Goal: Task Accomplishment & Management: Complete application form

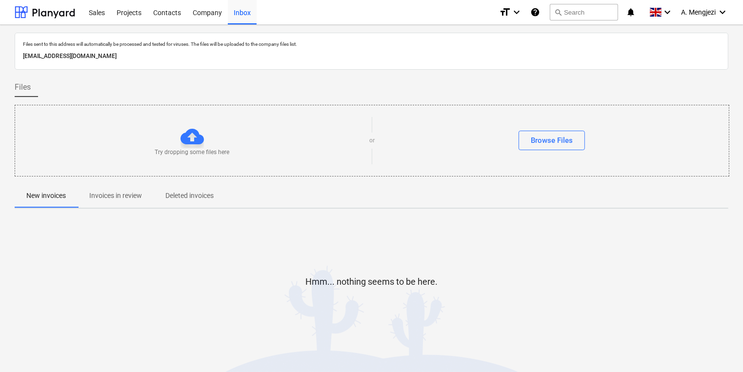
click at [133, 189] on span "Invoices in review" at bounding box center [116, 196] width 76 height 16
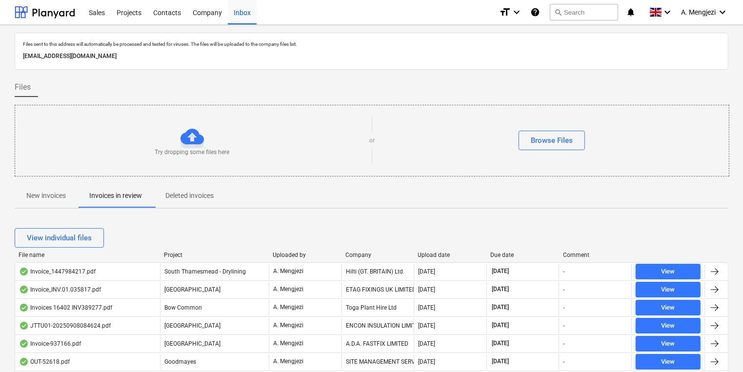
click at [365, 252] on div "Company" at bounding box center [377, 255] width 65 height 7
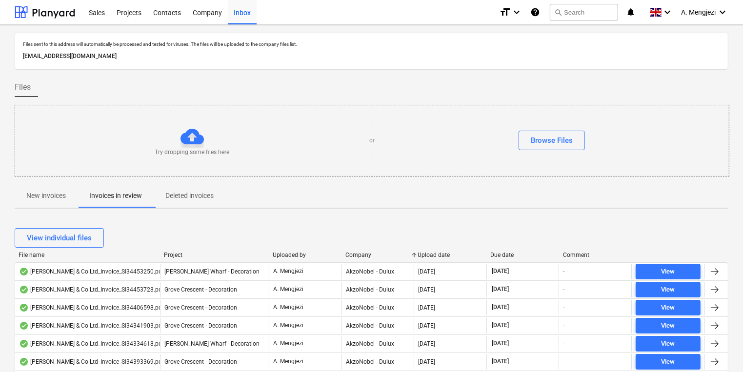
click at [365, 252] on div "Company" at bounding box center [377, 255] width 65 height 7
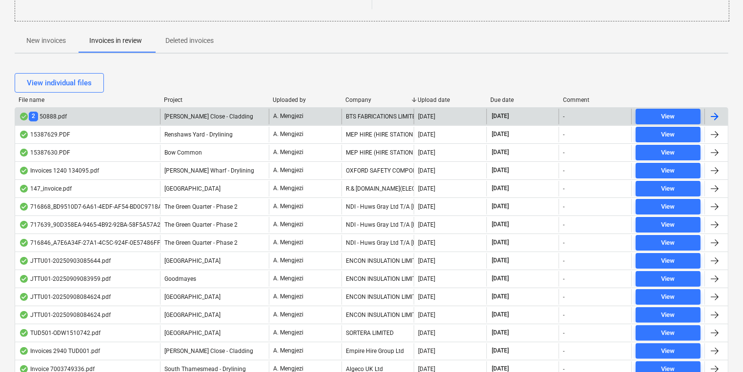
scroll to position [156, 0]
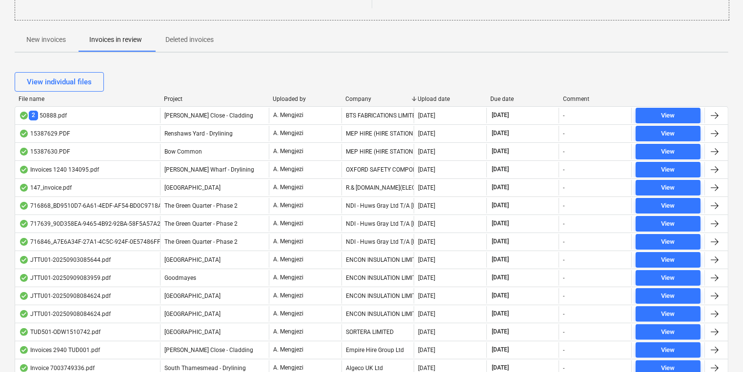
click at [345, 96] on div at bounding box center [342, 99] width 18 height 7
click at [352, 101] on div "Company" at bounding box center [377, 99] width 65 height 7
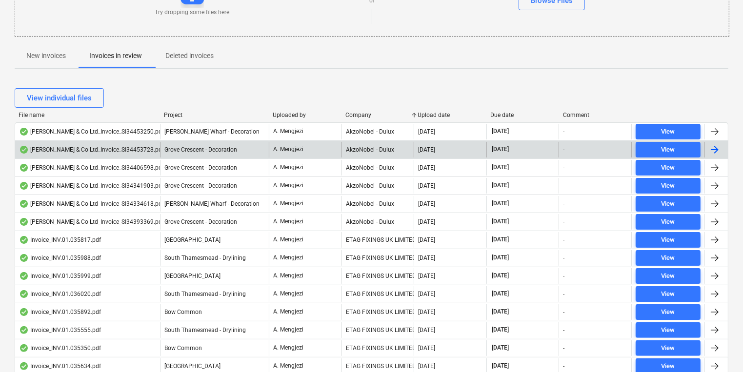
scroll to position [142, 0]
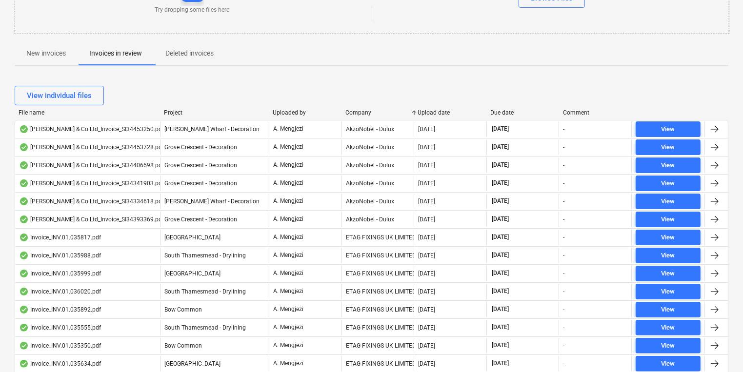
click at [161, 114] on div at bounding box center [160, 112] width 18 height 7
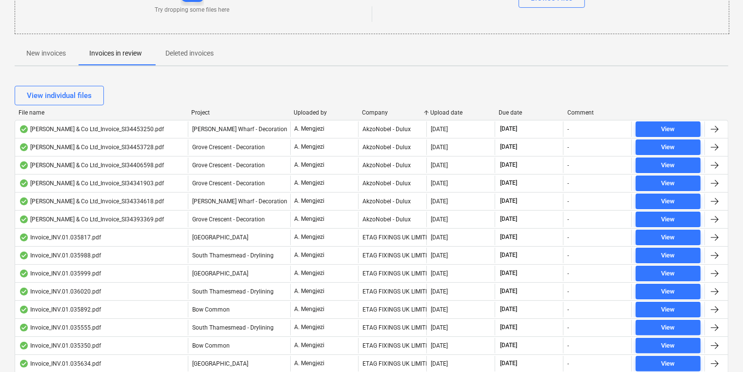
drag, startPoint x: 161, startPoint y: 114, endPoint x: 197, endPoint y: 117, distance: 36.2
click at [197, 117] on div "File name Project Uploaded by Company Upload date Due date Comment" at bounding box center [371, 114] width 713 height 11
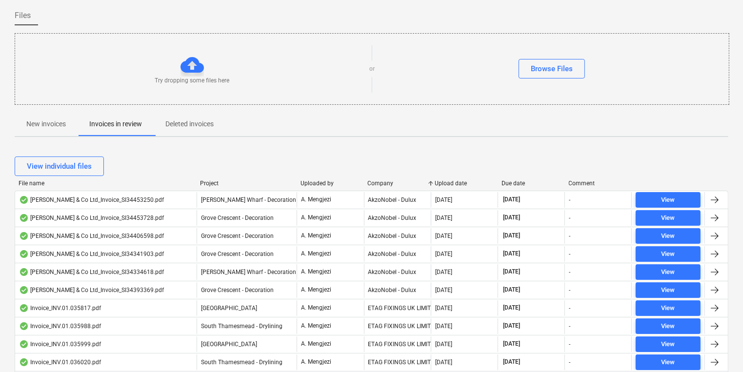
scroll to position [0, 0]
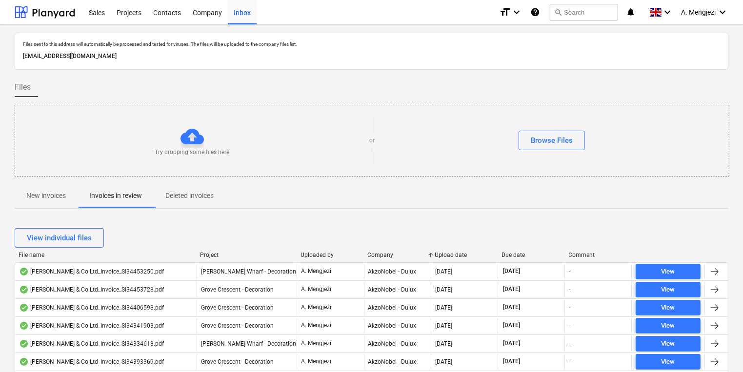
click at [38, 199] on p "New invoices" at bounding box center [45, 196] width 39 height 10
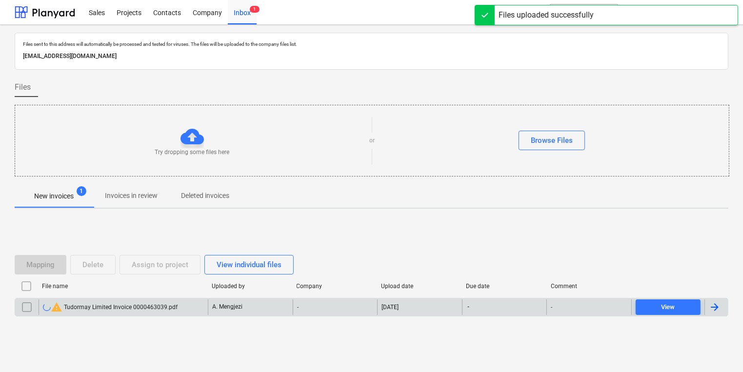
click at [345, 304] on div "-" at bounding box center [335, 307] width 85 height 16
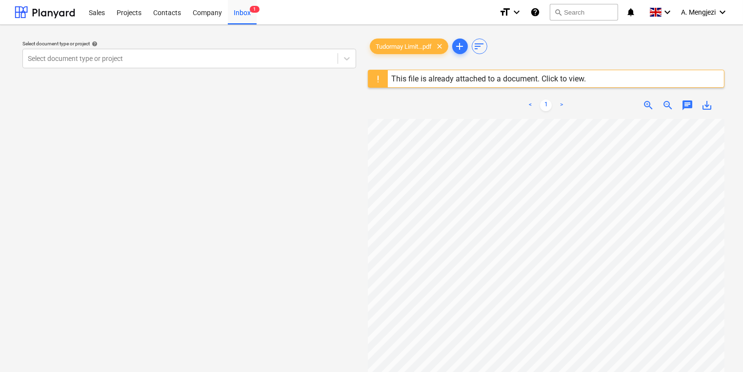
click at [495, 76] on div "This file is already attached to a document. Click to view." at bounding box center [489, 78] width 195 height 9
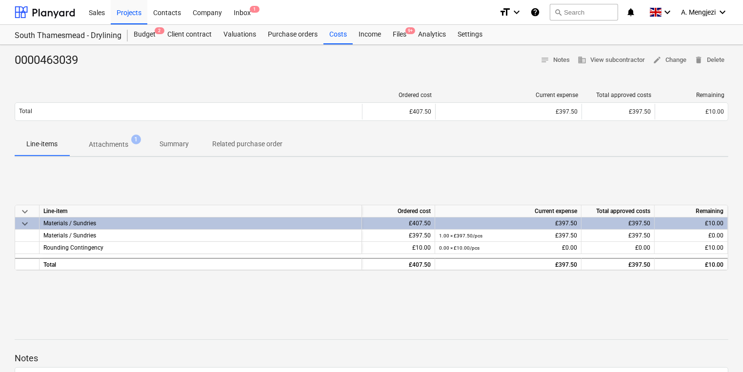
click at [267, 16] on div "Sales Projects Contacts Company Inbox 1" at bounding box center [287, 12] width 408 height 24
click at [249, 16] on div "Inbox 1" at bounding box center [242, 12] width 29 height 25
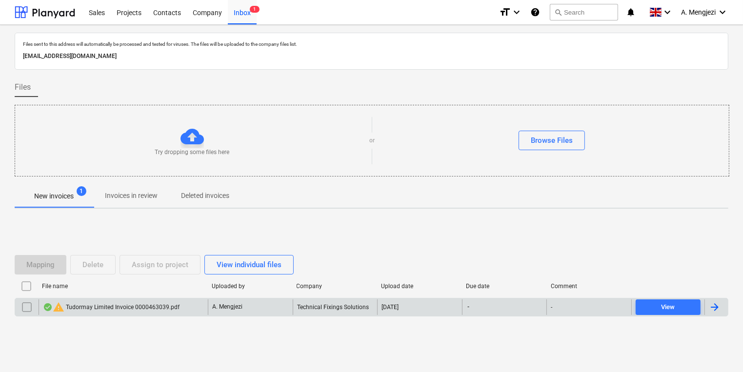
click at [26, 309] on input "checkbox" at bounding box center [27, 307] width 16 height 16
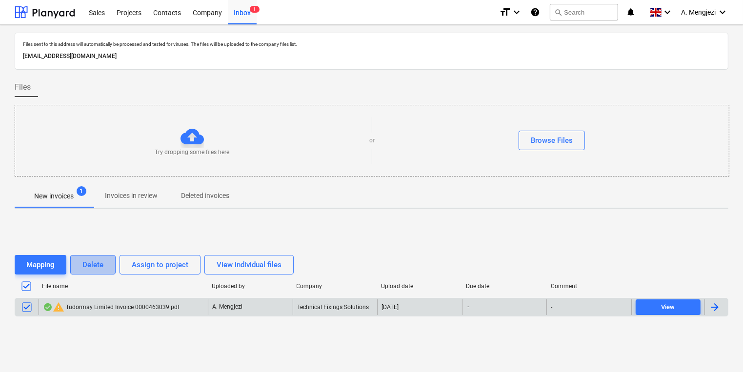
click at [88, 264] on div "Delete" at bounding box center [92, 264] width 21 height 13
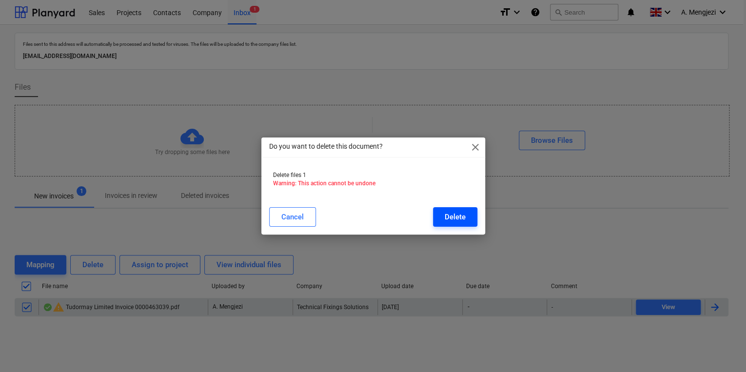
click at [461, 212] on div "Delete" at bounding box center [455, 217] width 21 height 13
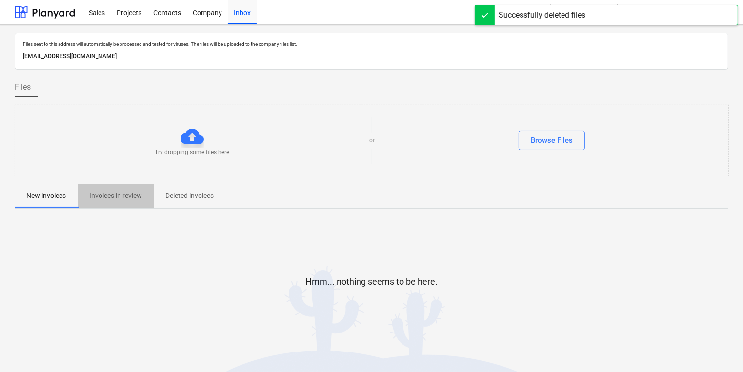
click at [100, 196] on p "Invoices in review" at bounding box center [115, 196] width 53 height 10
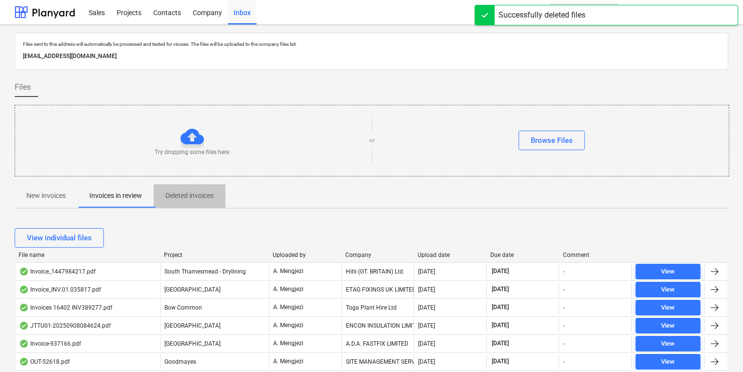
click at [194, 197] on p "Deleted invoices" at bounding box center [189, 196] width 48 height 10
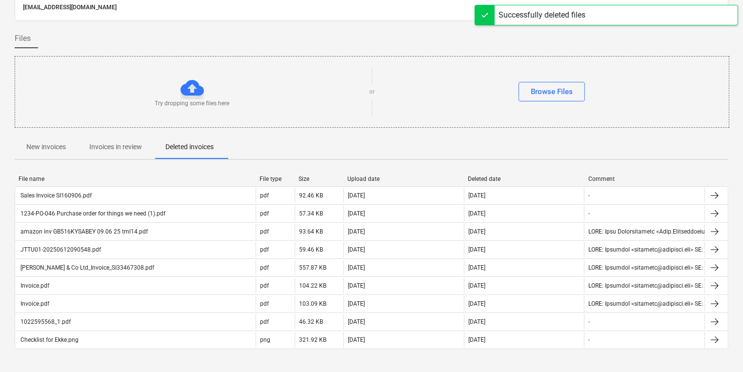
scroll to position [51, 0]
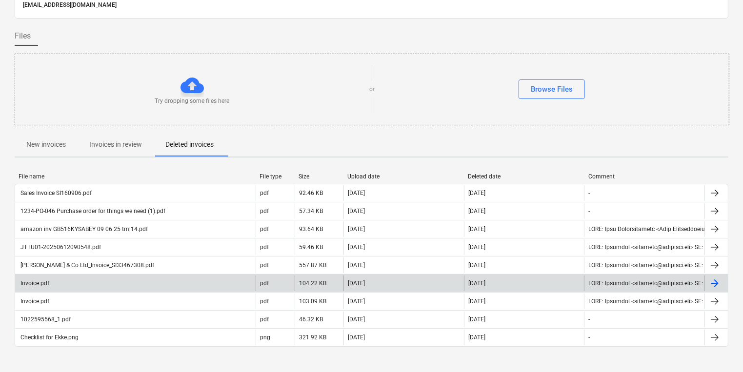
click at [217, 276] on div "Invoice.pdf" at bounding box center [135, 284] width 240 height 16
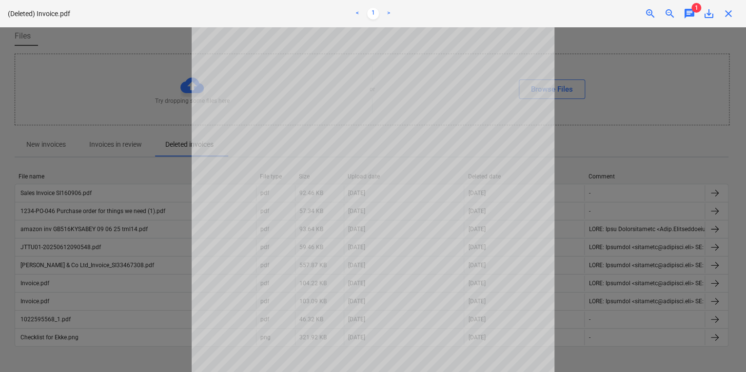
click at [183, 304] on div at bounding box center [373, 199] width 746 height 345
click at [177, 305] on div at bounding box center [373, 199] width 746 height 345
click at [114, 62] on div at bounding box center [373, 199] width 746 height 345
click at [725, 11] on span "close" at bounding box center [729, 14] width 12 height 12
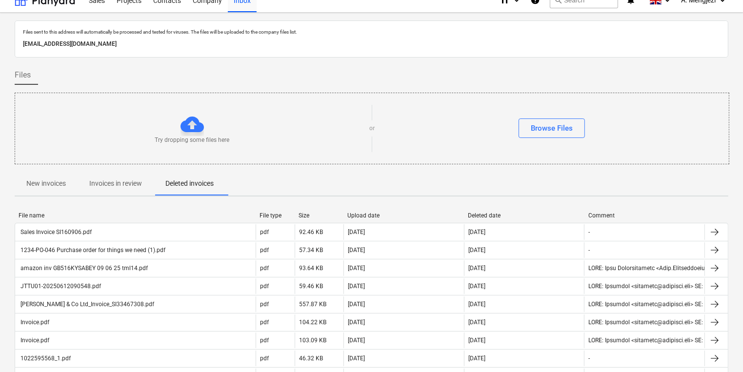
click at [22, 187] on span "New invoices" at bounding box center [46, 184] width 63 height 16
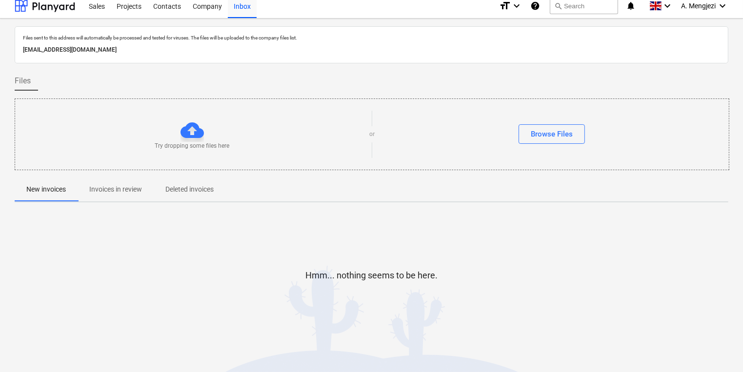
scroll to position [5, 0]
click at [101, 194] on p "Invoices in review" at bounding box center [115, 190] width 53 height 10
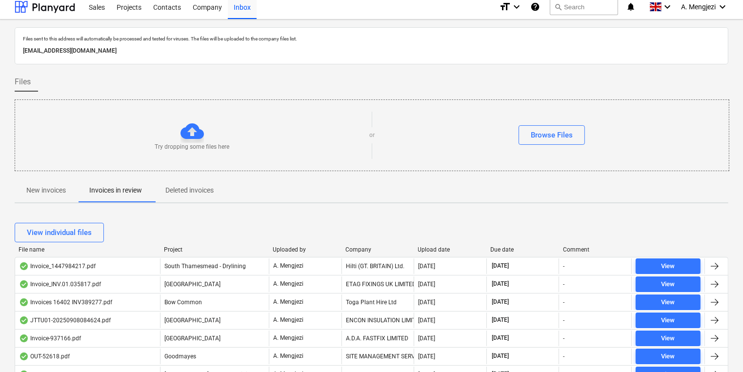
click at [365, 250] on div "Company" at bounding box center [377, 249] width 65 height 7
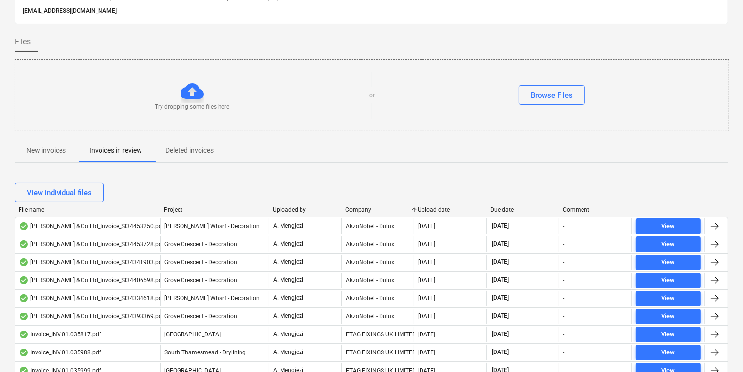
scroll to position [78, 0]
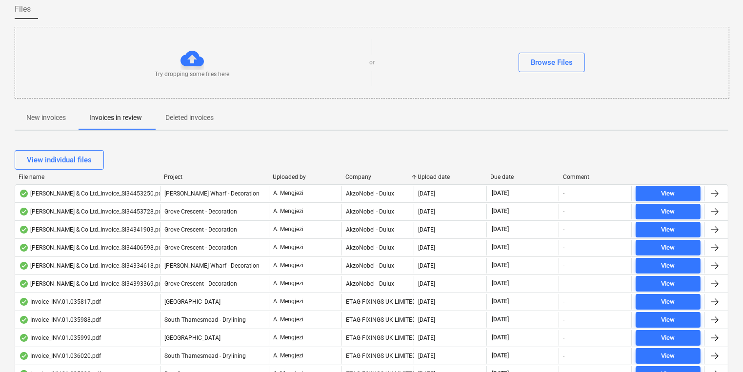
click at [372, 176] on div "Company" at bounding box center [377, 177] width 65 height 7
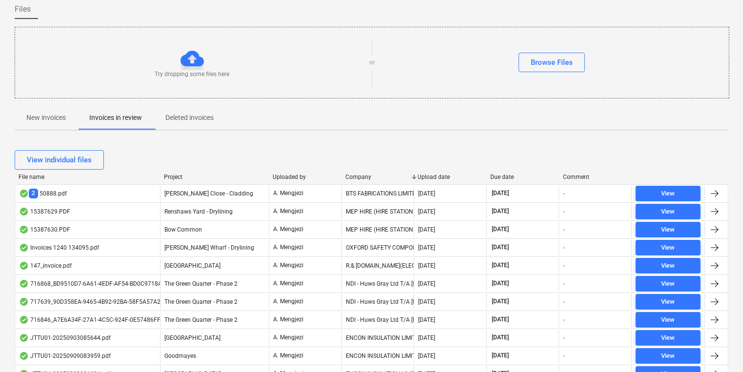
click at [372, 176] on div "Company" at bounding box center [377, 177] width 65 height 7
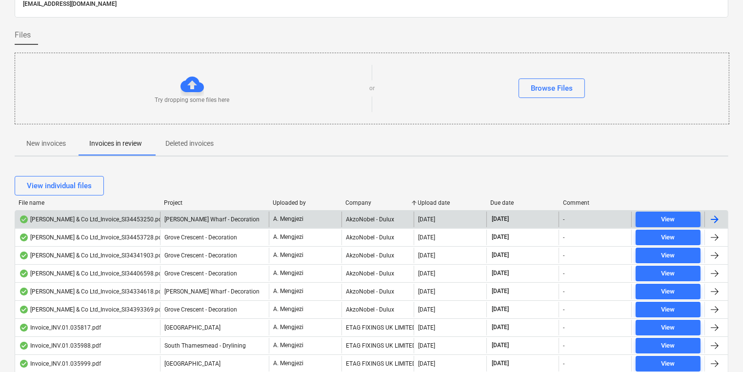
scroll to position [0, 0]
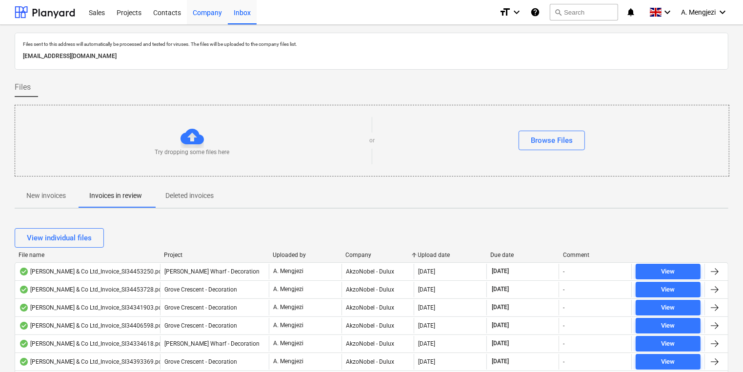
click at [211, 20] on div "Company" at bounding box center [207, 12] width 41 height 25
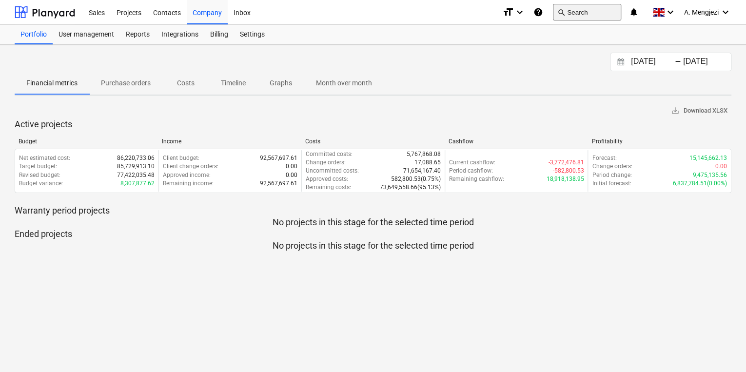
click at [571, 14] on button "search Search" at bounding box center [587, 12] width 68 height 17
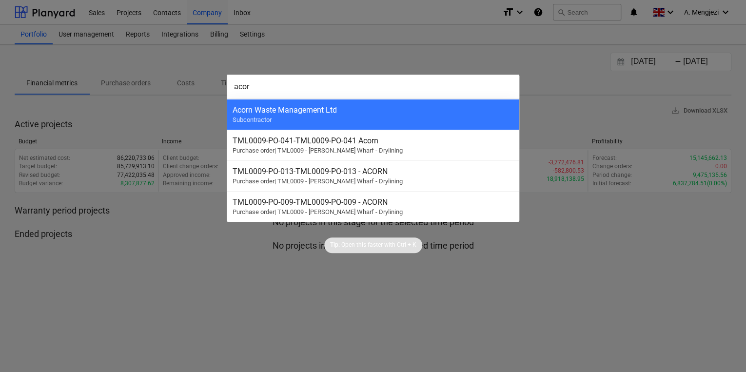
type input "acor"
click at [560, 262] on div at bounding box center [373, 186] width 746 height 372
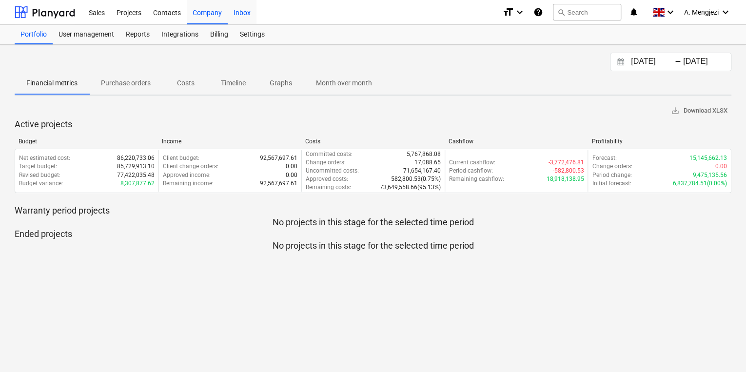
click at [241, 6] on div "Inbox" at bounding box center [242, 12] width 29 height 25
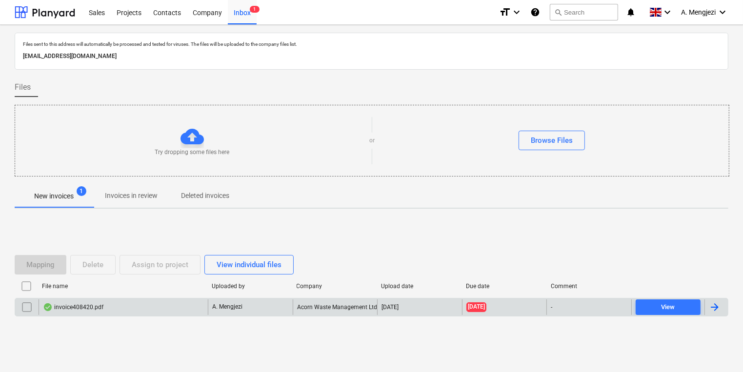
click at [162, 302] on div "invoice408420.pdf" at bounding box center [123, 307] width 169 height 16
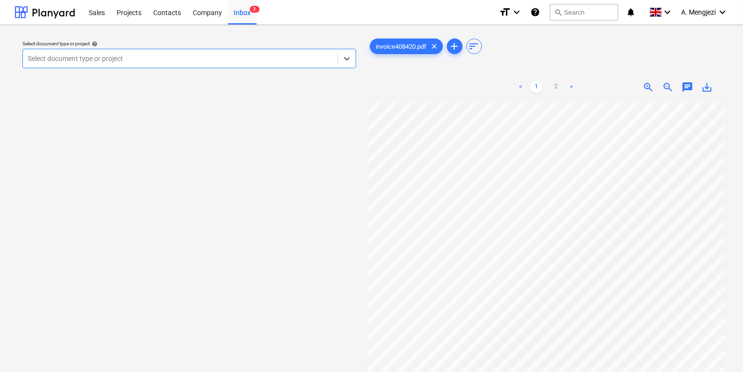
click at [267, 48] on p "Select document type or project help" at bounding box center [189, 44] width 334 height 8
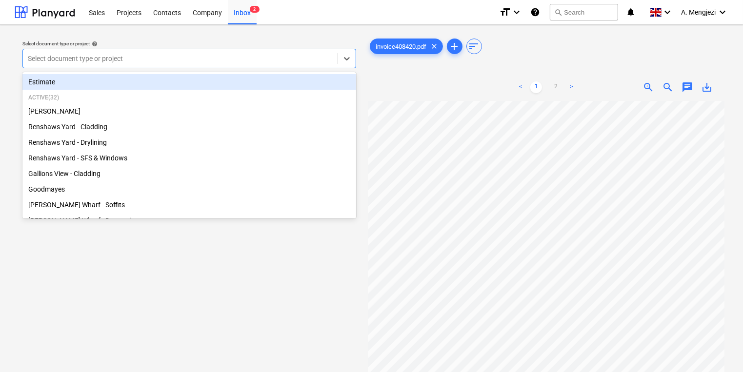
click at [263, 53] on div "Select document type or project" at bounding box center [180, 59] width 315 height 14
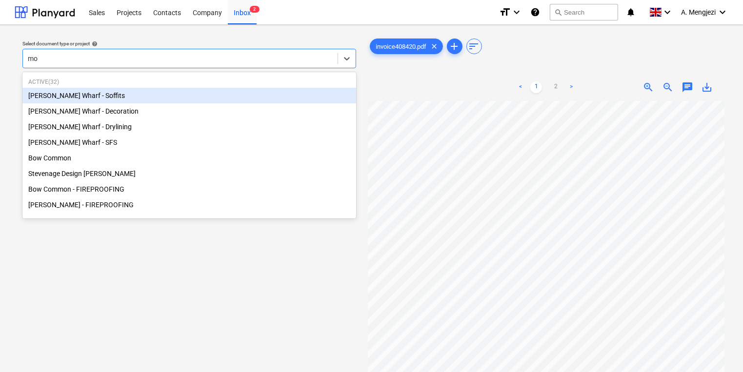
type input "mon"
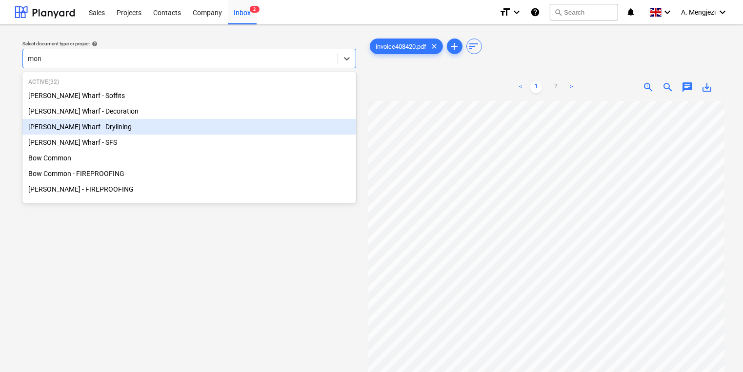
click at [207, 128] on div "[PERSON_NAME] Wharf - Drylining" at bounding box center [189, 127] width 334 height 16
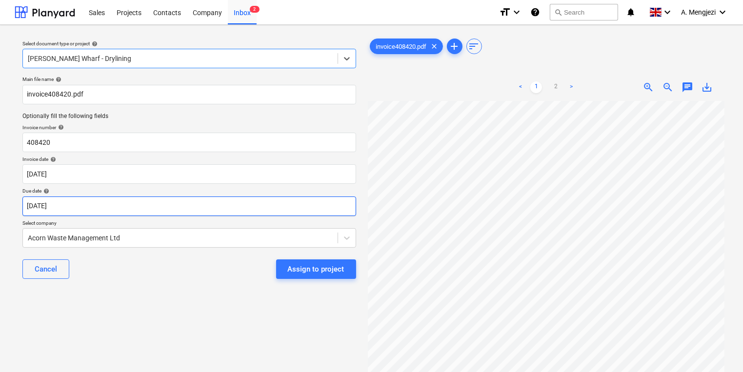
click at [211, 211] on body "Sales Projects Contacts Company Inbox 2 format_size keyboard_arrow_down help se…" at bounding box center [371, 186] width 743 height 372
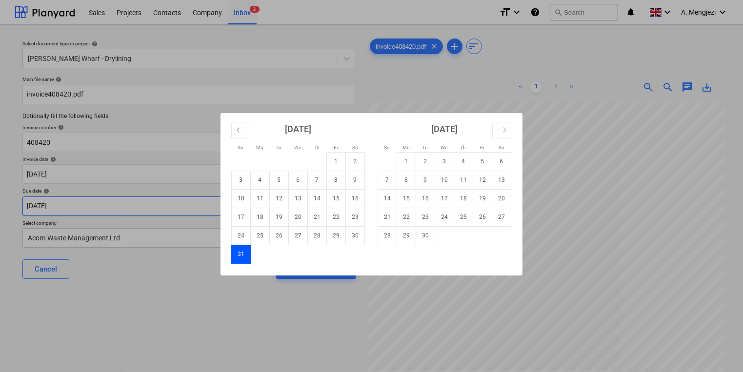
click at [211, 211] on div "Su Mo Tu We Th Fr Sa Su Mo Tu We Th Fr Sa [DATE] 1 2 3 4 5 6 7 8 9 10 11 12 13 …" at bounding box center [371, 186] width 743 height 372
click at [267, 207] on body "Sales Projects Contacts Company Inbox 2 format_size keyboard_arrow_down help se…" at bounding box center [371, 186] width 743 height 372
click at [418, 236] on td "30" at bounding box center [425, 235] width 19 height 19
type input "[DATE]"
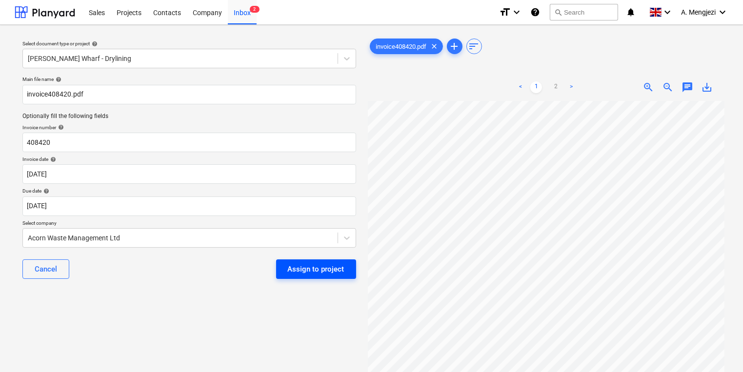
click at [347, 266] on button "Assign to project" at bounding box center [316, 269] width 80 height 20
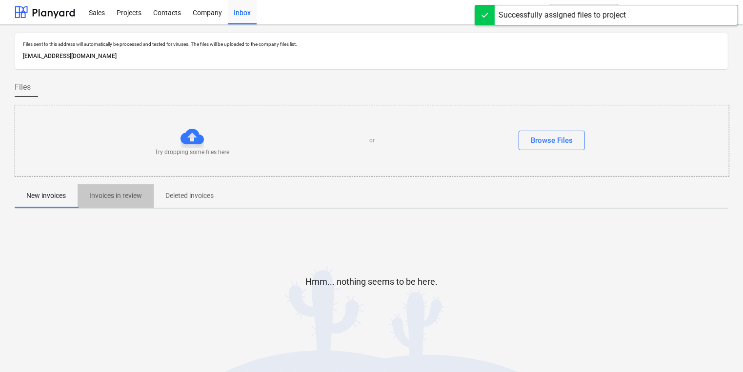
click at [138, 195] on p "Invoices in review" at bounding box center [115, 196] width 53 height 10
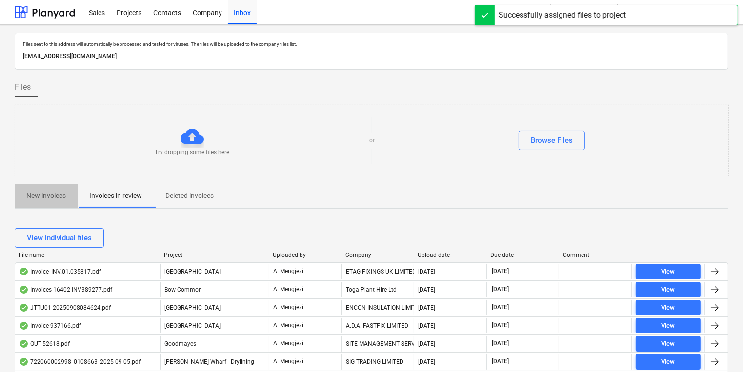
drag, startPoint x: 41, startPoint y: 197, endPoint x: 59, endPoint y: 183, distance: 22.2
click at [41, 197] on p "New invoices" at bounding box center [45, 196] width 39 height 10
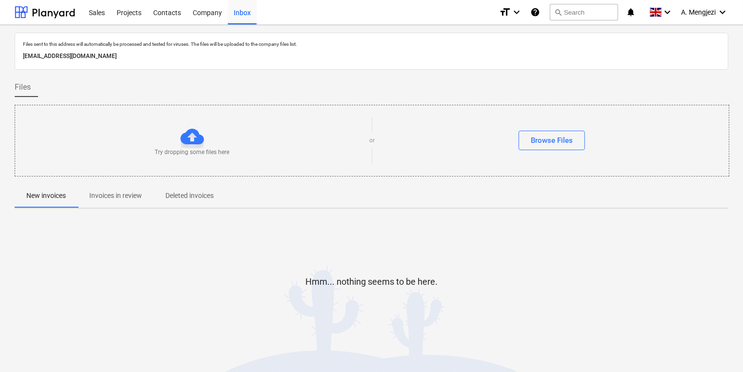
click at [335, 107] on div "Try dropping some files here or Browse Files" at bounding box center [372, 141] width 714 height 72
click at [126, 17] on div "Projects" at bounding box center [129, 12] width 37 height 25
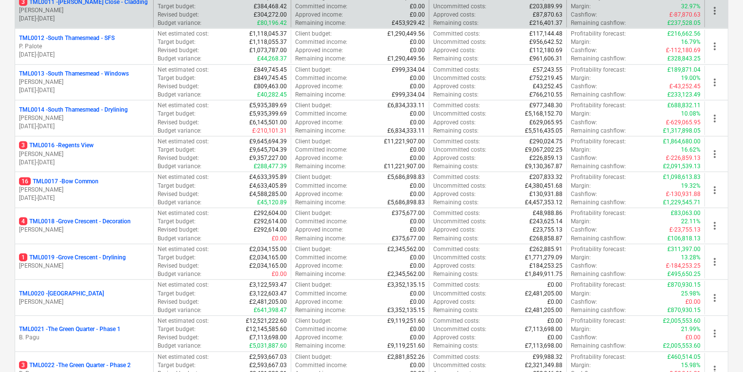
scroll to position [546, 0]
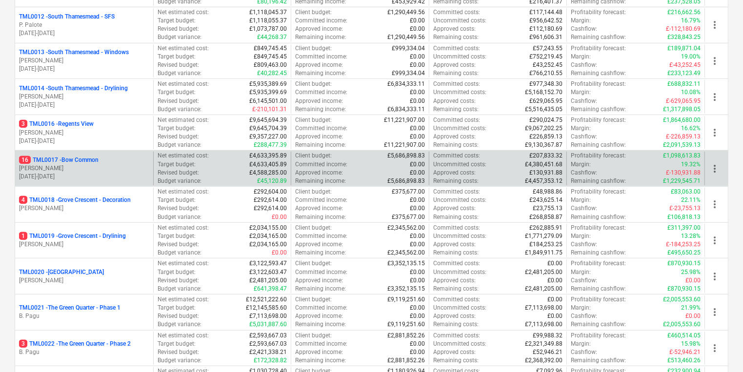
click at [94, 157] on p "16 TML0017 - Bow Common" at bounding box center [58, 160] width 79 height 8
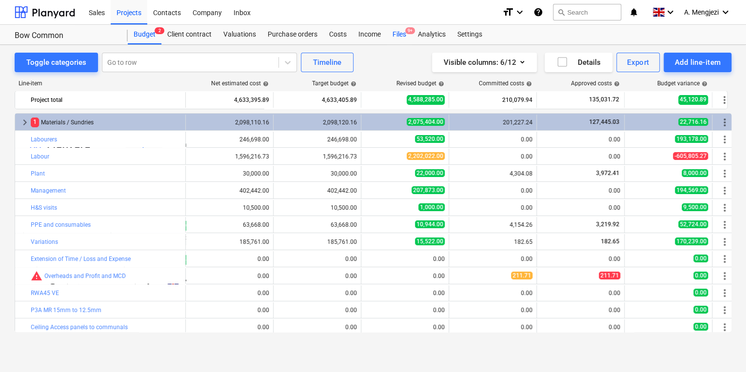
click at [394, 38] on div "Files 9+" at bounding box center [399, 35] width 25 height 20
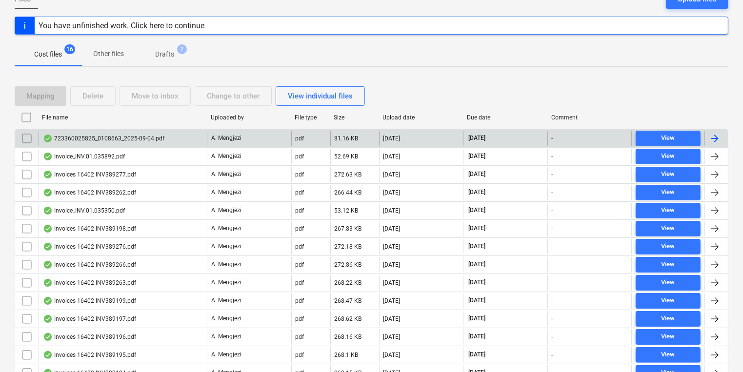
scroll to position [117, 0]
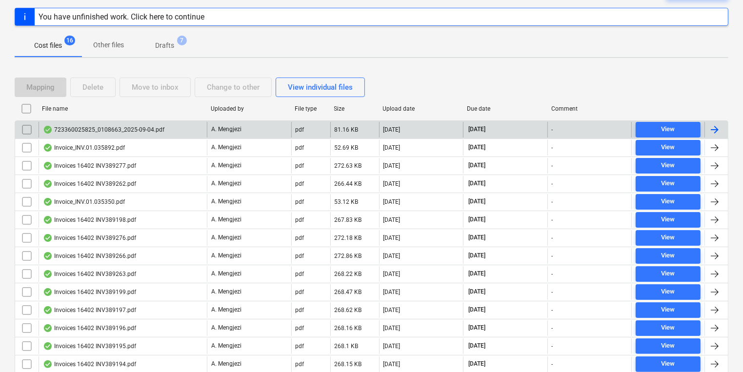
click at [720, 129] on div at bounding box center [715, 130] width 12 height 12
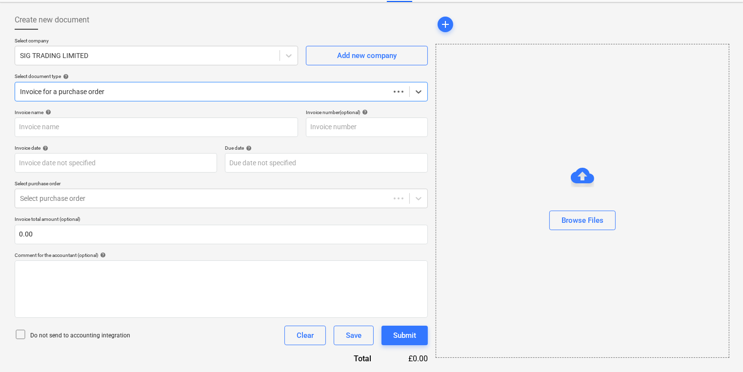
scroll to position [42, 0]
type input "723360025825"
type input "[DATE]"
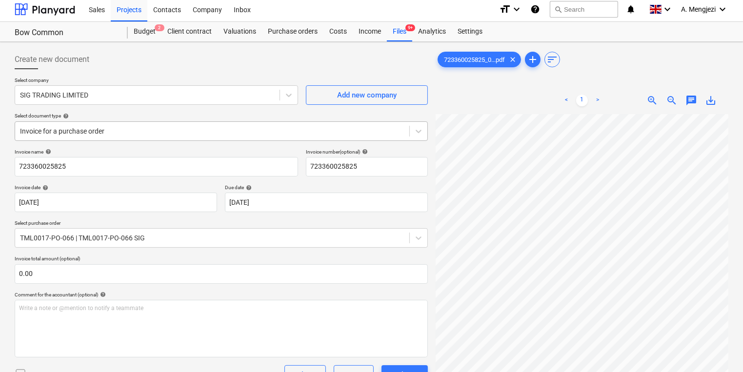
scroll to position [0, 0]
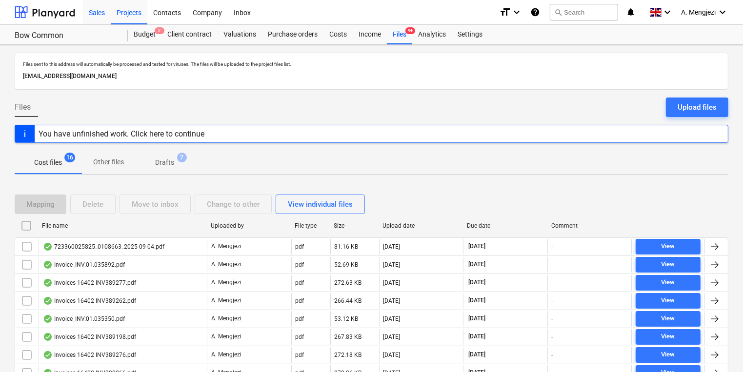
scroll to position [117, 0]
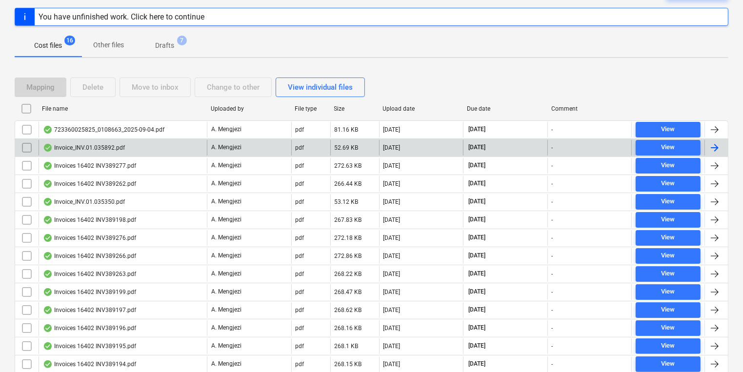
click at [714, 150] on div at bounding box center [715, 148] width 12 height 12
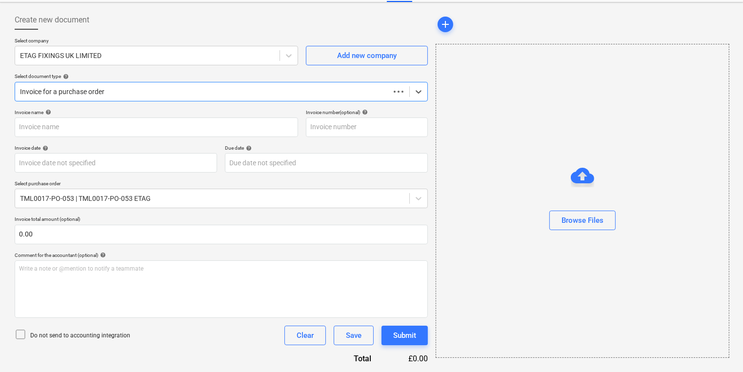
scroll to position [42, 0]
type input "INV.01.035892"
type input "[DATE]"
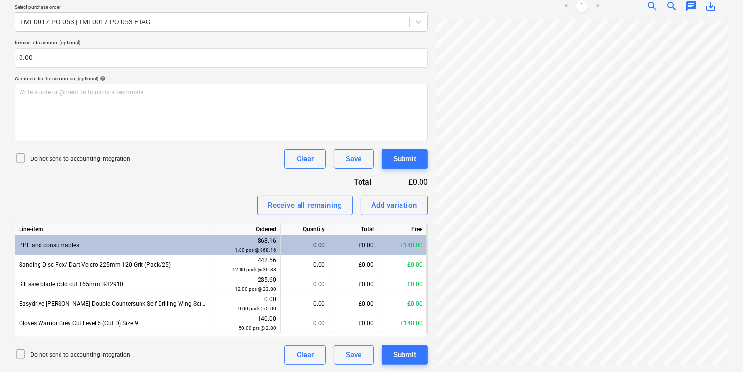
scroll to position [119, 0]
click at [116, 155] on p "Do not send to accounting integration" at bounding box center [80, 159] width 100 height 8
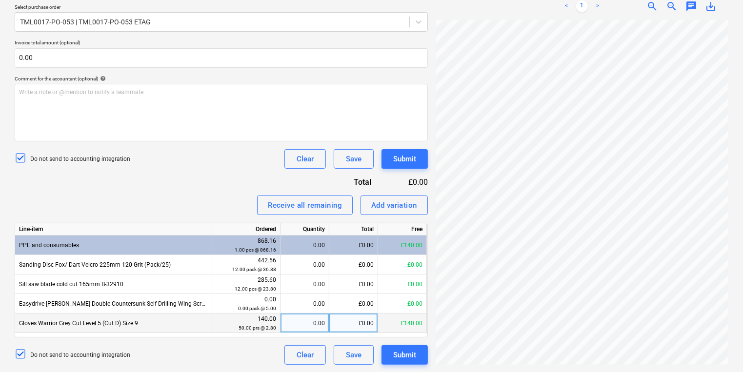
click at [308, 323] on div "0.00" at bounding box center [304, 324] width 40 height 20
type input "50"
click at [408, 352] on div "Submit" at bounding box center [404, 355] width 23 height 13
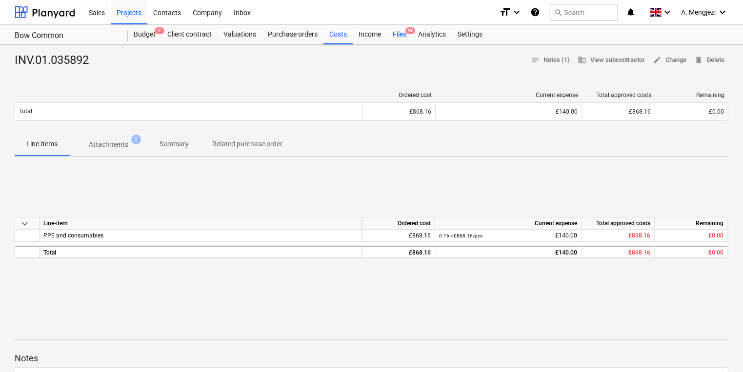
click at [407, 30] on span "9+" at bounding box center [410, 30] width 10 height 7
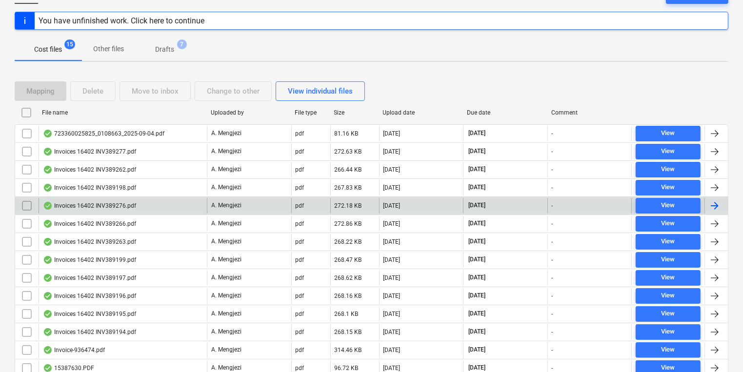
scroll to position [156, 0]
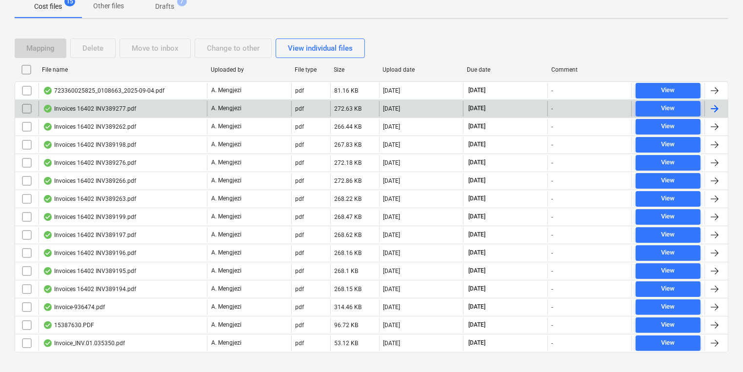
click at [713, 105] on div at bounding box center [715, 109] width 12 height 12
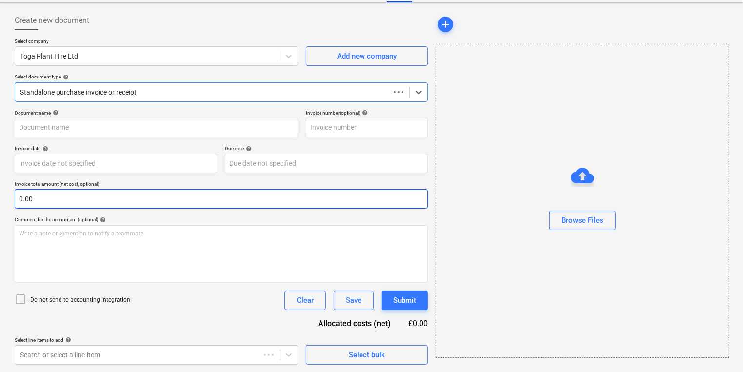
type input "INV389277"
type input "[DATE]"
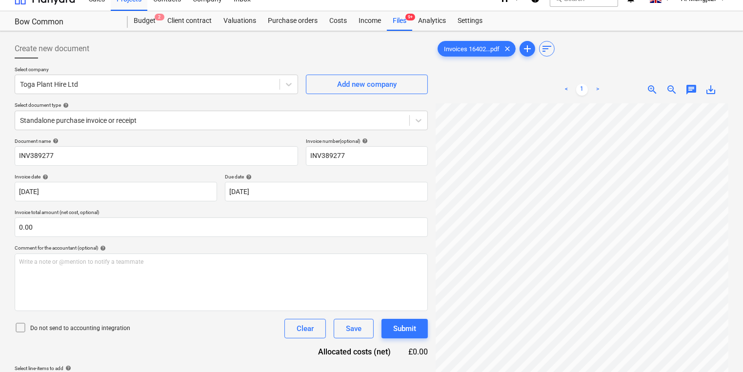
scroll to position [0, 0]
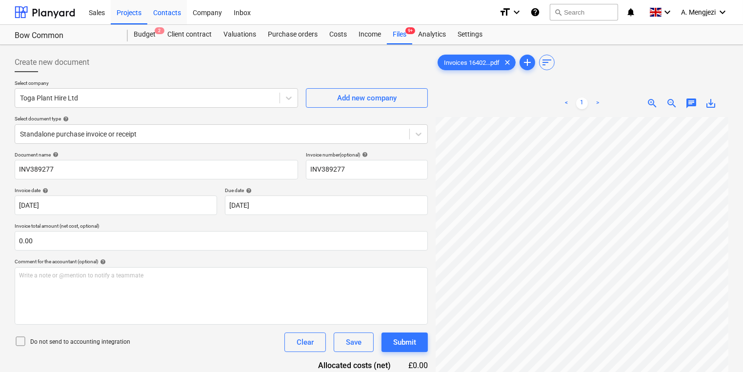
scroll to position [156, 0]
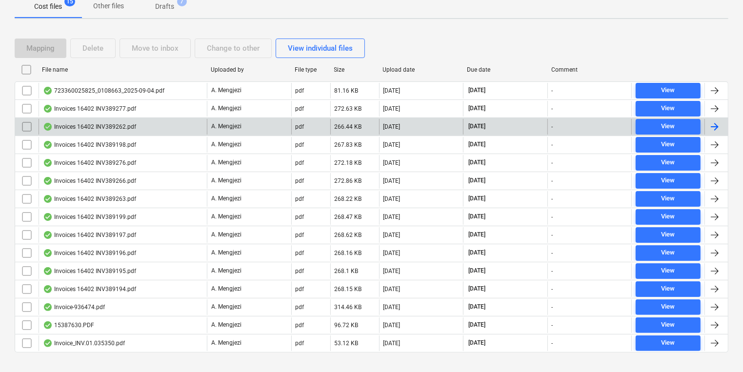
click at [715, 127] on div at bounding box center [715, 127] width 12 height 12
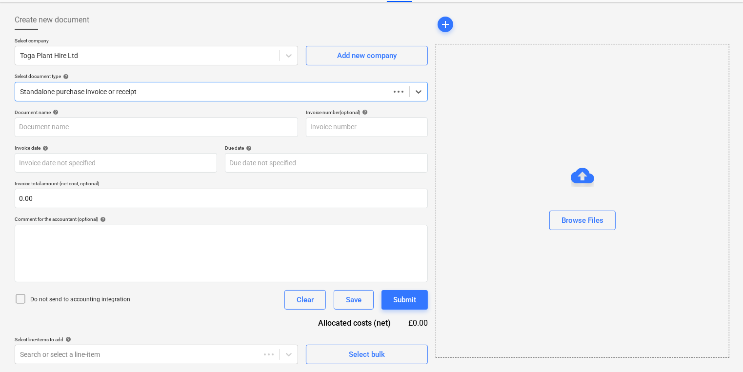
scroll to position [42, 0]
type input "INV389262"
type input "[DATE]"
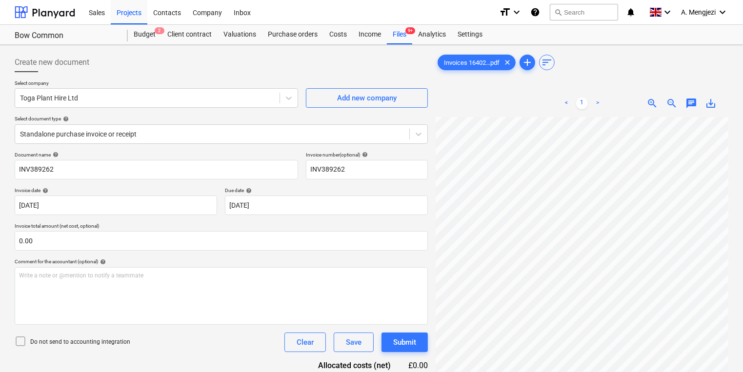
scroll to position [0, 0]
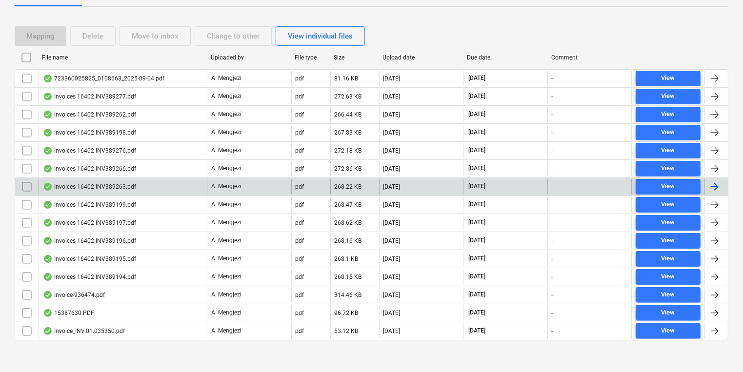
scroll to position [169, 0]
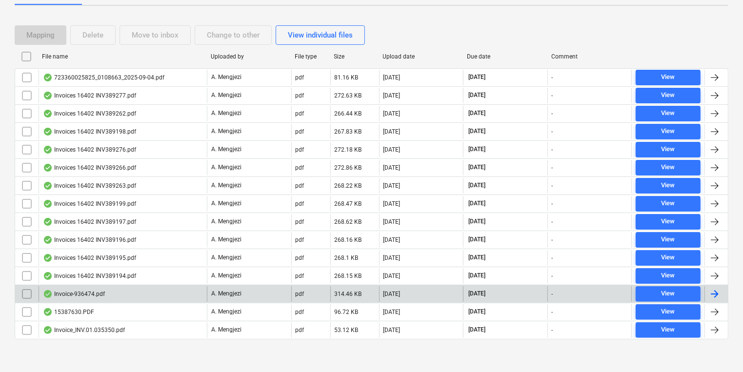
click at [714, 291] on div at bounding box center [715, 294] width 12 height 12
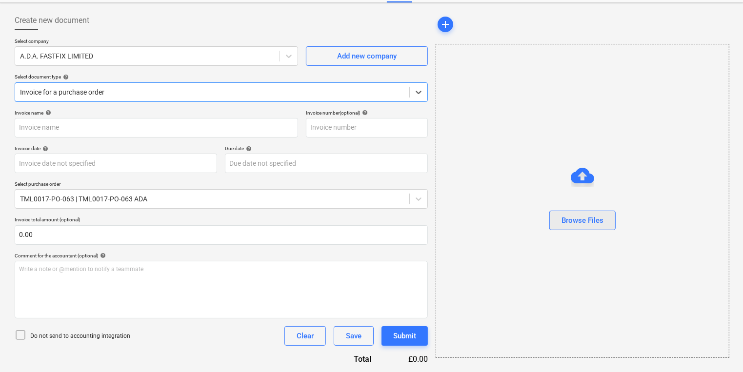
type input "936474"
type input "[DATE]"
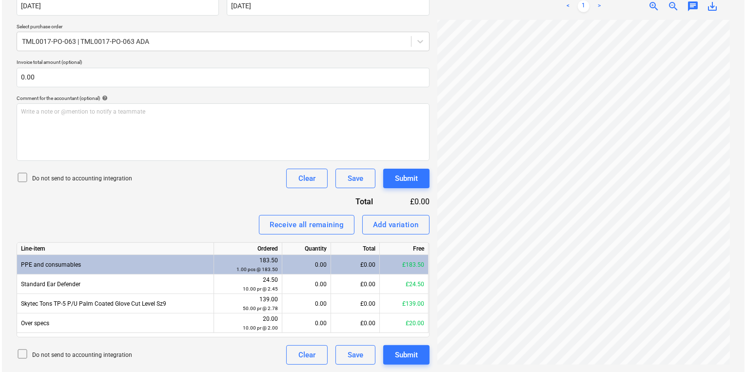
scroll to position [93, 0]
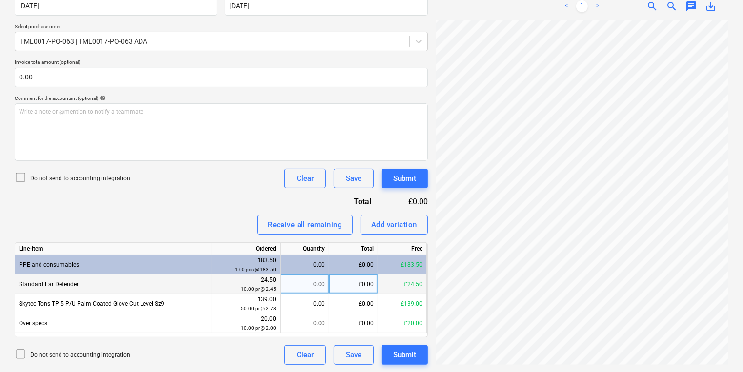
click at [332, 286] on div "£0.00" at bounding box center [353, 285] width 49 height 20
click at [304, 285] on div "0.00" at bounding box center [304, 285] width 40 height 20
type input "10"
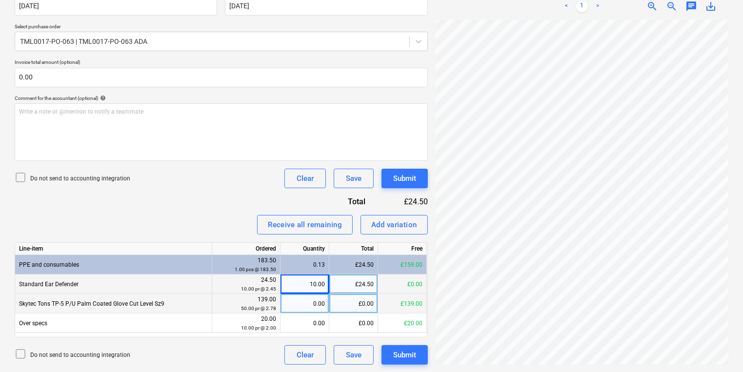
click at [308, 300] on div "0.00" at bounding box center [304, 304] width 40 height 20
type input "50"
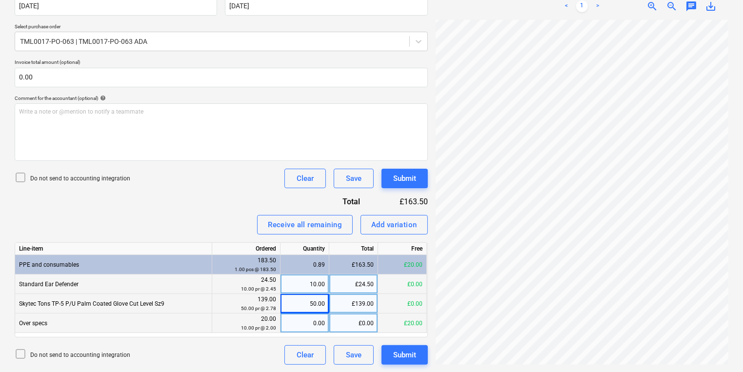
click at [313, 322] on div "0.00" at bounding box center [304, 324] width 40 height 20
type input "10"
click at [402, 357] on div "Submit" at bounding box center [404, 355] width 23 height 13
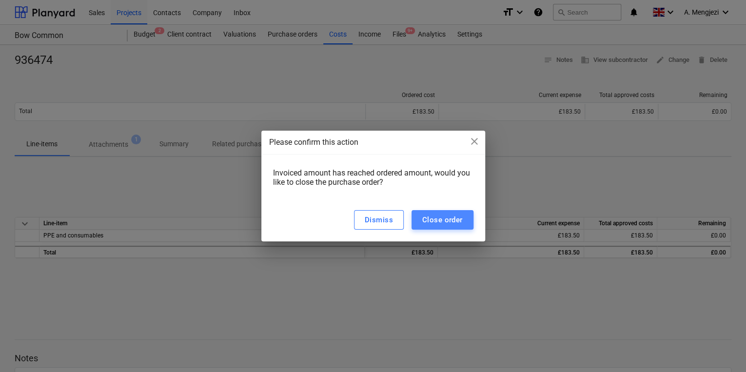
click at [431, 227] on button "Close order" at bounding box center [443, 220] width 62 height 20
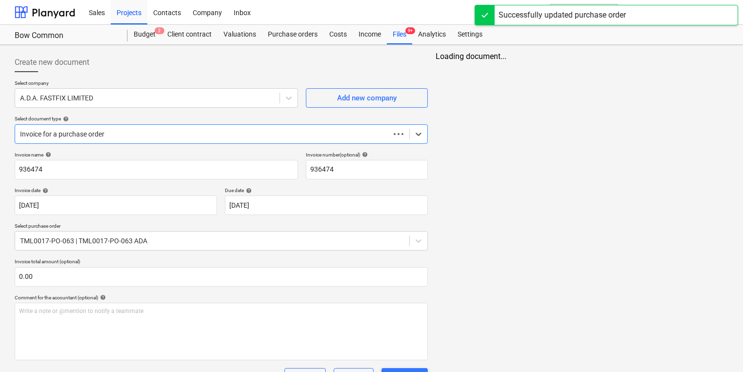
scroll to position [42, 0]
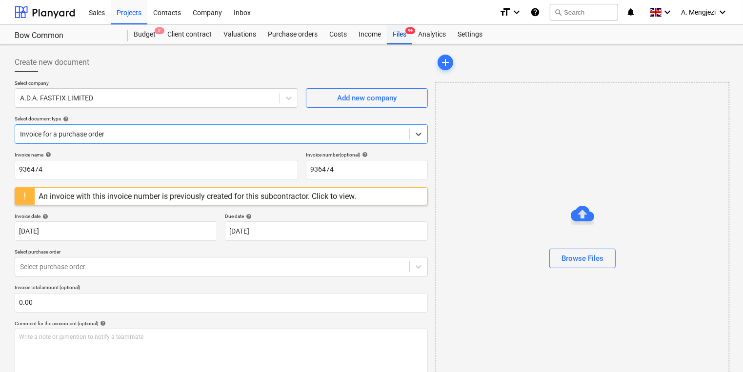
click at [404, 38] on div "Files 9+" at bounding box center [399, 35] width 25 height 20
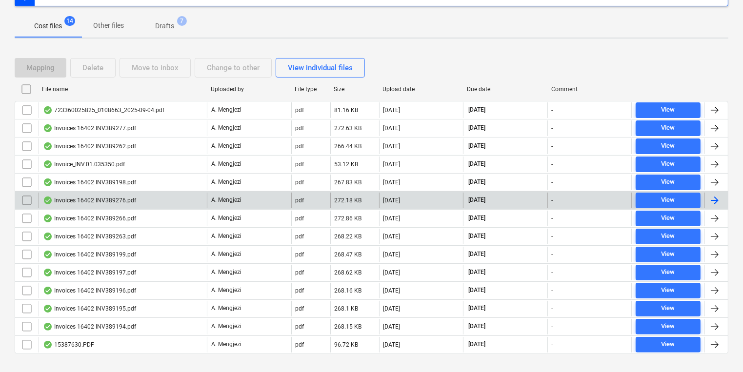
scroll to position [151, 0]
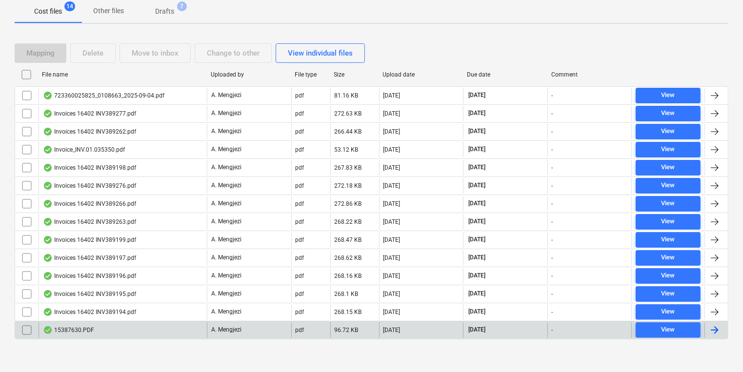
click at [714, 324] on div at bounding box center [715, 330] width 12 height 12
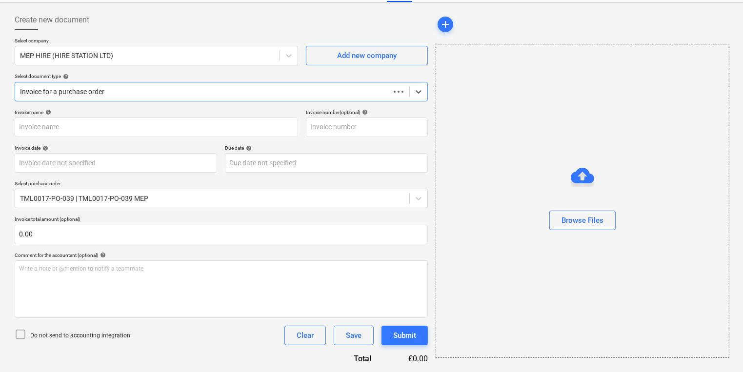
scroll to position [42, 0]
type input "15387630"
type input "[DATE]"
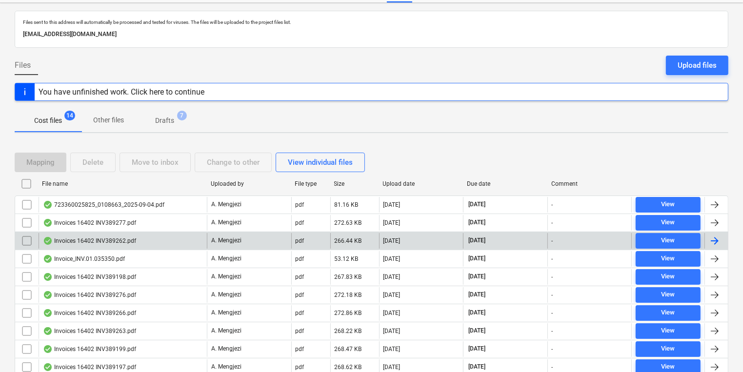
scroll to position [151, 0]
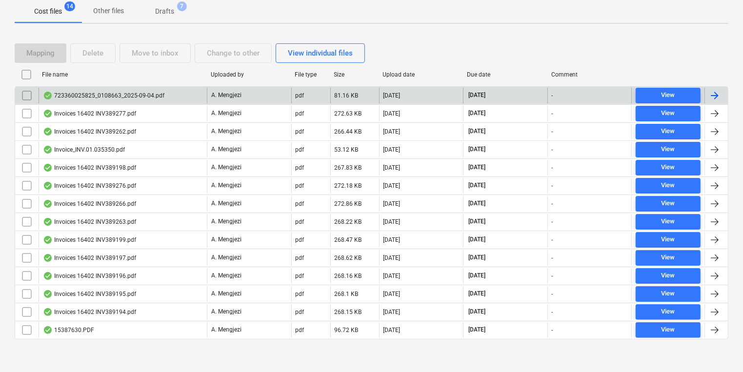
click at [717, 91] on div at bounding box center [715, 96] width 12 height 12
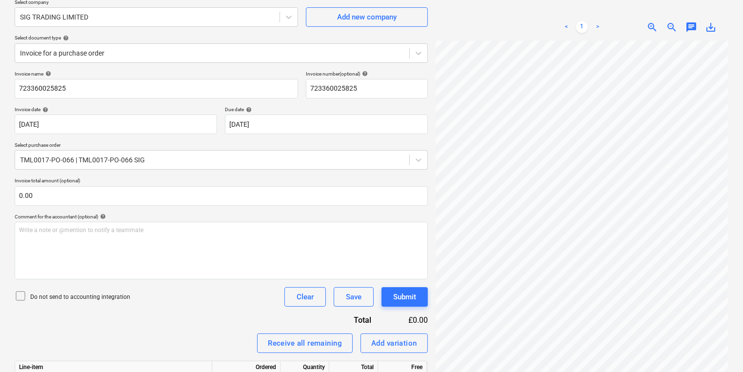
scroll to position [28, 75]
click at [322, 209] on div "Invoice name help 723360025825 Invoice number (optional) help 723360025825 Invo…" at bounding box center [221, 277] width 413 height 413
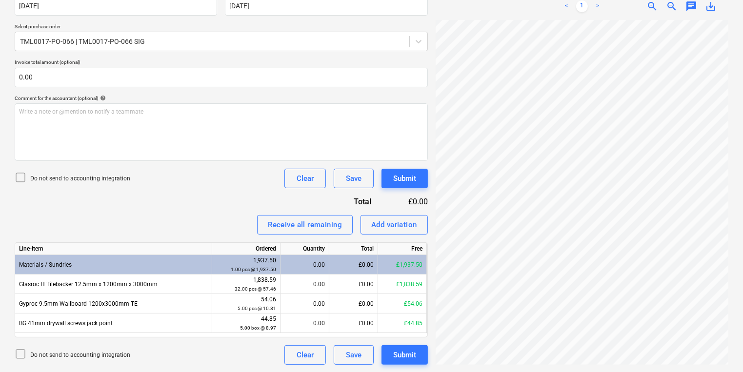
scroll to position [66, 34]
click at [276, 287] on div "1,838.59 32.00 pcs @ 57.46" at bounding box center [246, 285] width 68 height 20
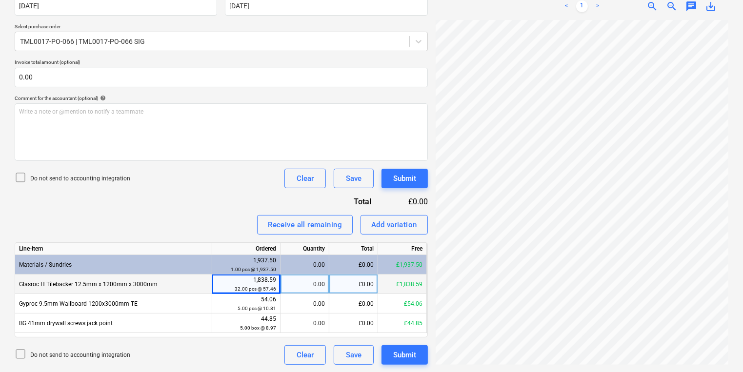
click at [298, 283] on div "0.00" at bounding box center [304, 285] width 40 height 20
type input "32"
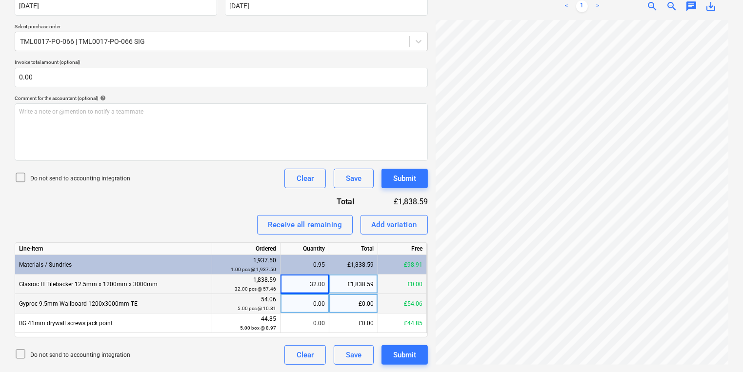
click at [317, 307] on div "0.00" at bounding box center [304, 304] width 40 height 20
type input "5"
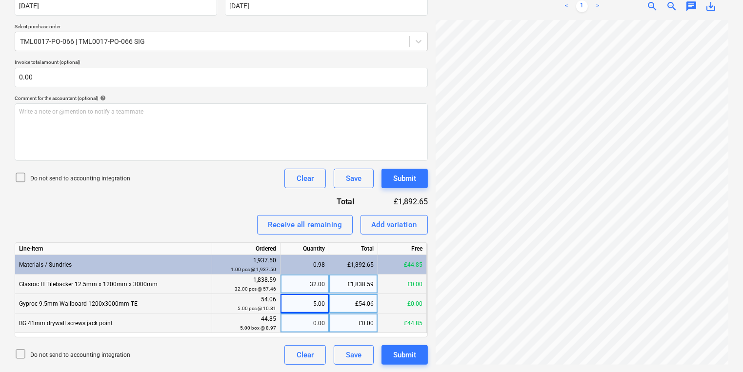
click at [305, 317] on div "0.00" at bounding box center [304, 324] width 40 height 20
type input "5"
click at [405, 356] on div "Submit" at bounding box center [404, 355] width 23 height 13
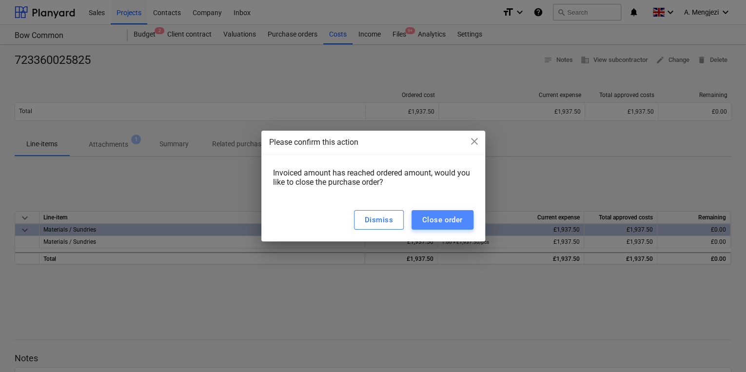
click at [448, 223] on div "Close order" at bounding box center [442, 220] width 40 height 13
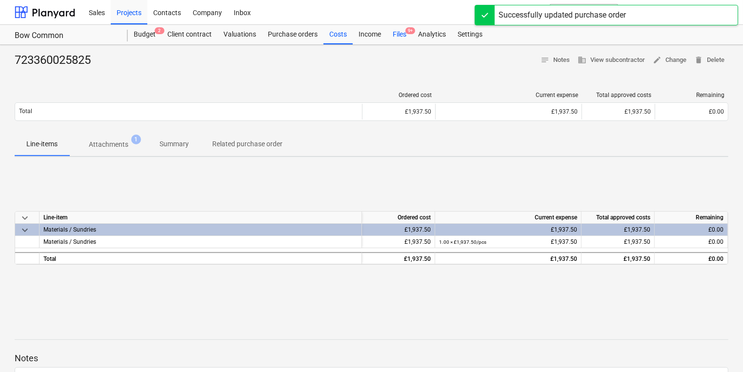
click at [392, 38] on div "Files 9+" at bounding box center [399, 35] width 25 height 20
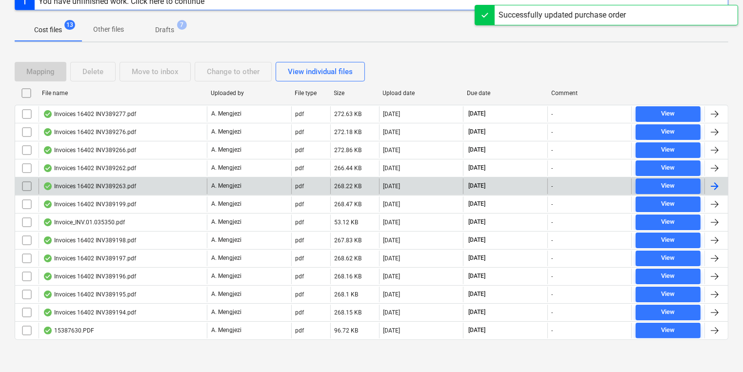
scroll to position [133, 0]
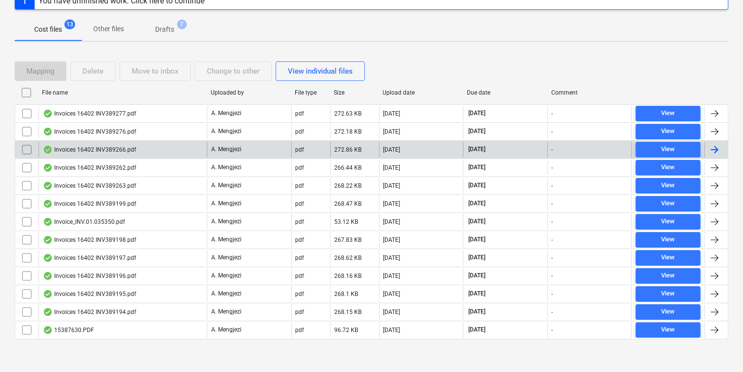
click at [716, 150] on div at bounding box center [715, 150] width 12 height 12
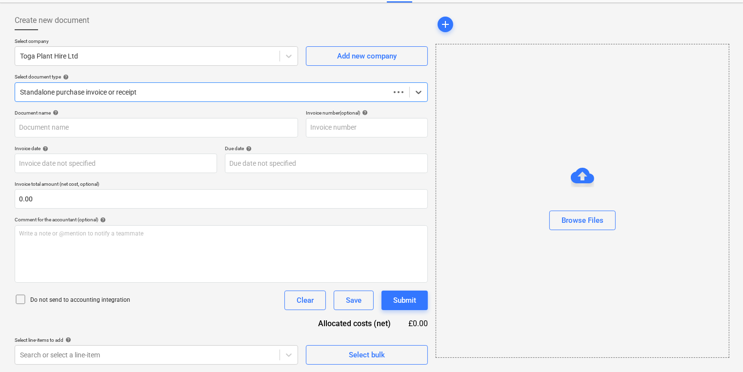
type input "INV389266"
type input "[DATE]"
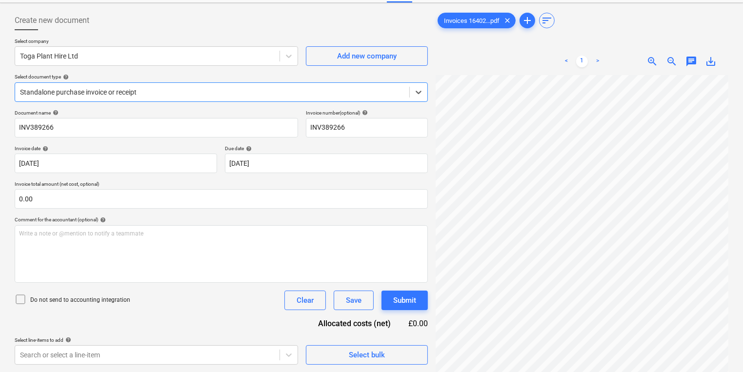
scroll to position [0, 0]
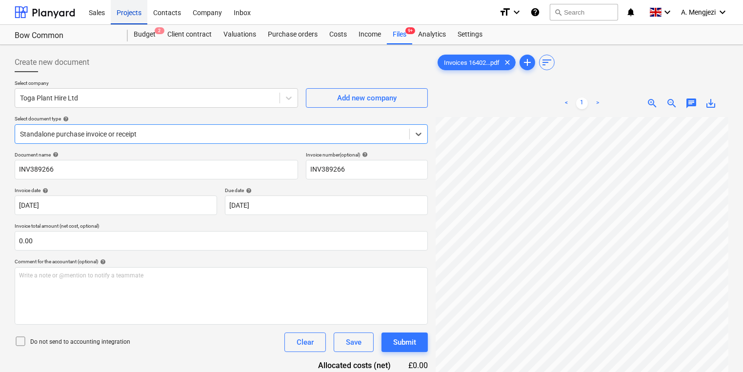
click at [133, 21] on div "Projects" at bounding box center [129, 12] width 37 height 25
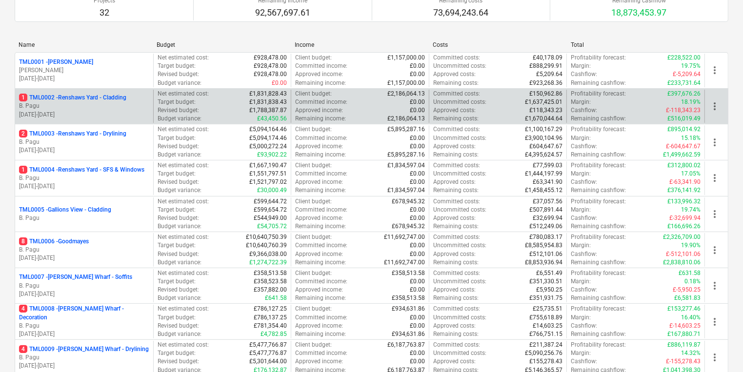
scroll to position [39, 0]
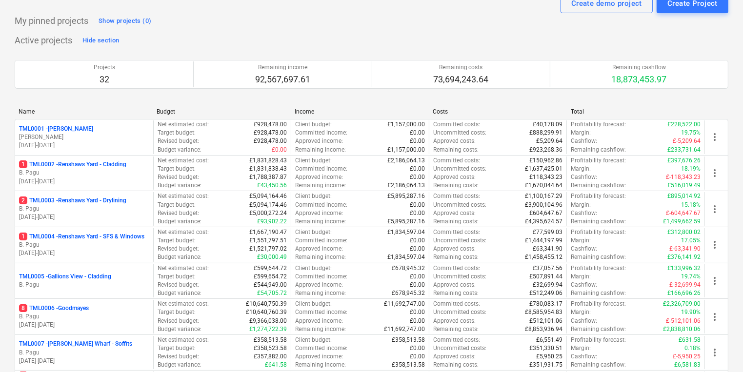
click at [138, 177] on p "[DATE] - [DATE]" at bounding box center [84, 181] width 130 height 8
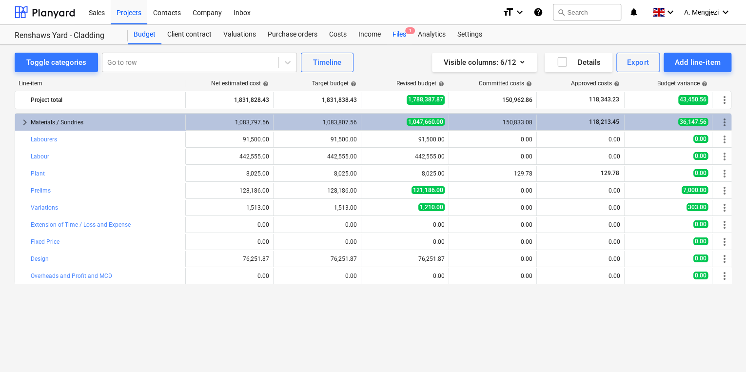
click at [395, 30] on div "Files 1" at bounding box center [399, 35] width 25 height 20
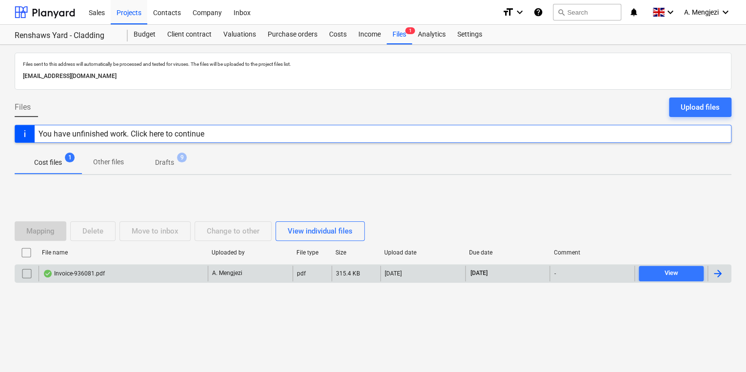
click at [158, 271] on div "Invoice-936081.pdf" at bounding box center [123, 274] width 169 height 16
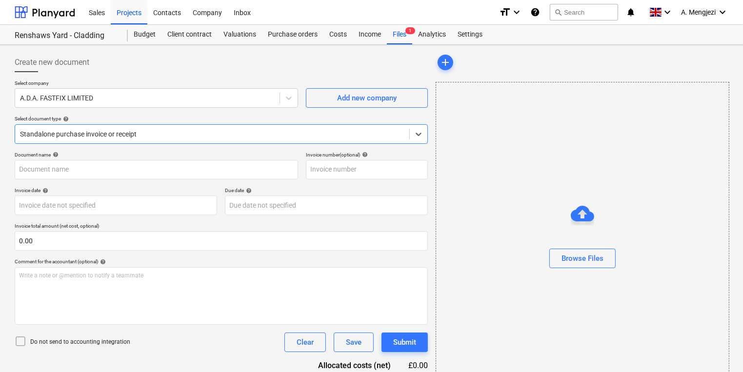
type input "936081"
type input "[DATE]"
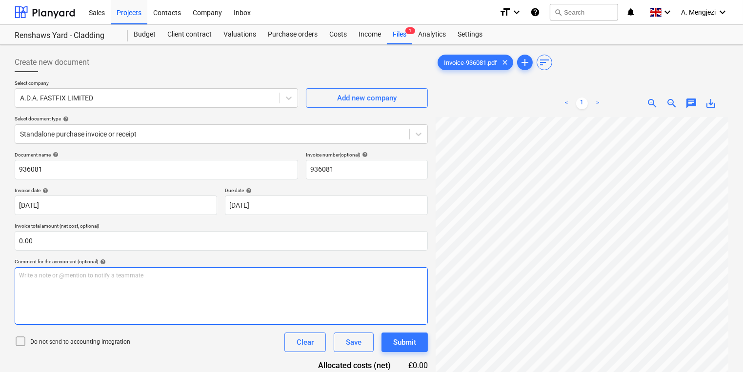
scroll to position [23, 29]
click at [409, 76] on div at bounding box center [221, 76] width 413 height 8
click at [393, 41] on div "Files 1" at bounding box center [399, 35] width 25 height 20
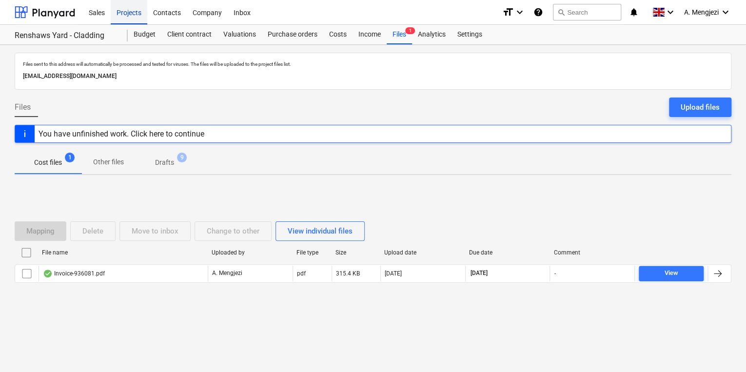
click at [131, 14] on div "Projects" at bounding box center [129, 12] width 37 height 25
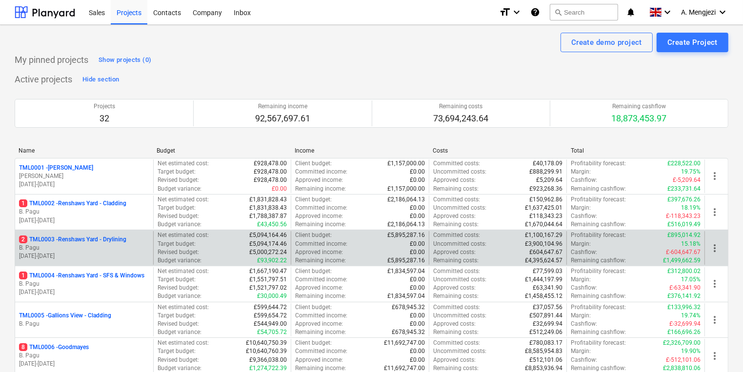
click at [150, 244] on div "2 TML0003 - Renshaws Yard - Drylining B. Pagu [DATE] - [DATE]" at bounding box center [84, 248] width 138 height 34
click at [111, 248] on p "B. Pagu" at bounding box center [84, 248] width 130 height 8
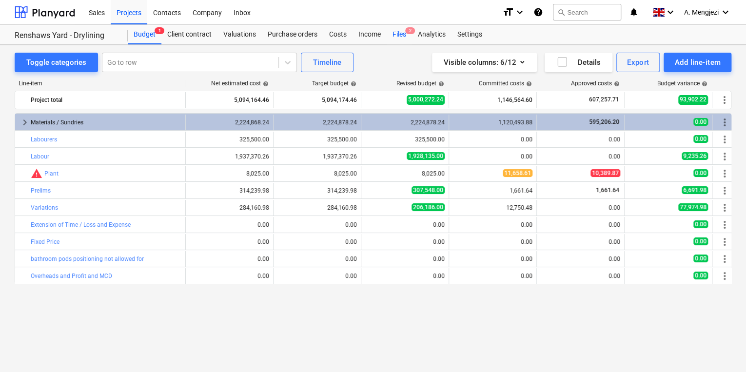
click at [395, 32] on div "Files 2" at bounding box center [399, 35] width 25 height 20
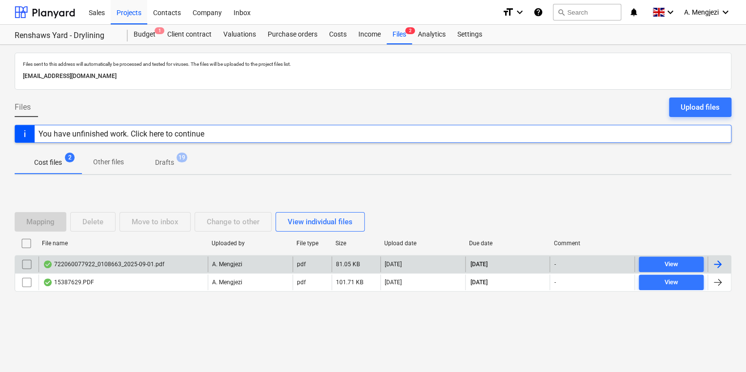
click at [719, 263] on div at bounding box center [718, 264] width 12 height 12
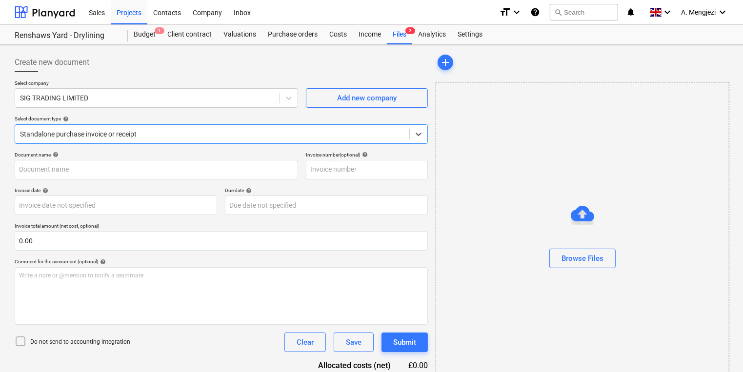
type input "722060077922"
type input "[DATE]"
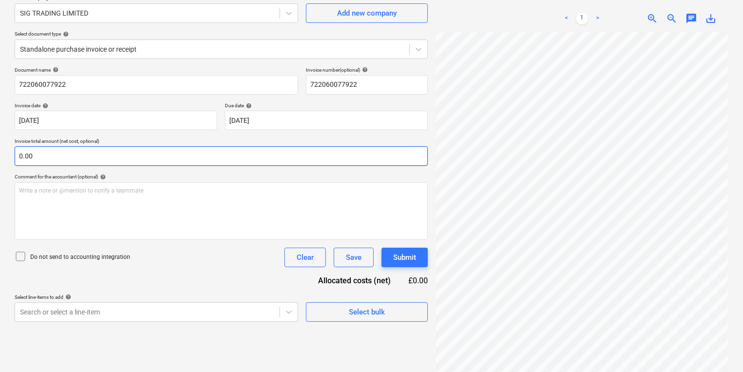
scroll to position [98, 0]
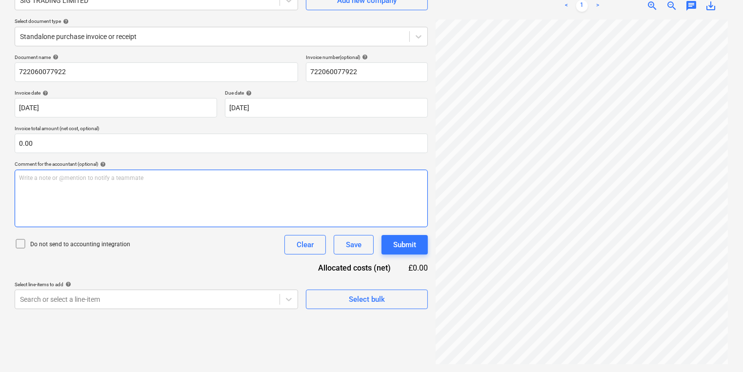
click at [220, 203] on div "Write a note or @mention to notify a teammate [PERSON_NAME]" at bounding box center [221, 199] width 413 height 58
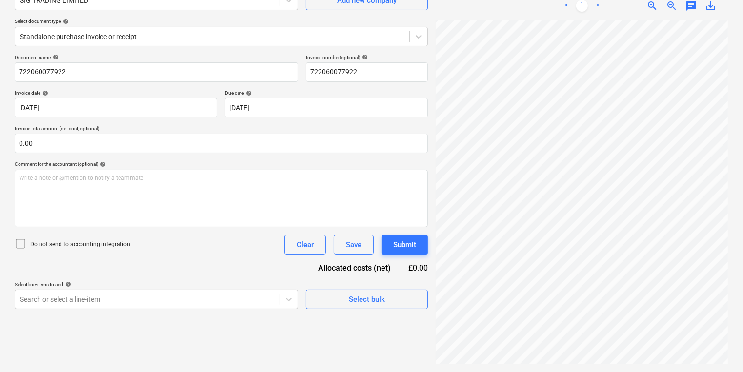
click at [240, 244] on div "Do not send to accounting integration Clear Save Submit" at bounding box center [221, 245] width 413 height 20
click at [734, 250] on div "Create new document Select company SIG TRADING LIMITED Add new company Select d…" at bounding box center [371, 159] width 743 height 425
click at [249, 349] on div "Create new document Select company SIG TRADING LIMITED Add new company Select d…" at bounding box center [221, 159] width 421 height 417
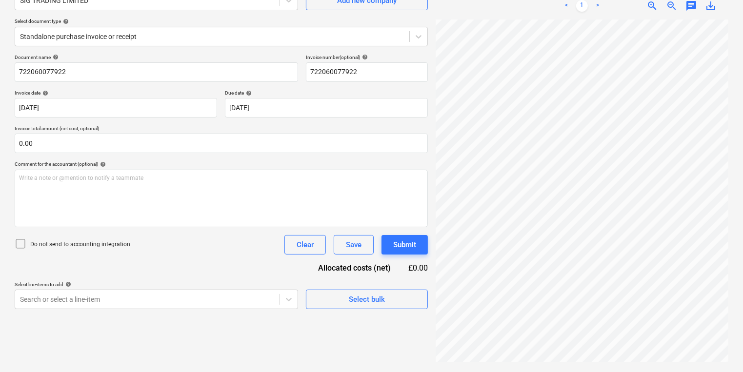
click at [313, 332] on div "Create new document Select company SIG TRADING LIMITED Add new company Select d…" at bounding box center [221, 159] width 421 height 417
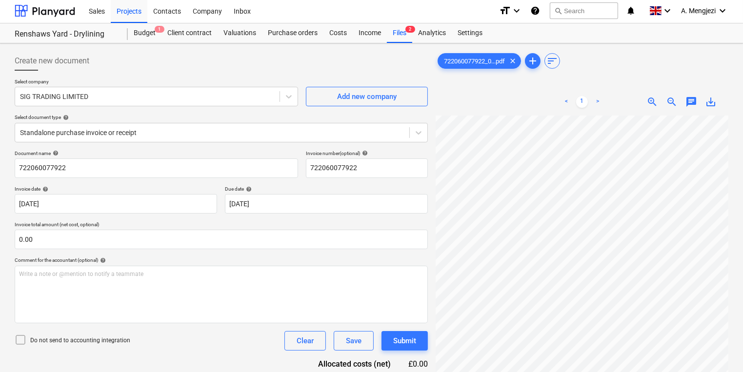
scroll to position [0, 0]
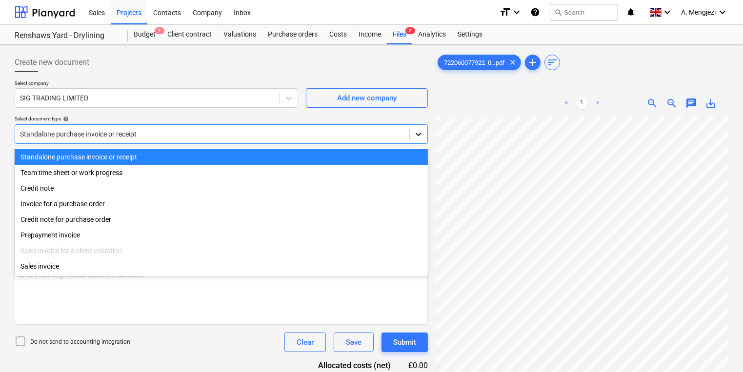
click at [417, 140] on div at bounding box center [419, 134] width 18 height 18
click at [417, 138] on icon at bounding box center [418, 134] width 10 height 10
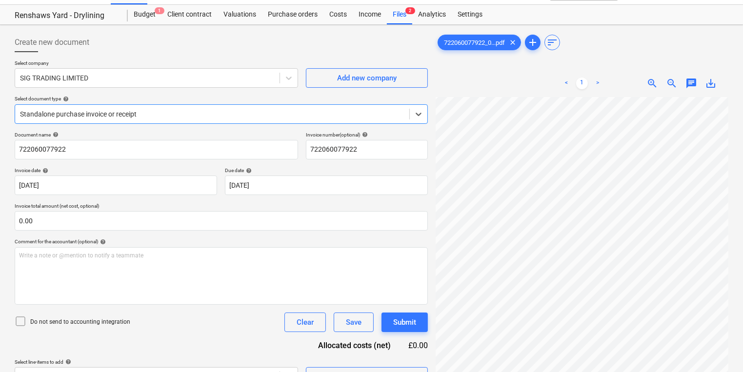
scroll to position [20, 0]
click at [423, 107] on div at bounding box center [419, 115] width 18 height 18
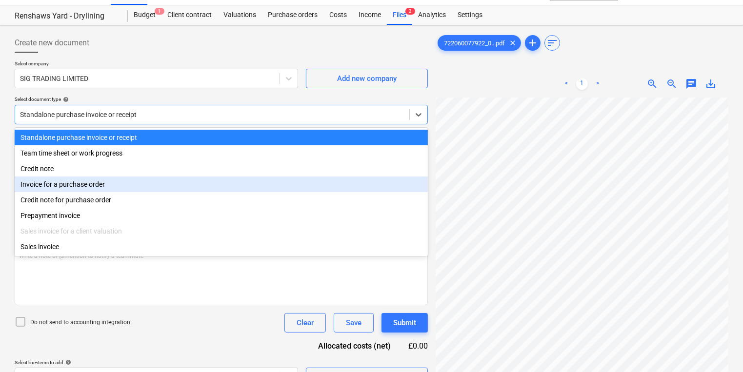
click at [74, 185] on div "Invoice for a purchase order" at bounding box center [221, 185] width 413 height 16
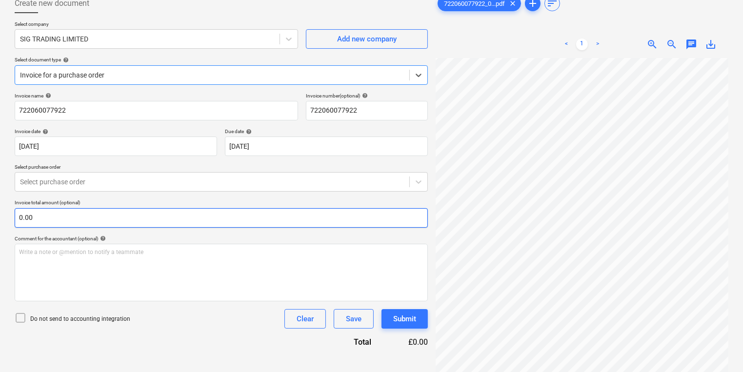
scroll to position [98, 0]
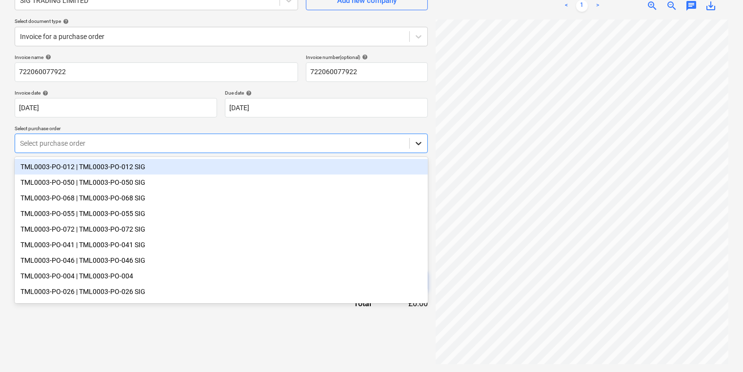
click at [417, 139] on icon at bounding box center [418, 143] width 10 height 10
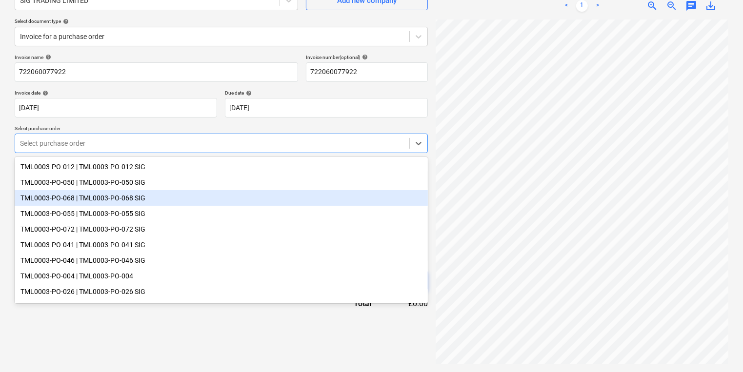
click at [330, 199] on div "TML0003-PO-068 | TML0003-PO-068 SIG" at bounding box center [221, 198] width 413 height 16
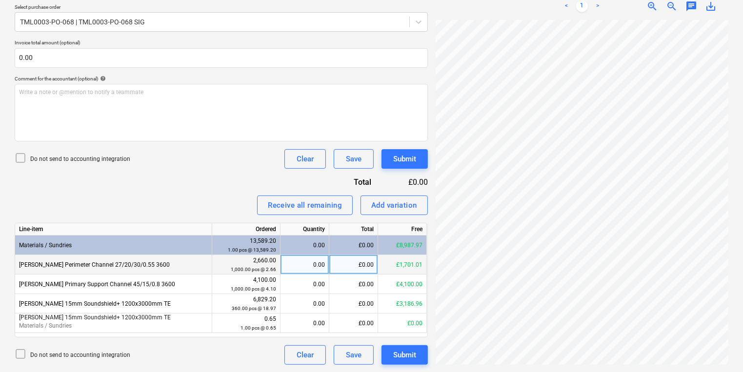
scroll to position [76, 29]
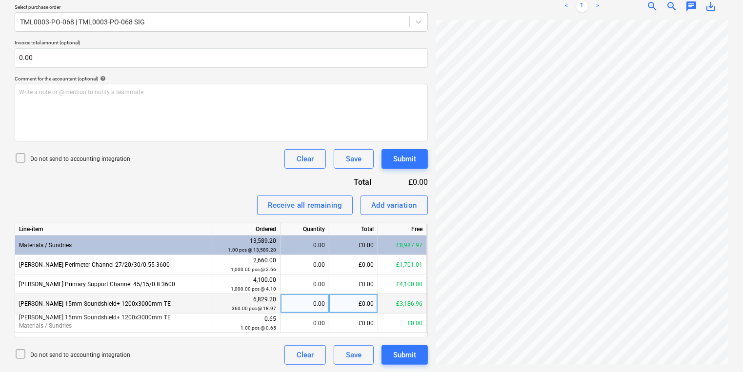
click at [314, 304] on div "0.00" at bounding box center [304, 304] width 40 height 20
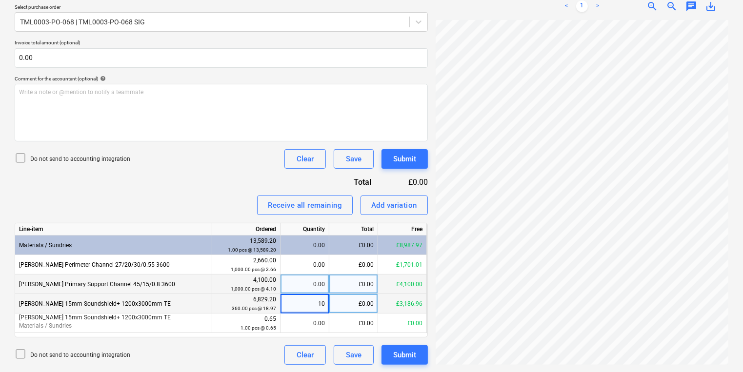
type input "108"
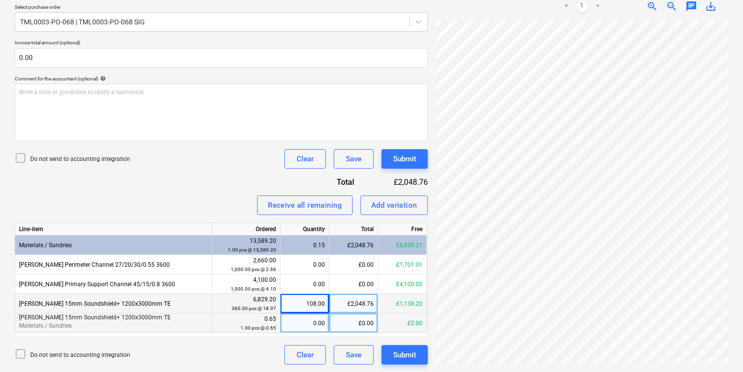
click at [326, 321] on div "0.00" at bounding box center [304, 324] width 49 height 20
click at [315, 295] on div "108.00" at bounding box center [304, 304] width 40 height 20
click at [314, 335] on div "Line-item Ordered Quantity Total Free Materials / Sundries 13,589.20 1.00 pcs @…" at bounding box center [221, 280] width 413 height 115
click at [203, 177] on div "Invoice name help 722060077922 Invoice number (optional) help 722060077922 Invo…" at bounding box center [221, 149] width 413 height 432
drag, startPoint x: 300, startPoint y: 302, endPoint x: 350, endPoint y: 305, distance: 49.8
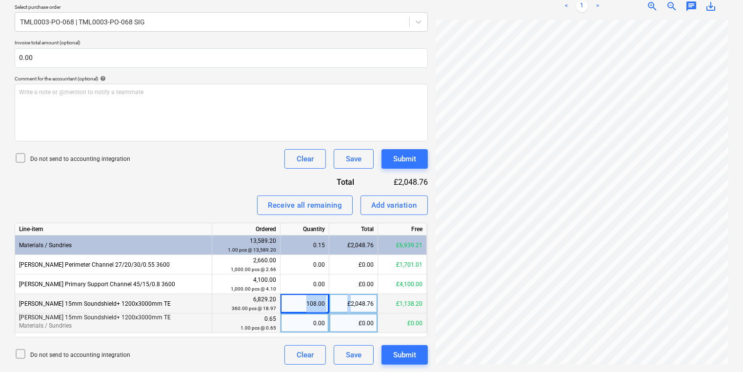
click at [0, 0] on div "[PERSON_NAME] 15mm Soundshield+ 1200x3000mm TE 6,829.20 360.00 pcs @ 18.97 108.…" at bounding box center [0, 0] width 0 height 0
drag, startPoint x: 350, startPoint y: 305, endPoint x: 317, endPoint y: 301, distance: 33.4
click at [317, 301] on div "108.00" at bounding box center [304, 304] width 40 height 20
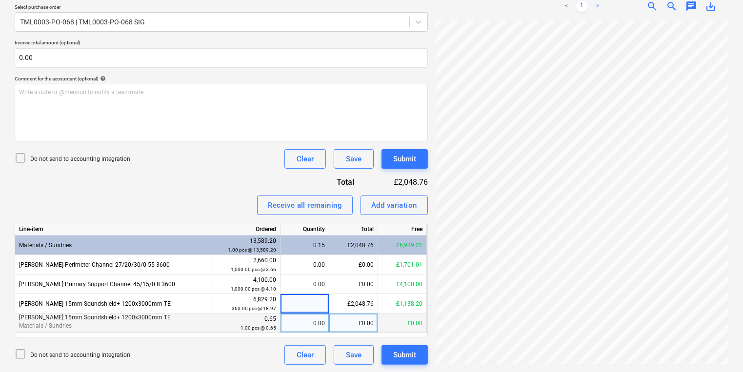
click at [312, 323] on div "0.00" at bounding box center [304, 324] width 40 height 20
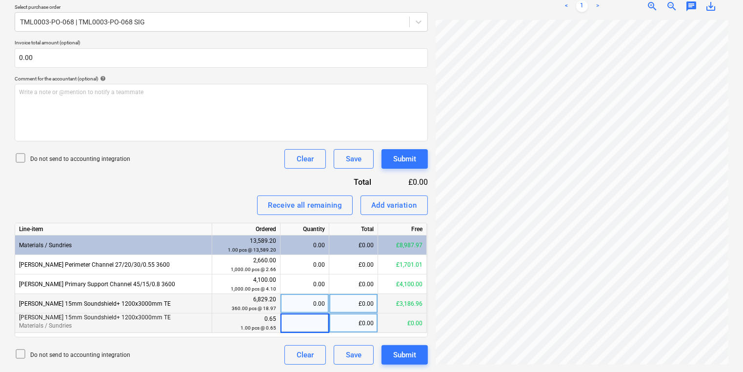
click at [308, 307] on div "0.00" at bounding box center [304, 304] width 40 height 20
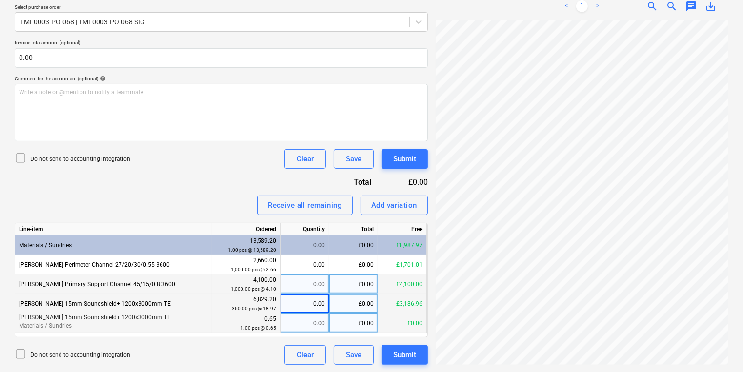
click at [313, 281] on div "0.00" at bounding box center [304, 285] width 40 height 20
type input "1000"
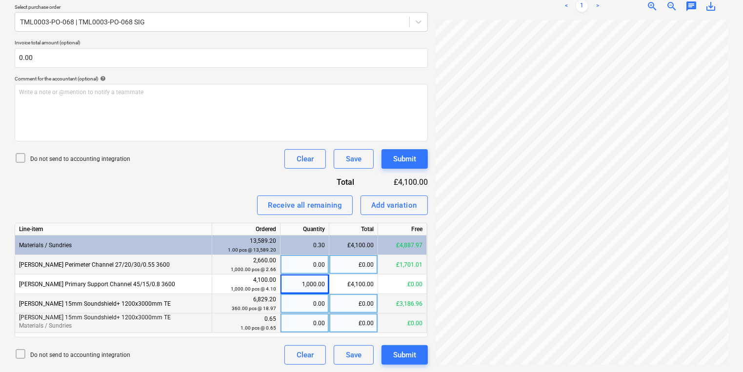
click at [324, 266] on div "0.00" at bounding box center [304, 265] width 40 height 20
type input "108"
type input "640"
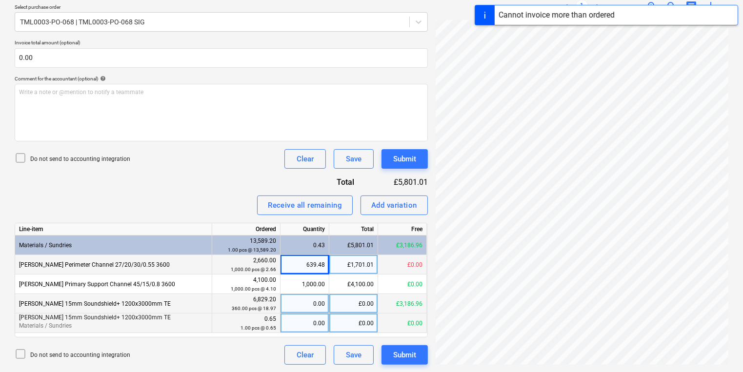
click at [318, 266] on div "639.48" at bounding box center [304, 265] width 40 height 20
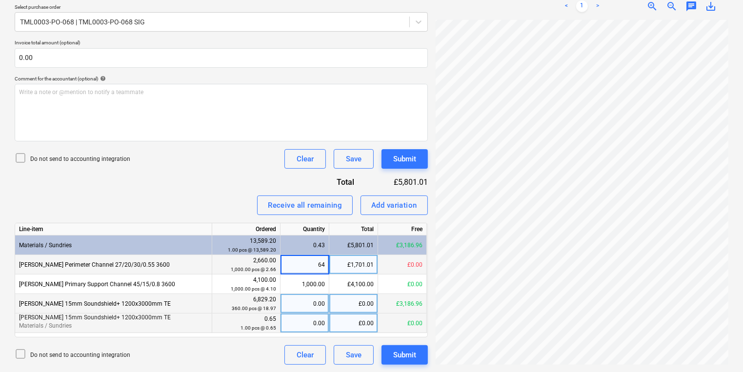
type input "640"
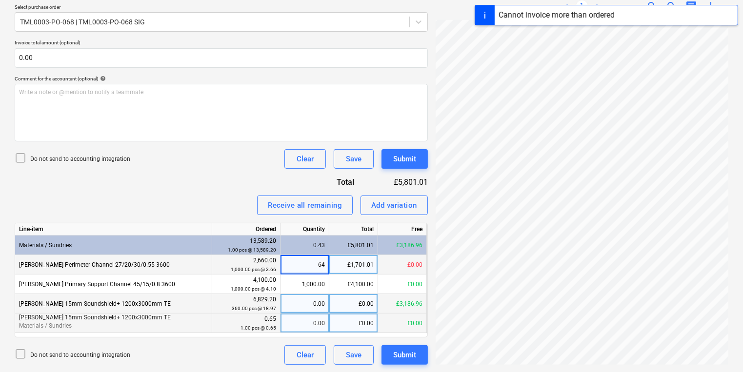
type input "640"
click at [309, 321] on div "0.00" at bounding box center [304, 324] width 40 height 20
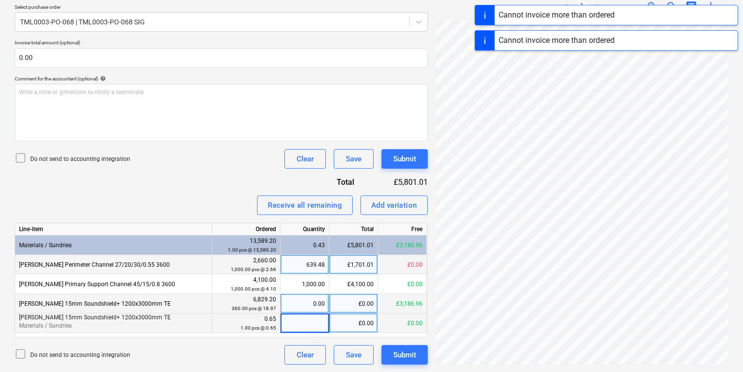
click at [309, 309] on div "0.00" at bounding box center [304, 304] width 40 height 20
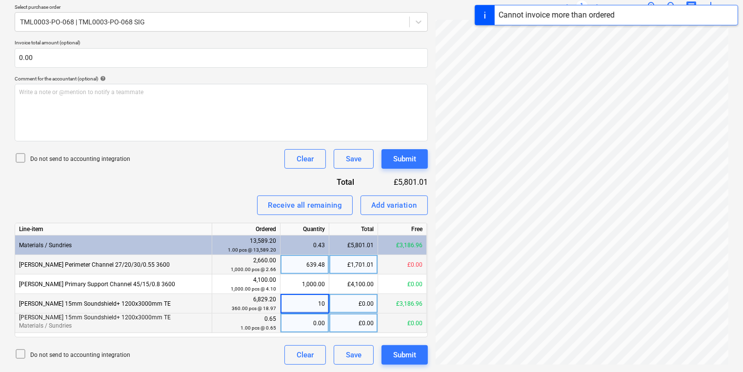
type input "108"
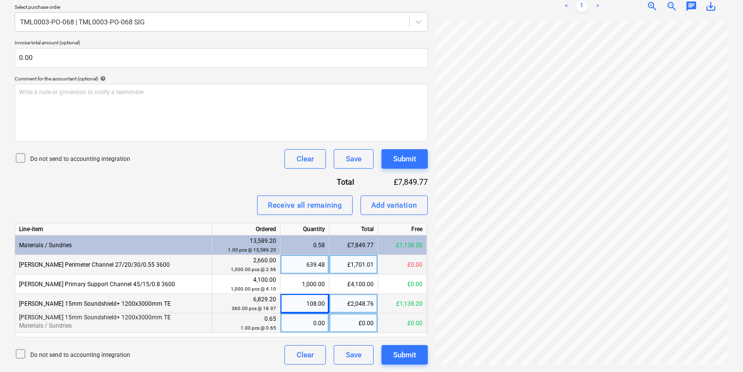
click at [312, 307] on div "108.00" at bounding box center [304, 304] width 40 height 20
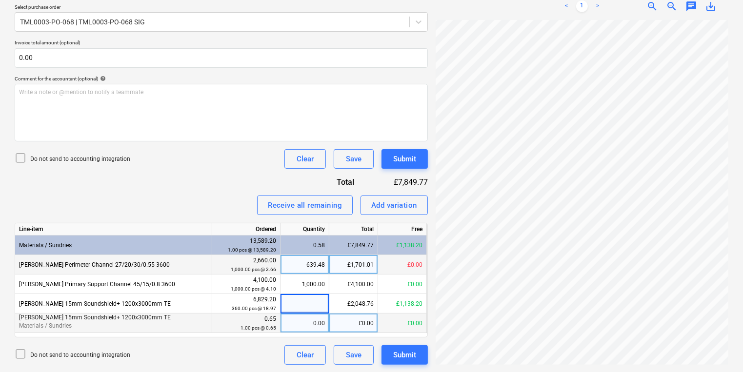
click at [308, 320] on div "0.00" at bounding box center [304, 324] width 40 height 20
type input "108"
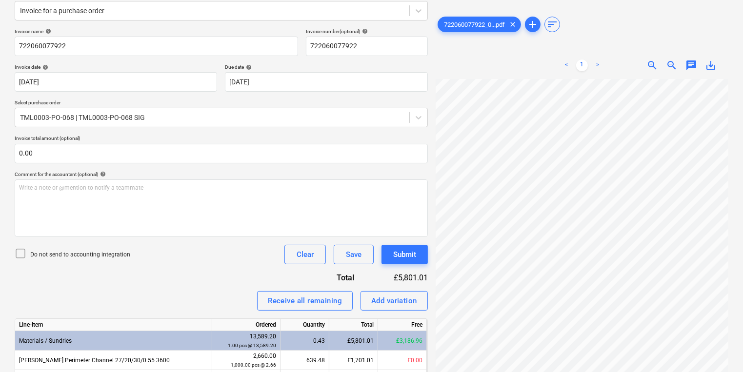
scroll to position [0, 0]
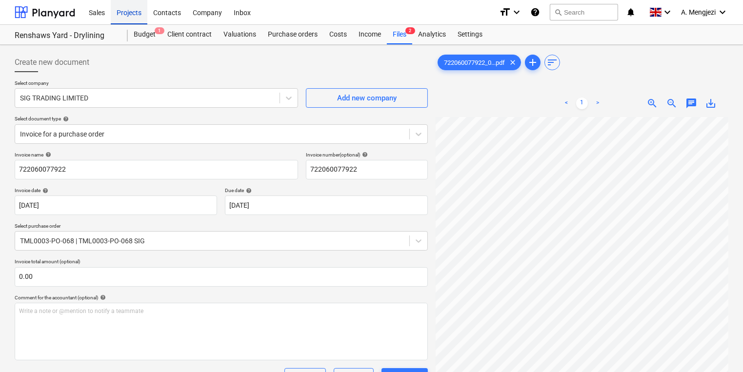
click at [119, 13] on div "Projects" at bounding box center [129, 12] width 37 height 25
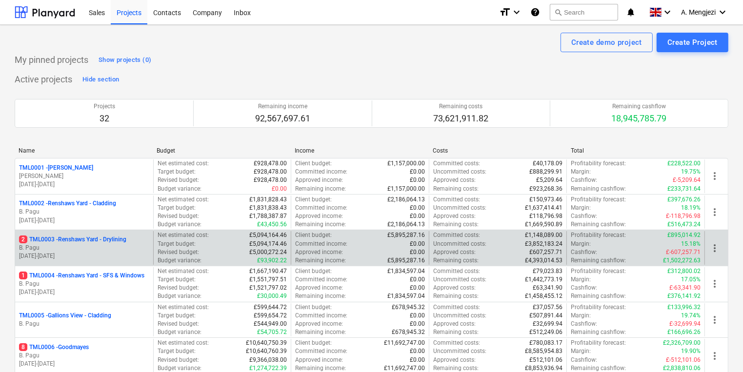
click at [142, 254] on p "[DATE] - [DATE]" at bounding box center [84, 256] width 130 height 8
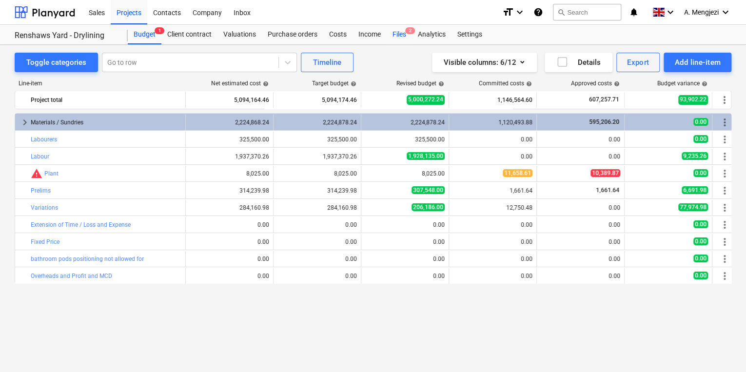
click at [400, 41] on div "Files 2" at bounding box center [399, 35] width 25 height 20
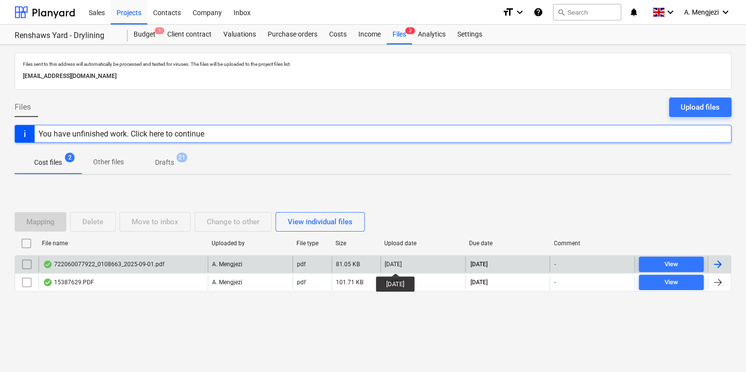
click at [402, 264] on div "[DATE]" at bounding box center [393, 264] width 17 height 7
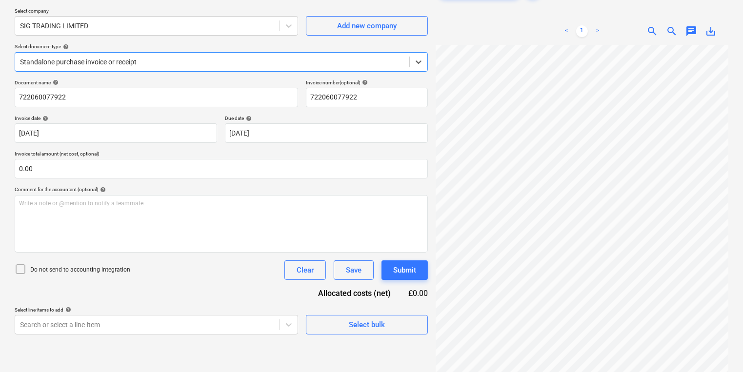
scroll to position [59, 0]
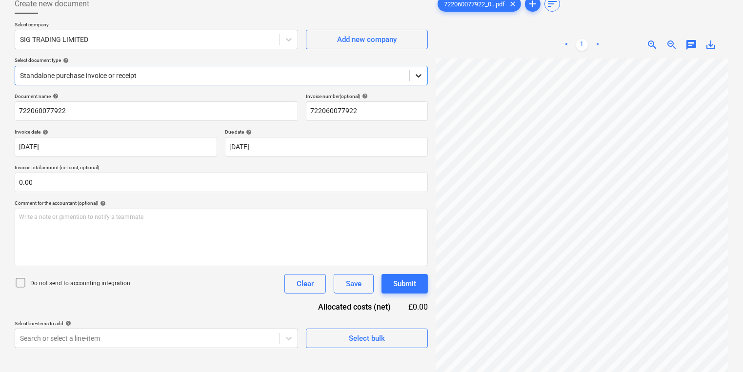
click at [415, 75] on icon at bounding box center [418, 76] width 10 height 10
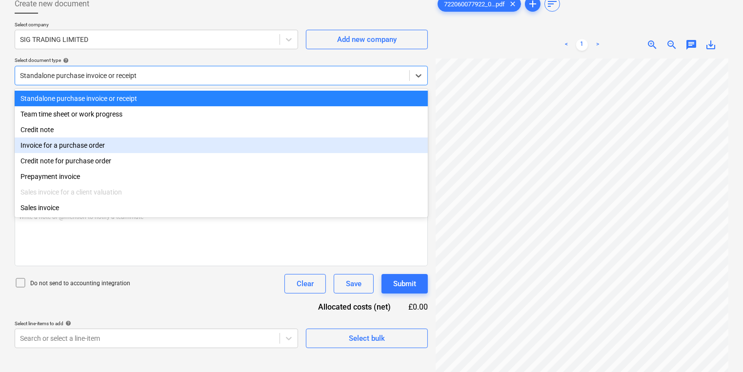
click at [138, 147] on div "Invoice for a purchase order" at bounding box center [221, 146] width 413 height 16
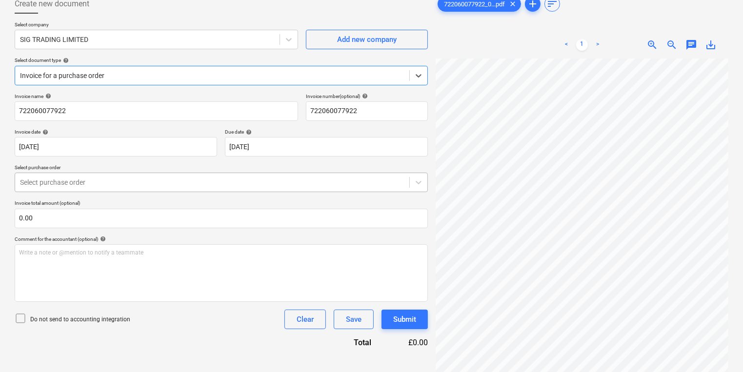
click at [405, 182] on div "Select purchase order" at bounding box center [212, 183] width 394 height 14
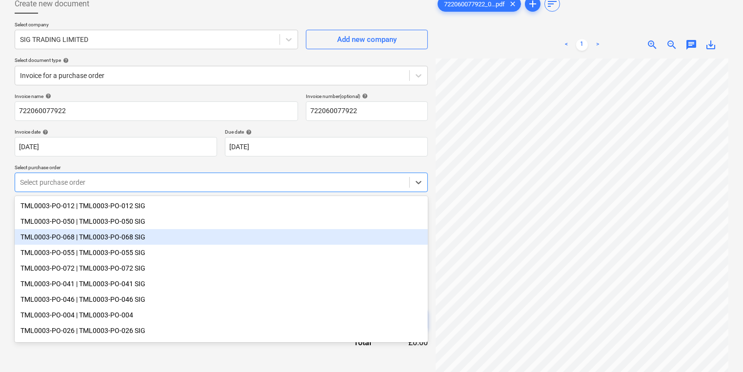
click at [244, 238] on div "TML0003-PO-068 | TML0003-PO-068 SIG" at bounding box center [221, 237] width 413 height 16
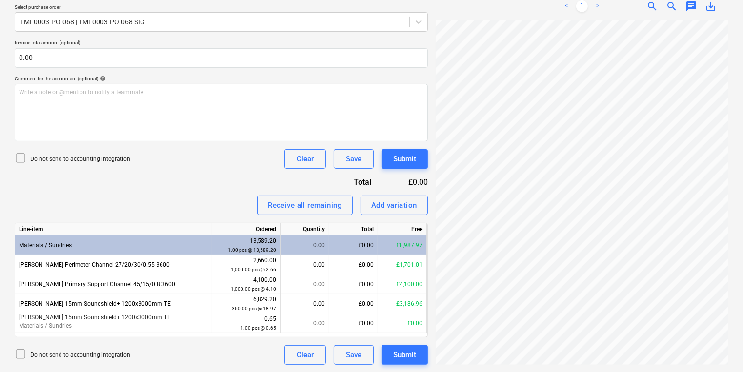
scroll to position [120, 53]
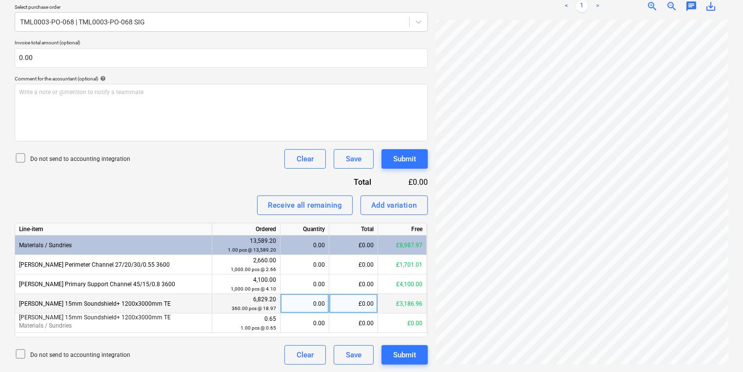
click at [296, 304] on div "0.00" at bounding box center [304, 304] width 40 height 20
type input "108"
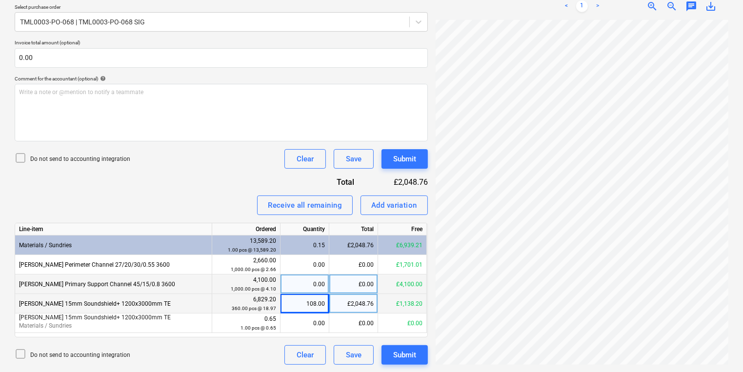
click at [312, 280] on div "0.00" at bounding box center [304, 285] width 40 height 20
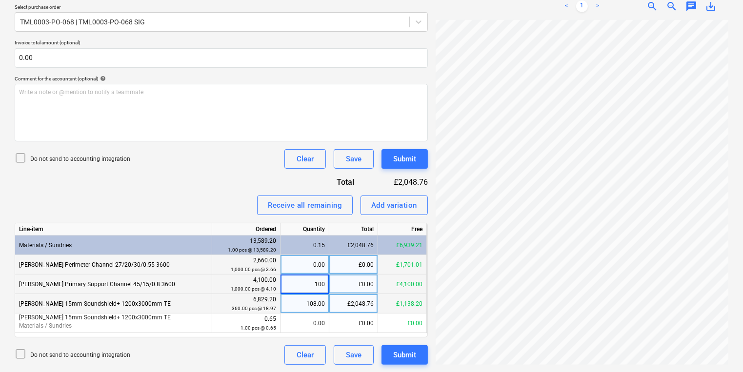
type input "1000"
click at [303, 264] on div "0.00" at bounding box center [304, 265] width 40 height 20
click at [322, 265] on div "0.00" at bounding box center [304, 265] width 40 height 20
type input "640"
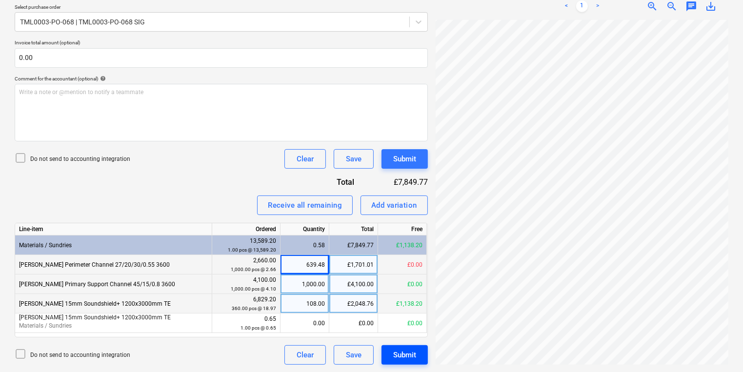
scroll to position [176, 75]
click at [372, 209] on div "Add variation" at bounding box center [394, 205] width 46 height 13
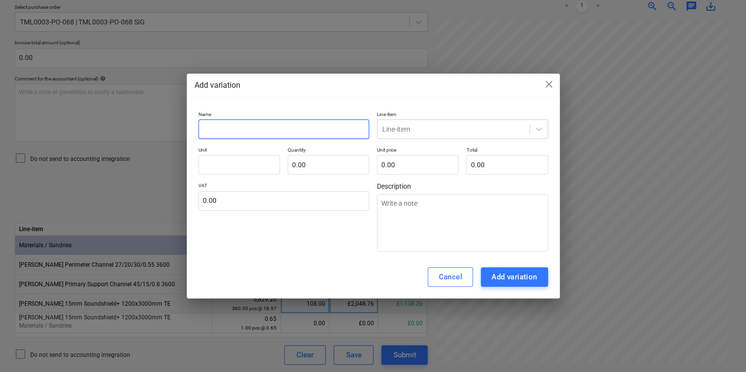
click at [210, 131] on input "text" at bounding box center [283, 129] width 171 height 20
type input "p"
type textarea "x"
type input "pc"
type textarea "x"
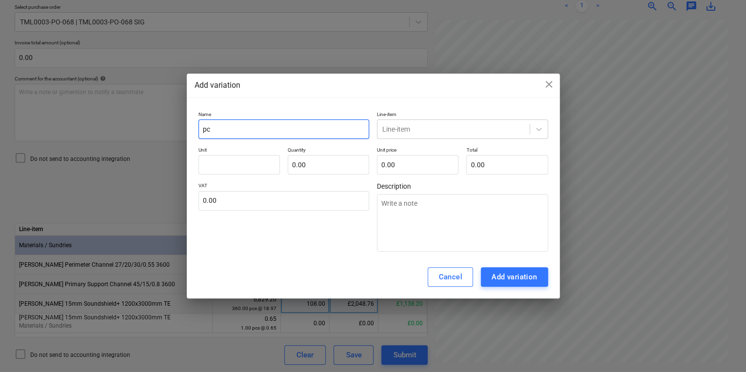
type input "pcs"
type textarea "x"
type input "pc"
type textarea "x"
type input "p"
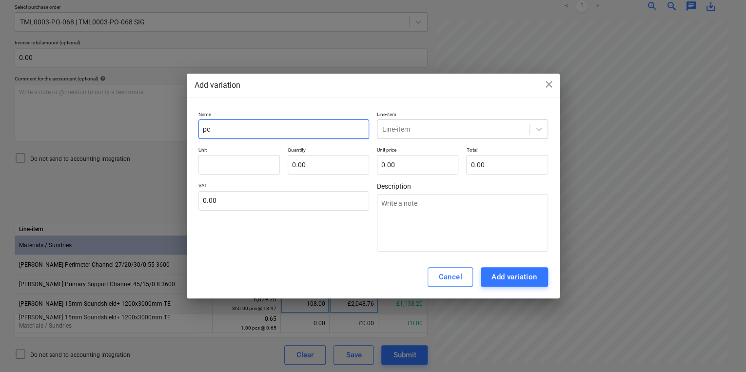
type textarea "x"
type input "R"
type textarea "x"
type input "Ro"
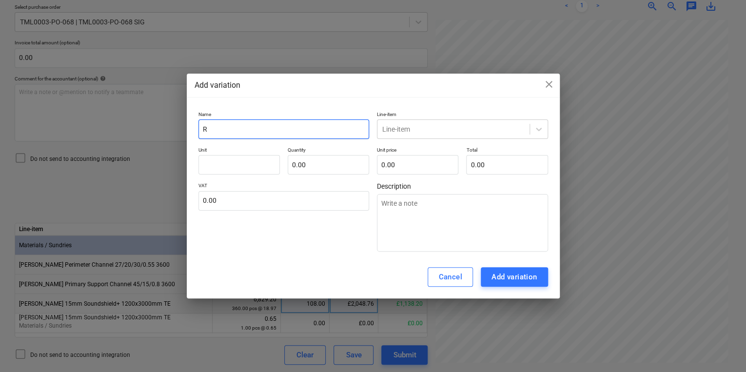
type textarea "x"
type input "Rou"
type textarea "x"
type input "Roun"
type textarea "x"
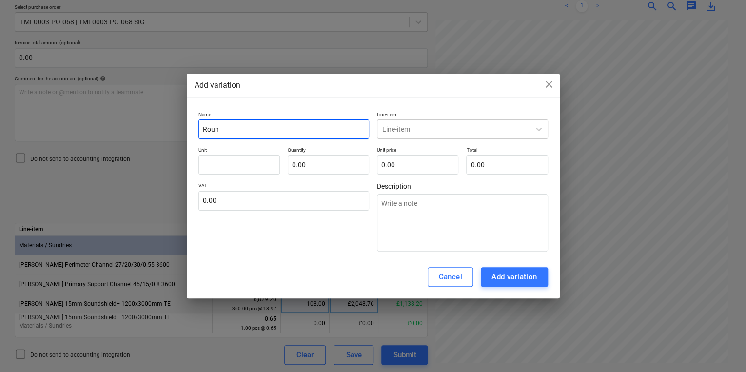
type input "Round"
type textarea "x"
type input "Roun"
type textarea "x"
type input "Round"
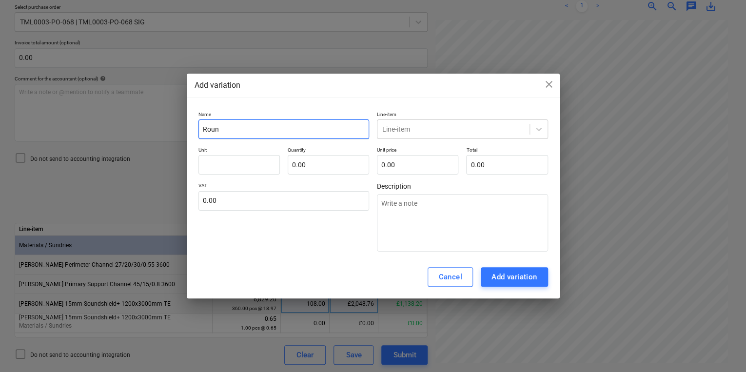
type textarea "x"
type input "Roundi"
type textarea "x"
type input "Roundin"
type textarea "x"
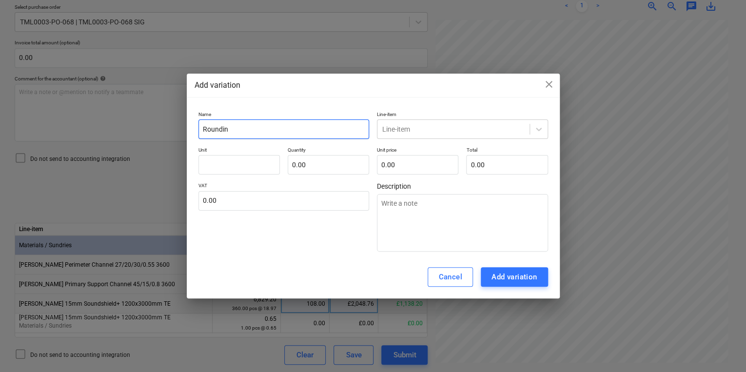
type input "Rounding"
type textarea "x"
type input "Rounding"
type textarea "x"
type input "Rounding"
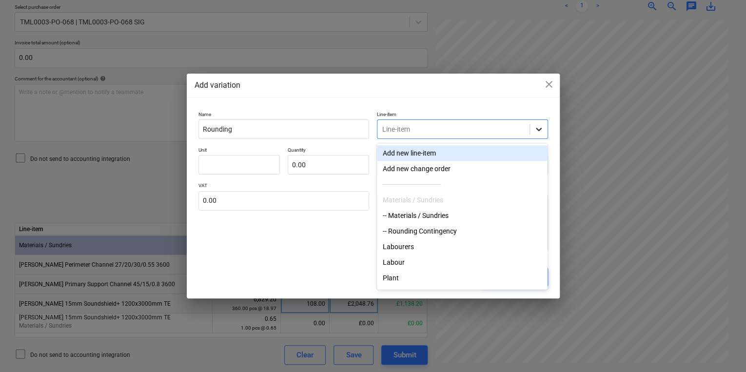
click at [541, 133] on icon at bounding box center [539, 129] width 10 height 10
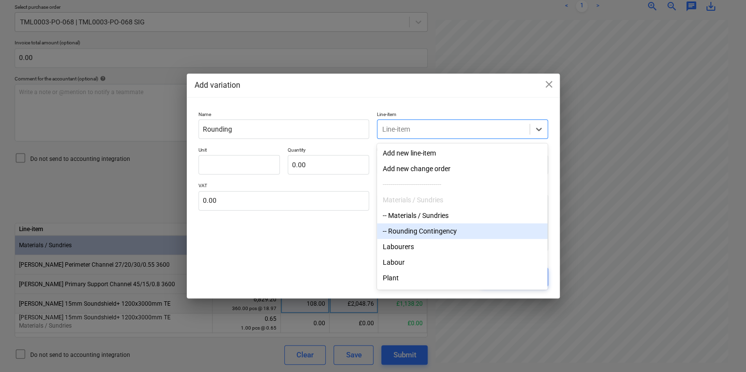
click at [413, 236] on div "-- Rounding Contingency" at bounding box center [462, 231] width 171 height 16
type textarea "x"
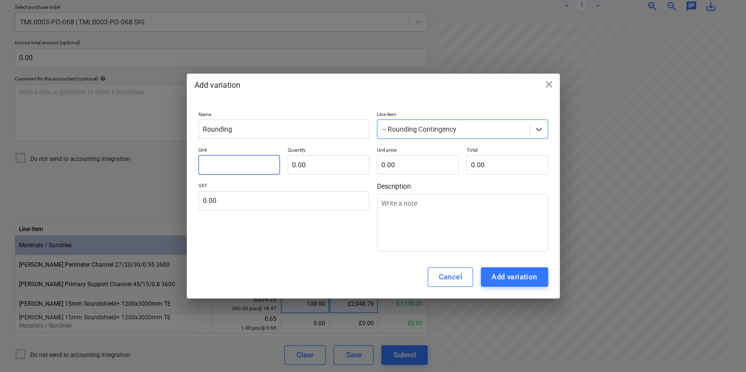
click at [222, 163] on input "text" at bounding box center [238, 165] width 81 height 20
type input "p"
type textarea "x"
type input "pc"
type textarea "x"
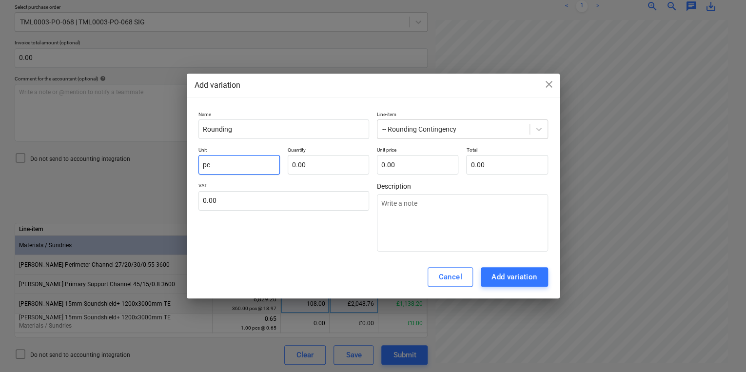
type input "pcs"
type textarea "x"
type input "pcs"
type input "1"
type textarea "x"
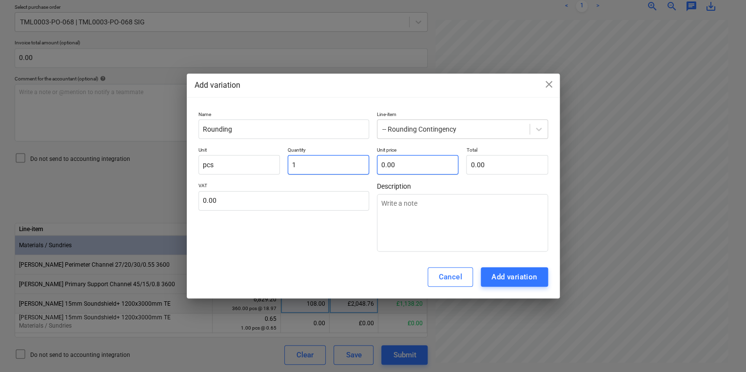
type input "1.00"
type input "4"
type textarea "x"
type input "4.00"
type input "4."
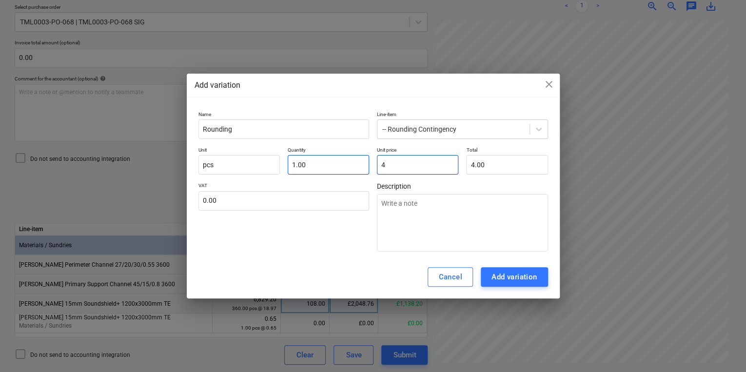
type textarea "x"
type input "4.4"
type textarea "x"
type input "4.40"
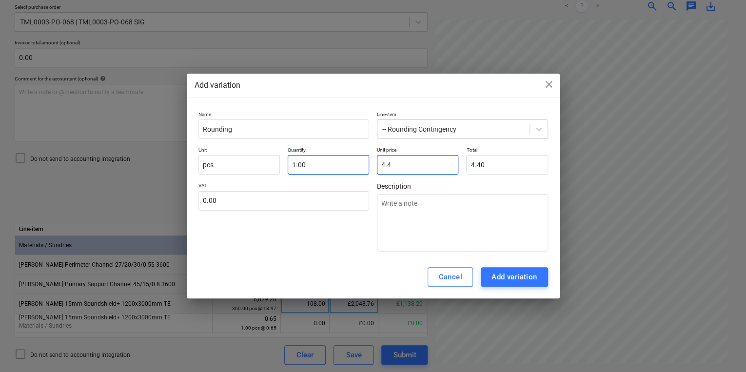
type textarea "x"
type input "4.40"
click at [486, 277] on button "Add variation" at bounding box center [514, 277] width 67 height 20
type textarea "x"
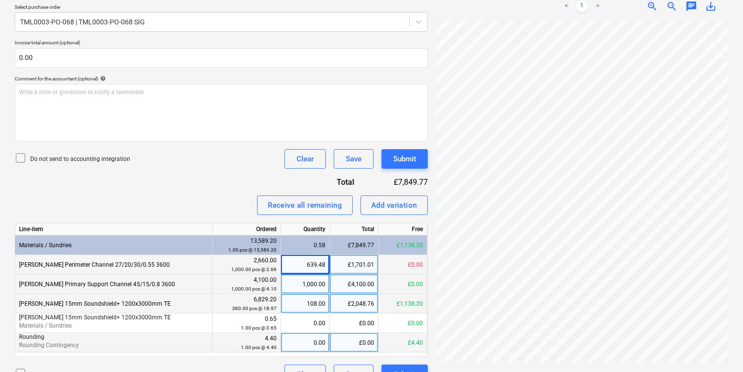
click at [308, 343] on div "0.00" at bounding box center [305, 343] width 40 height 20
type input "1"
click at [387, 207] on div "Add variation" at bounding box center [394, 205] width 46 height 13
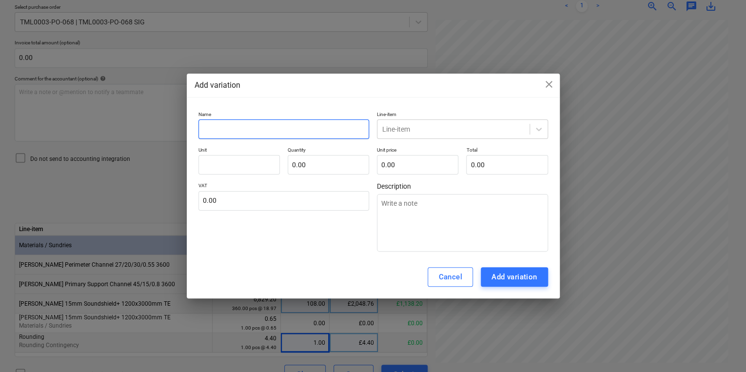
drag, startPoint x: 216, startPoint y: 130, endPoint x: 217, endPoint y: 122, distance: 7.8
click at [217, 130] on input "text" at bounding box center [283, 129] width 171 height 20
type textarea "x"
type input "r"
type textarea "x"
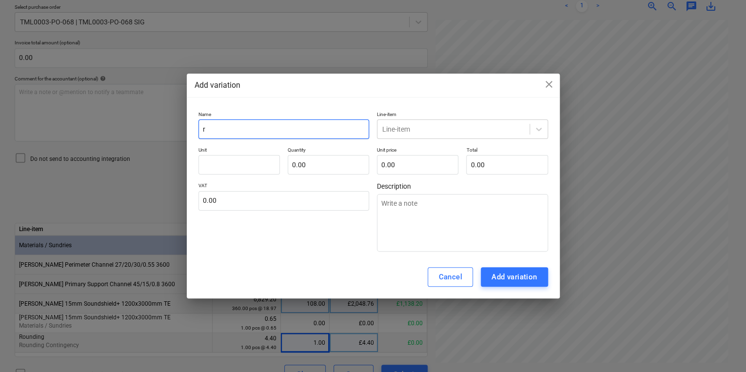
type input "ro"
type textarea "x"
type input "rou"
type textarea "x"
type input "roun"
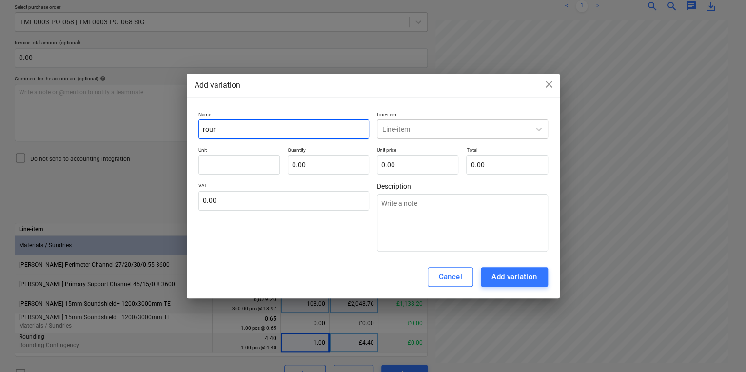
type textarea "x"
type input "round"
type textarea "x"
type input "roundi"
type textarea "x"
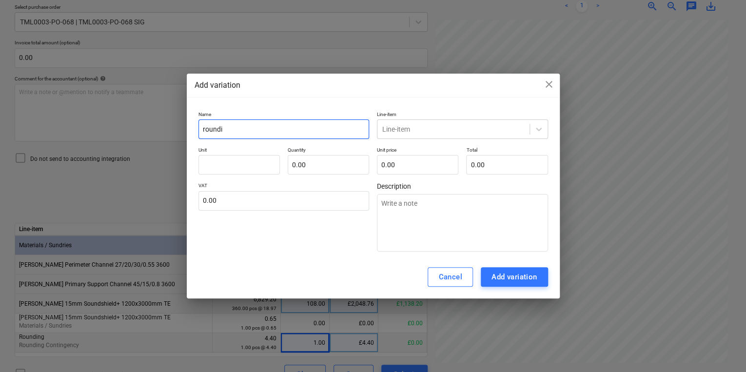
type input "roundin"
type textarea "x"
type input "rounding"
click at [447, 123] on div "Line-item" at bounding box center [453, 129] width 152 height 14
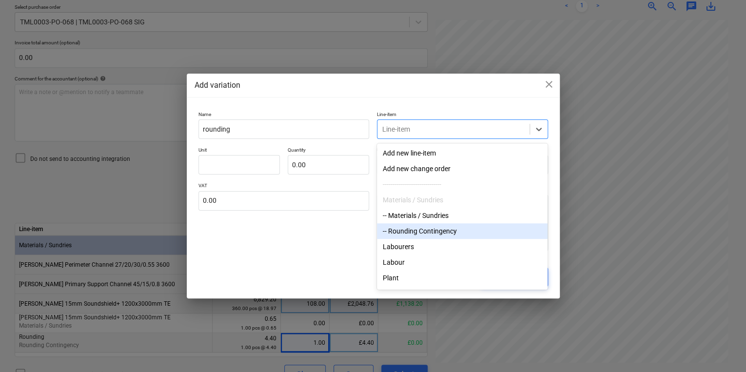
click at [433, 228] on div "-- Rounding Contingency" at bounding box center [462, 231] width 171 height 16
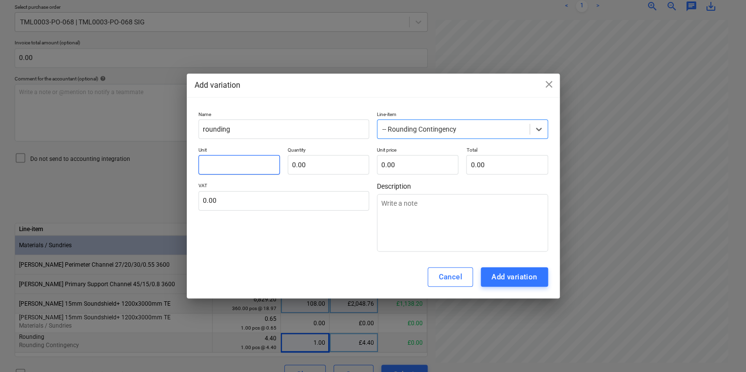
click at [271, 169] on input "text" at bounding box center [238, 165] width 81 height 20
type textarea "x"
type input "1"
click at [306, 164] on input "text" at bounding box center [328, 165] width 81 height 20
type input "0.00"
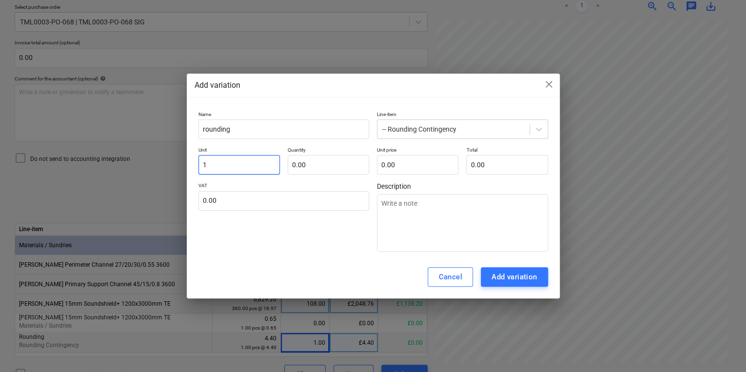
click at [249, 163] on input "1" at bounding box center [238, 165] width 81 height 20
type textarea "x"
type input "p"
type textarea "x"
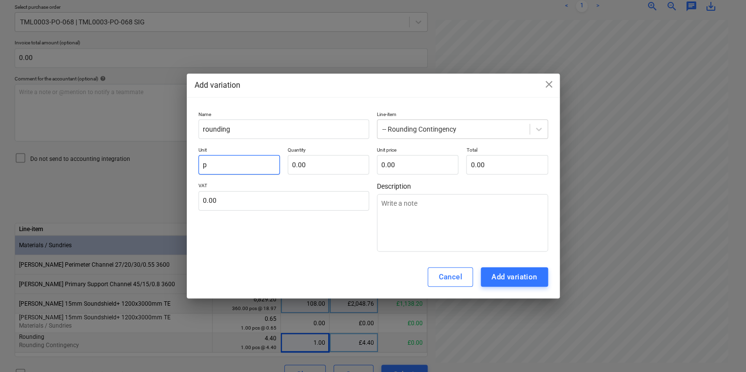
type input "pc"
type textarea "x"
type input "pcs"
click at [306, 162] on input "text" at bounding box center [328, 165] width 81 height 20
type textarea "x"
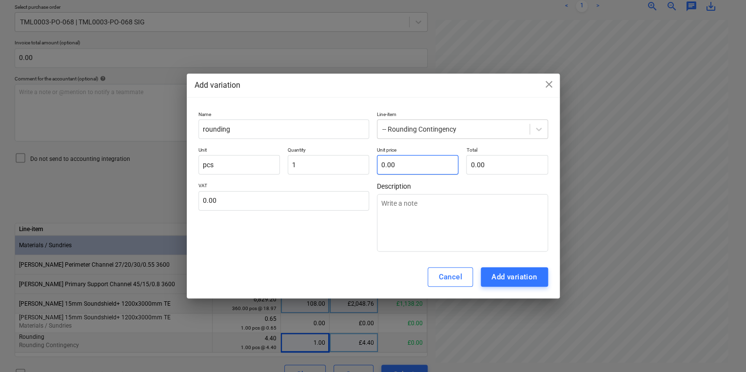
type input "1.00"
click at [402, 166] on input "text" at bounding box center [417, 165] width 81 height 20
type textarea "x"
type input "0"
type textarea "x"
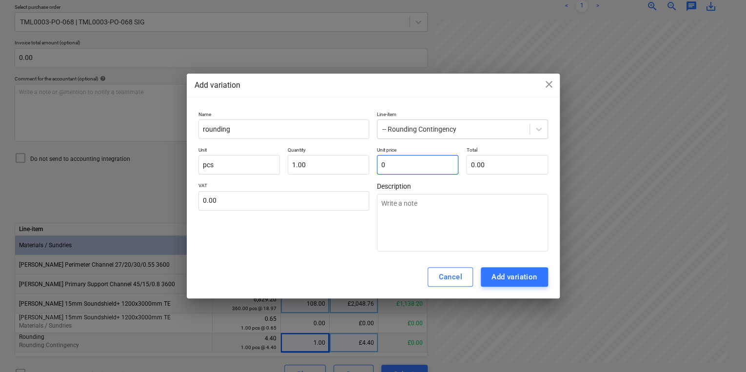
type input "0."
type textarea "x"
type input "0.3"
type input "0.30"
type textarea "x"
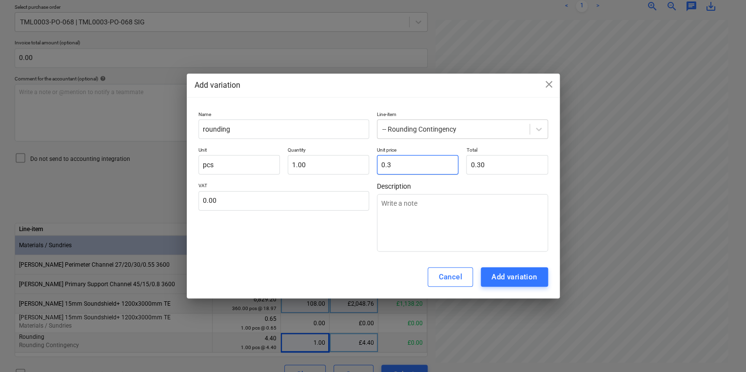
type input "0.37"
type input "0.00"
click at [505, 277] on div "Add variation" at bounding box center [515, 277] width 46 height 13
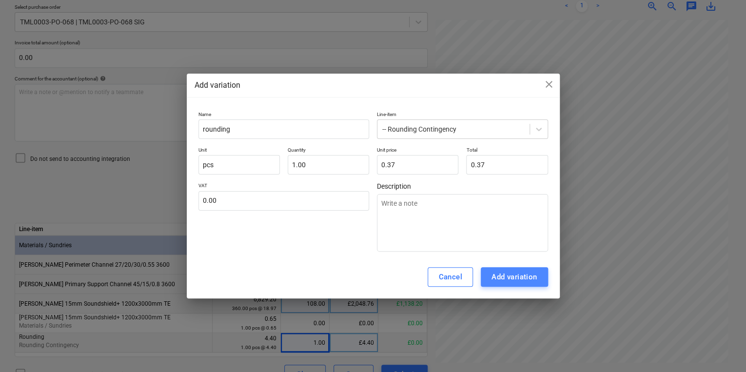
type textarea "x"
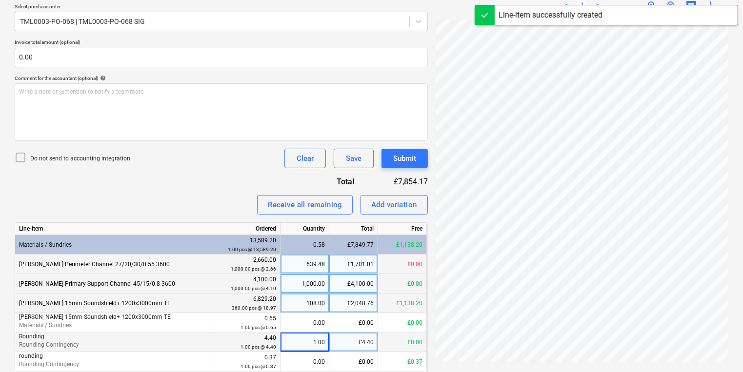
scroll to position [258, 0]
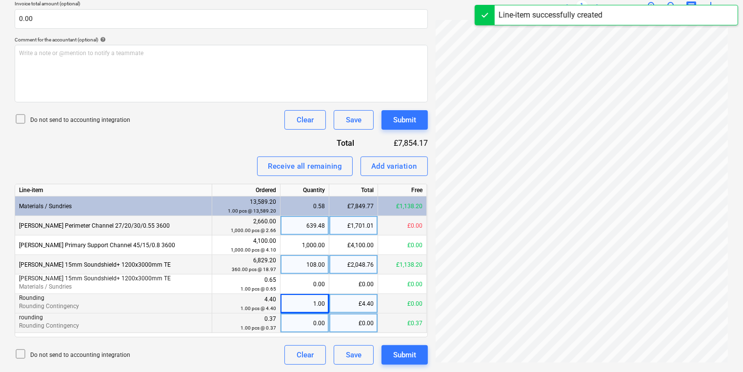
click at [302, 324] on div "0.00" at bounding box center [304, 324] width 40 height 20
type input "1"
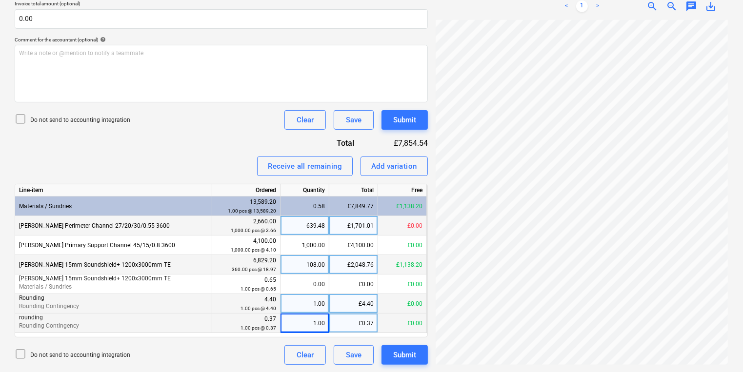
scroll to position [175, 75]
click at [394, 164] on div "Add variation" at bounding box center [394, 166] width 46 height 13
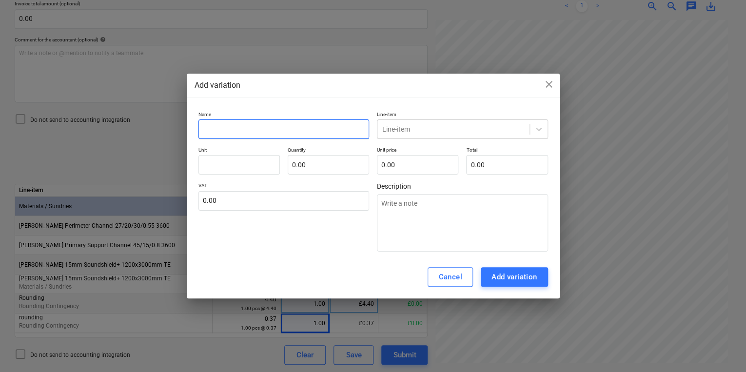
click at [327, 136] on input "text" at bounding box center [283, 129] width 171 height 20
type textarea "x"
type input "R"
type textarea "x"
type input "Ro"
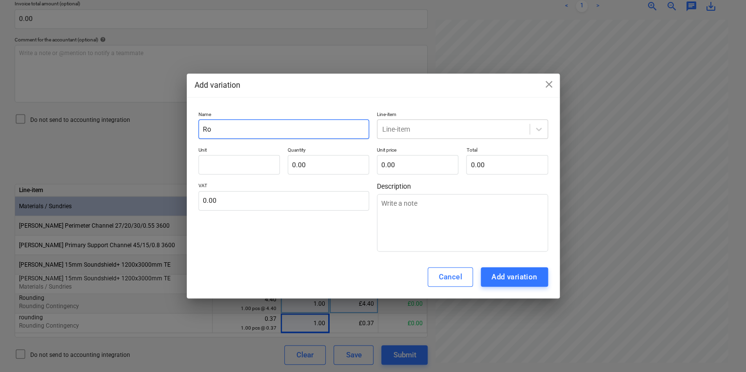
type textarea "x"
type input "Rou"
type textarea "x"
type input "Roun"
type textarea "x"
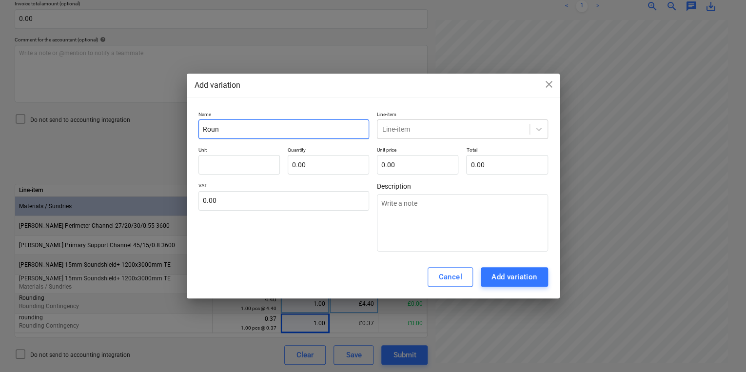
type input "Round"
type textarea "x"
type input "Roundi"
type textarea "x"
type input "Roundin"
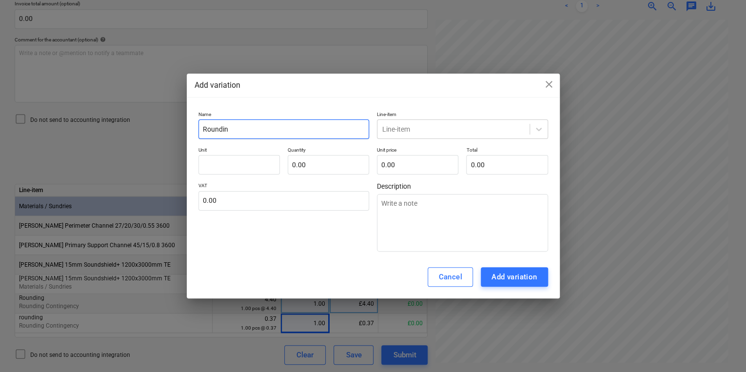
type textarea "x"
type input "Rounding"
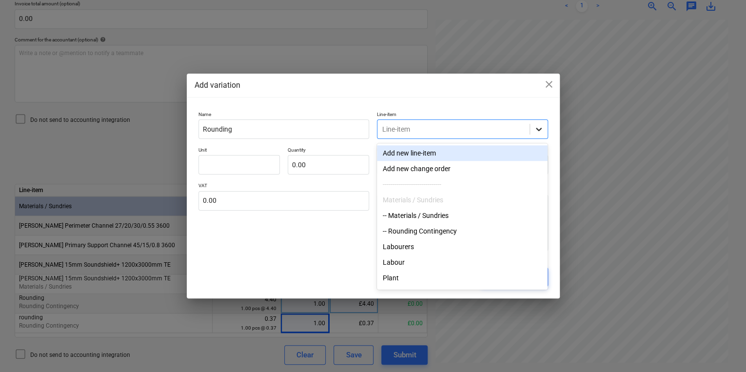
click at [535, 129] on icon at bounding box center [539, 129] width 10 height 10
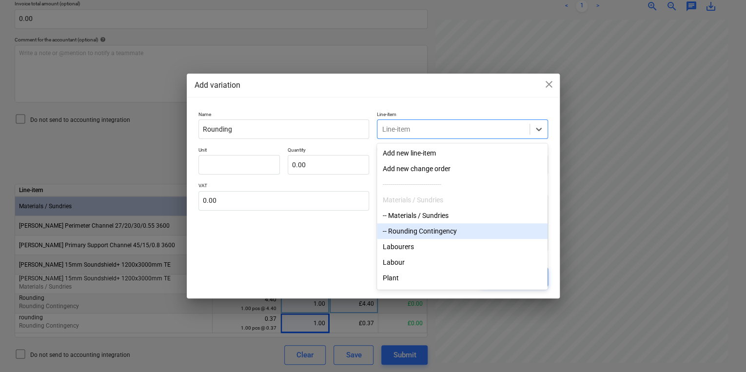
click at [460, 228] on div "-- Rounding Contingency" at bounding box center [462, 231] width 171 height 16
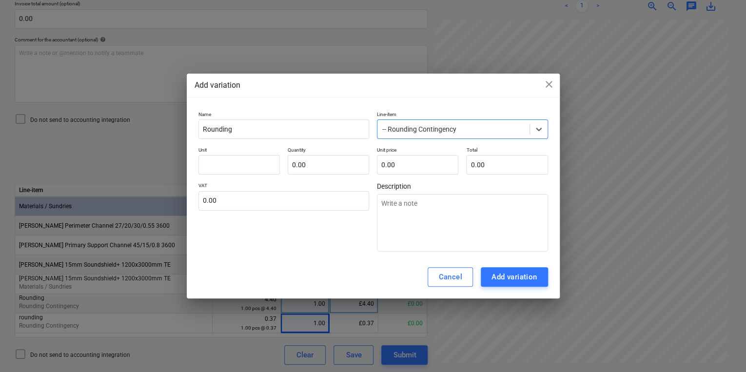
click at [259, 154] on p "Unit" at bounding box center [238, 151] width 81 height 8
click at [256, 161] on input "text" at bounding box center [238, 165] width 81 height 20
type textarea "x"
type input "P"
type textarea "x"
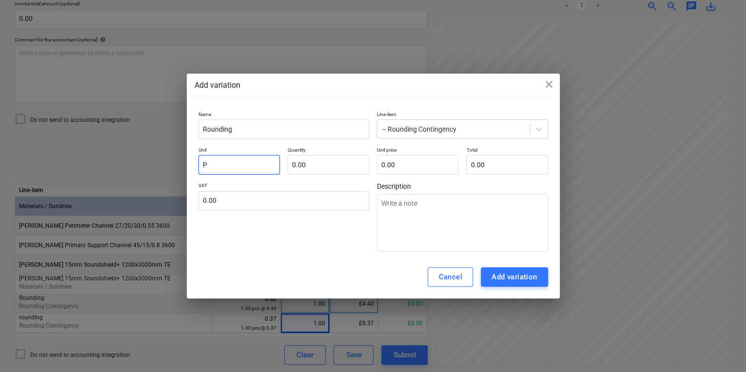
type input "PC"
type textarea "x"
type input "PCS"
click at [299, 162] on input "text" at bounding box center [328, 165] width 81 height 20
type textarea "x"
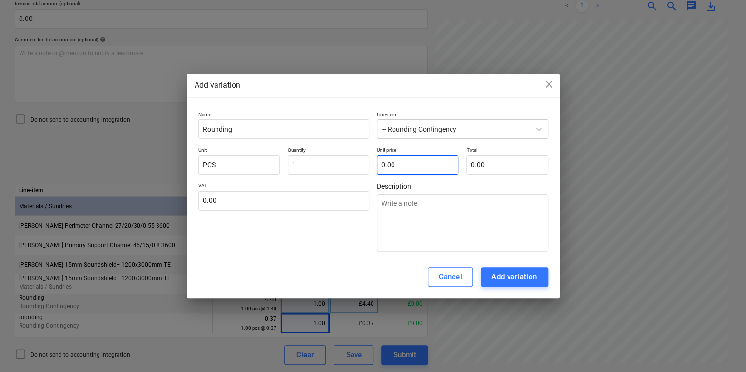
type input "1.00"
drag, startPoint x: 378, startPoint y: 166, endPoint x: 391, endPoint y: 166, distance: 12.2
click at [385, 166] on input "text" at bounding box center [417, 165] width 81 height 20
type textarea "x"
type input "3"
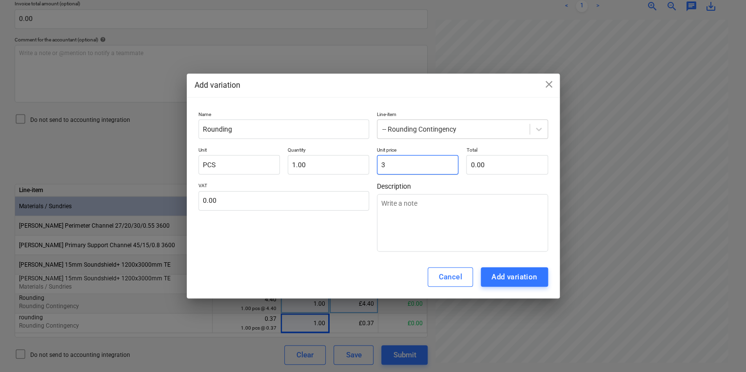
type input "3.00"
type textarea "x"
type input "3."
type textarea "x"
type input "3.8"
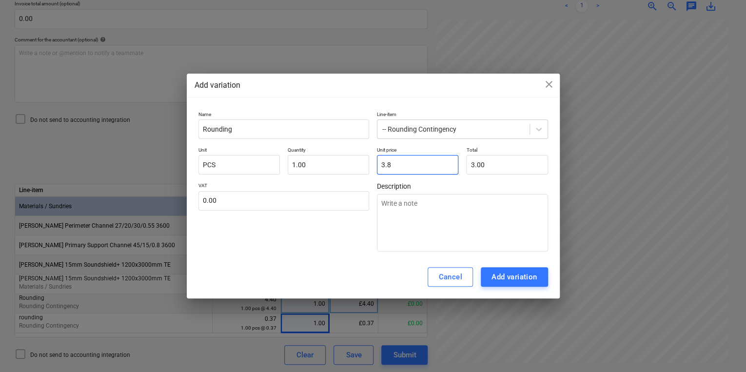
type input "3.80"
type textarea "x"
click at [496, 276] on div "Add variation" at bounding box center [515, 277] width 46 height 13
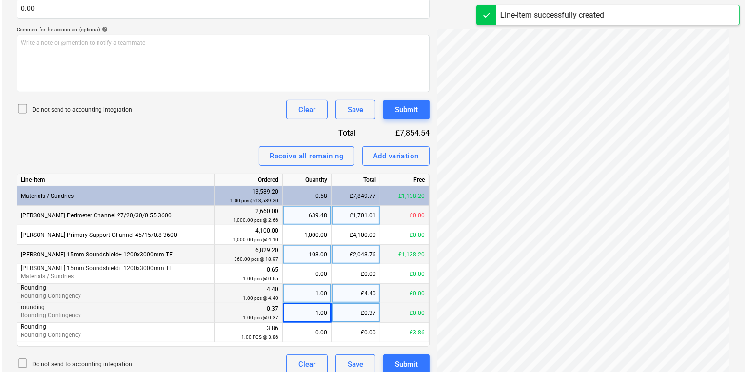
scroll to position [277, 0]
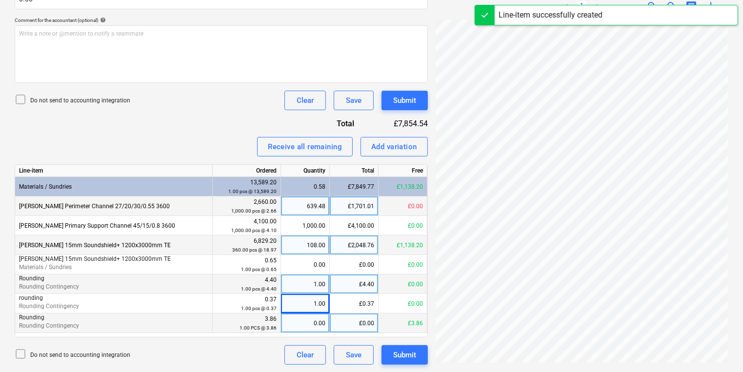
click at [317, 320] on div "0.00" at bounding box center [305, 324] width 40 height 20
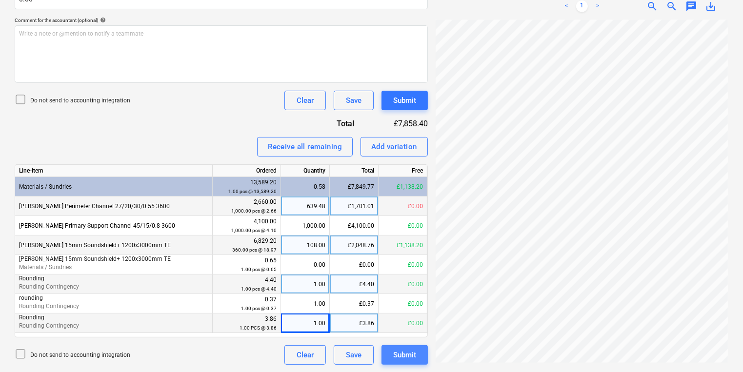
click at [401, 356] on div "Submit" at bounding box center [404, 355] width 23 height 13
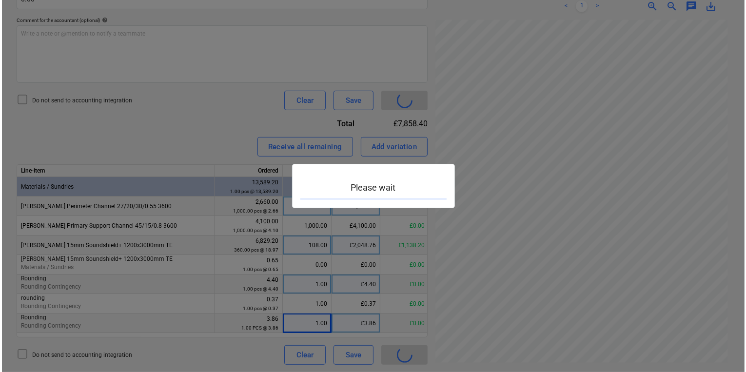
scroll to position [175, 75]
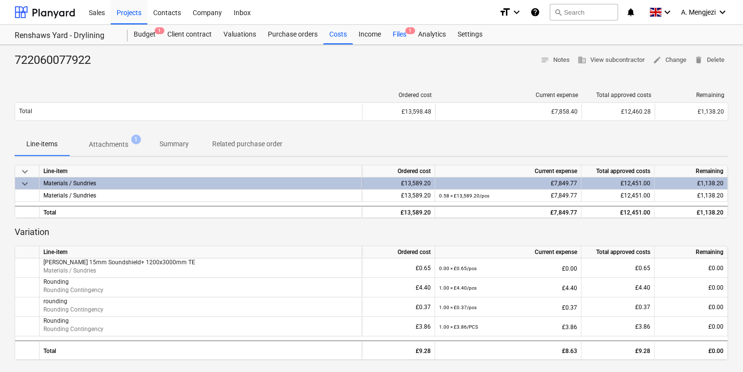
click at [410, 33] on span "1" at bounding box center [410, 30] width 10 height 7
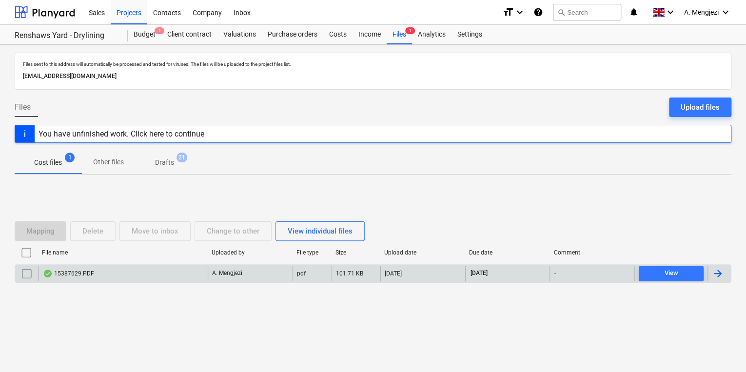
click at [192, 279] on div "15387629.PDF" at bounding box center [123, 274] width 169 height 16
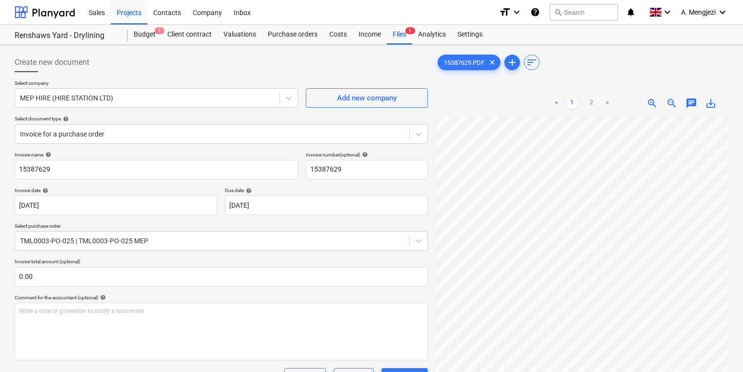
drag, startPoint x: 149, startPoint y: 14, endPoint x: 3, endPoint y: 1, distance: 146.9
click at [149, 14] on div "Contacts" at bounding box center [166, 12] width 39 height 25
click at [136, 16] on div "Projects" at bounding box center [129, 12] width 37 height 25
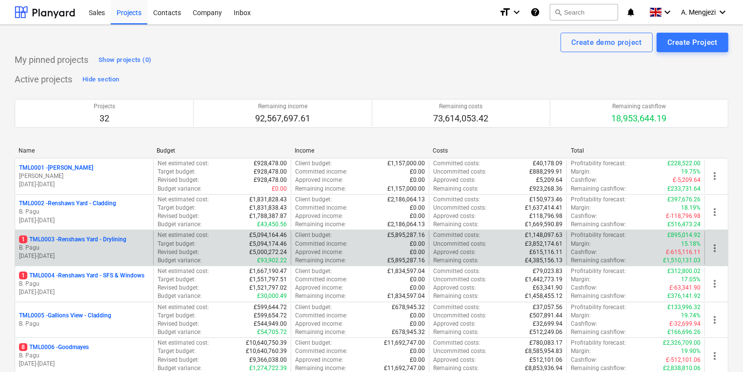
click at [94, 248] on p "B. Pagu" at bounding box center [84, 248] width 130 height 8
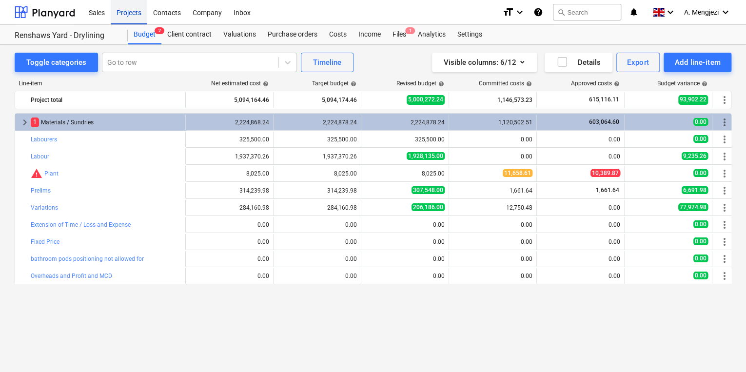
click at [131, 12] on div "Projects" at bounding box center [129, 12] width 37 height 25
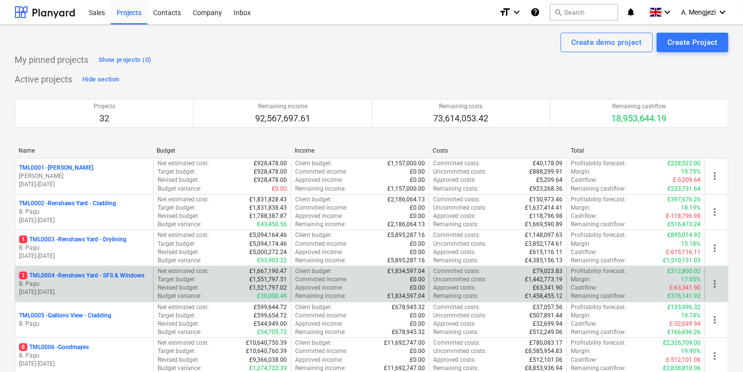
click at [125, 277] on p "1 TML0004 - Renshaws Yard - SFS & Windows" at bounding box center [81, 276] width 125 height 8
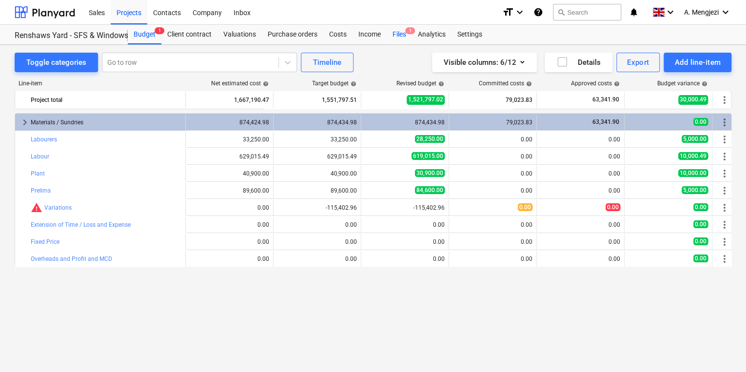
click at [394, 35] on div "Files 1" at bounding box center [399, 35] width 25 height 20
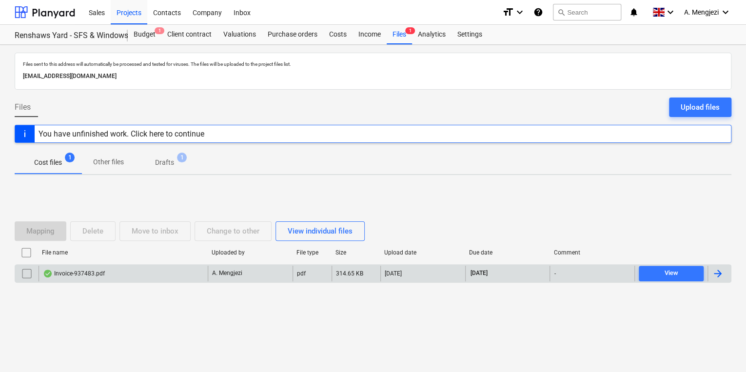
click at [259, 275] on div "A. Mengjezi" at bounding box center [250, 274] width 85 height 16
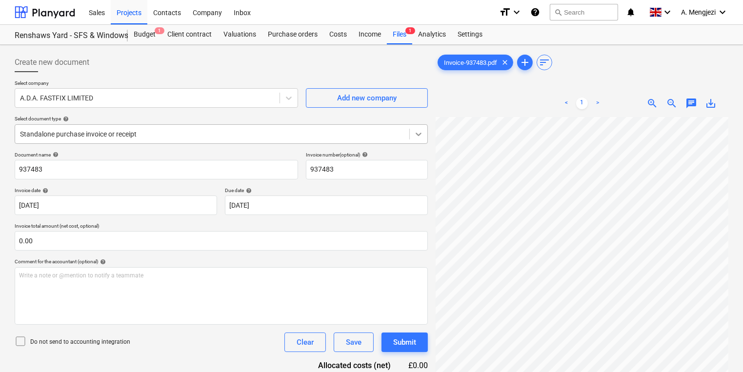
click at [416, 129] on icon at bounding box center [418, 134] width 10 height 10
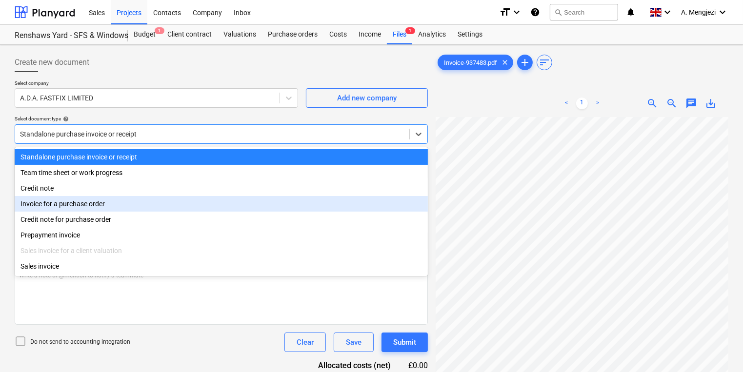
click at [218, 212] on div "Invoice for a purchase order" at bounding box center [221, 204] width 413 height 16
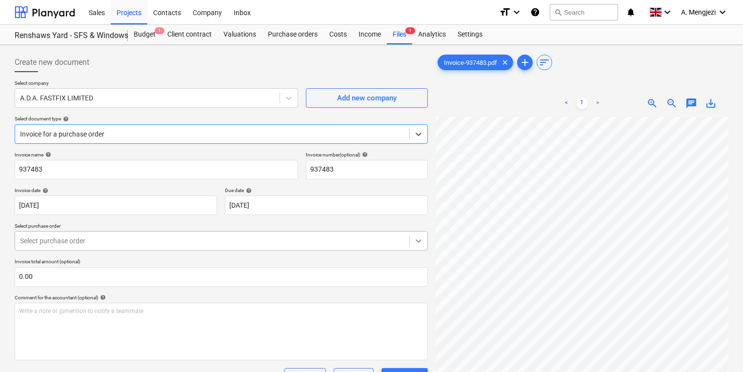
click at [410, 239] on div at bounding box center [419, 241] width 18 height 18
click at [359, 308] on p "Write a note or @mention to notify a teammate [PERSON_NAME]" at bounding box center [221, 311] width 404 height 8
click at [403, 242] on div at bounding box center [212, 241] width 384 height 10
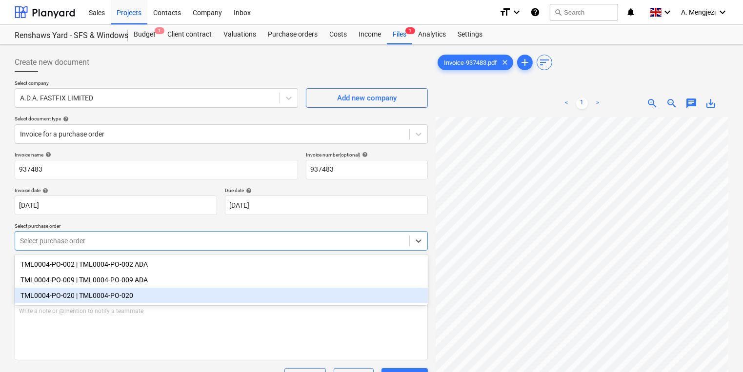
click at [316, 297] on div "TML0004-PO-020 | TML0004-PO-020" at bounding box center [221, 296] width 413 height 16
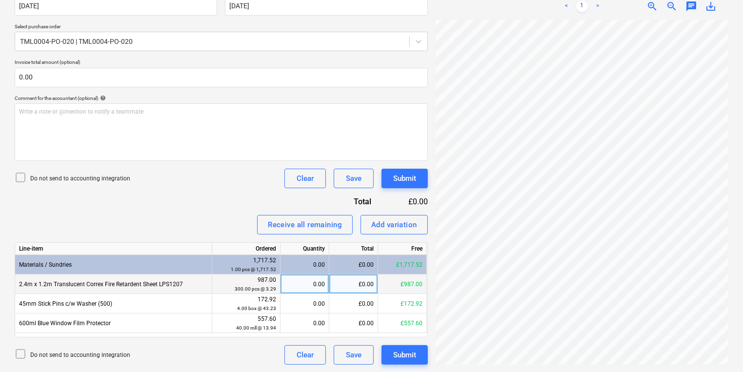
scroll to position [49, 0]
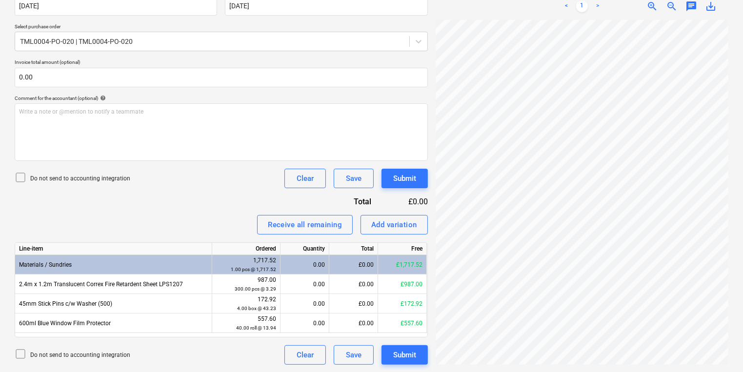
click at [317, 266] on div "0.00" at bounding box center [304, 265] width 40 height 20
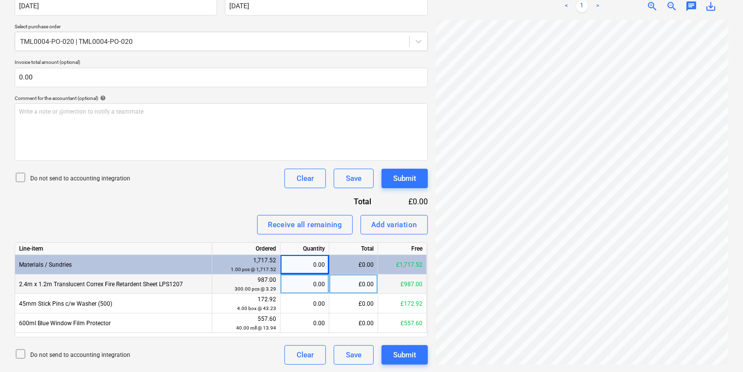
click at [309, 282] on div "0.00" at bounding box center [304, 285] width 40 height 20
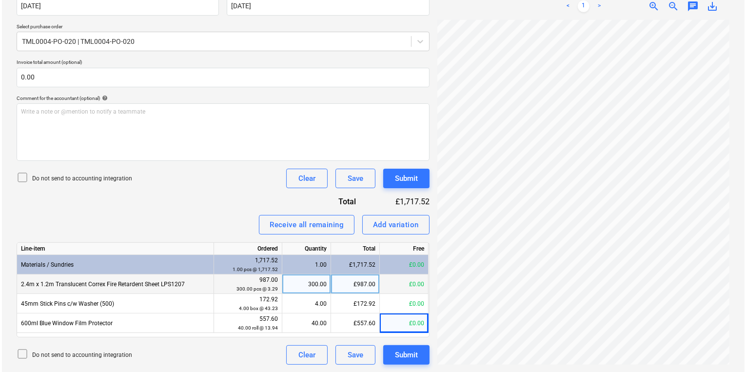
scroll to position [33, 75]
click at [407, 361] on button "Submit" at bounding box center [404, 355] width 46 height 20
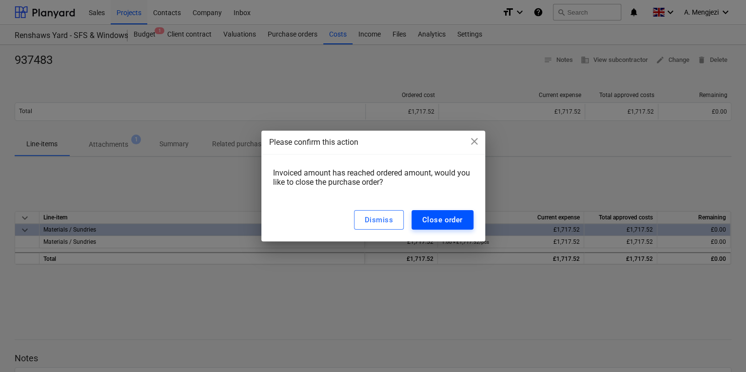
click at [437, 216] on div "Close order" at bounding box center [442, 220] width 40 height 13
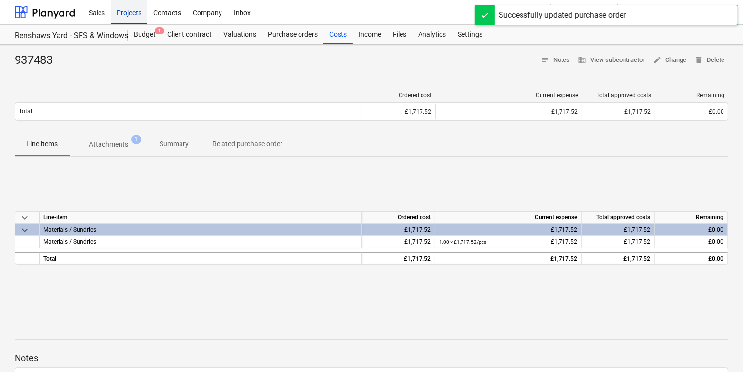
click at [123, 6] on div "Projects" at bounding box center [129, 12] width 37 height 25
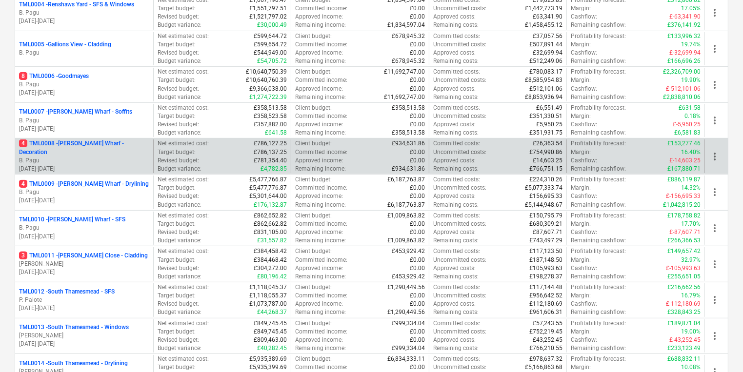
scroll to position [273, 0]
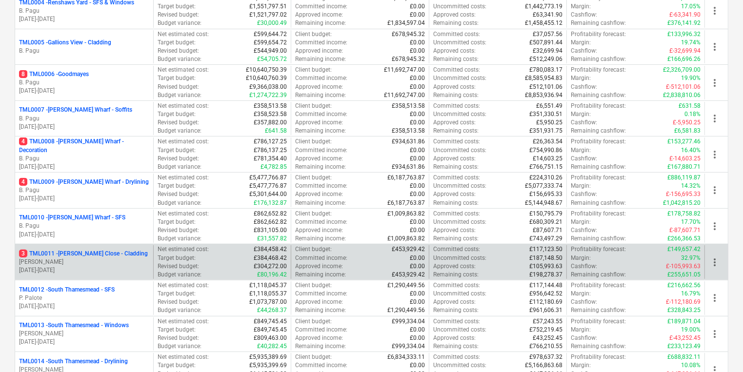
click at [91, 259] on p "[PERSON_NAME]" at bounding box center [84, 262] width 130 height 8
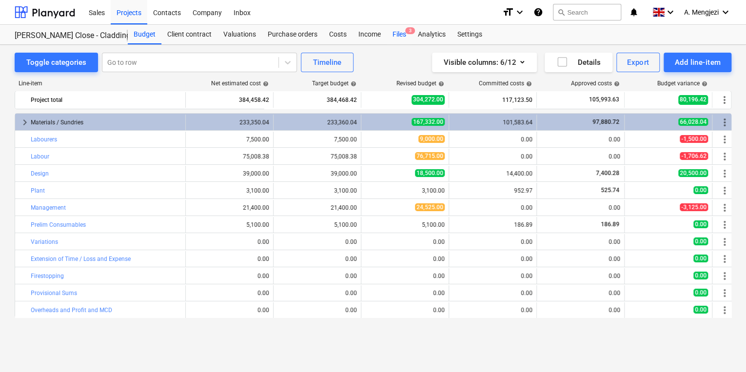
click at [406, 38] on div "Files 3" at bounding box center [399, 35] width 25 height 20
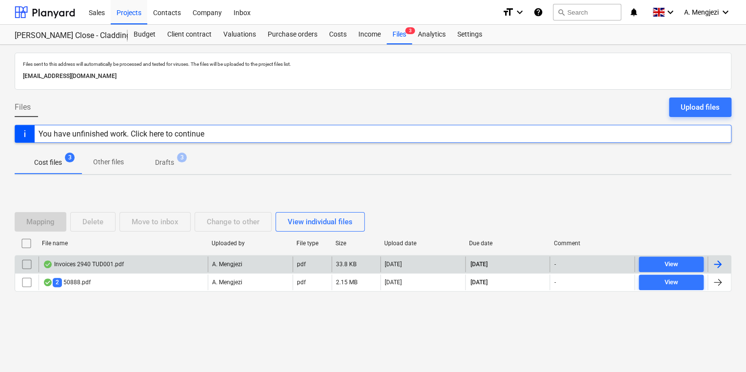
click at [196, 257] on div "Invoices 2940 TUD001.pdf" at bounding box center [123, 264] width 169 height 16
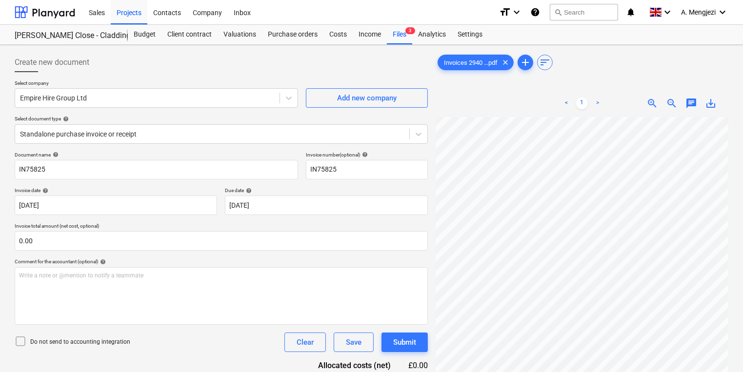
scroll to position [7, 3]
click at [402, 33] on div "Files 3" at bounding box center [399, 35] width 25 height 20
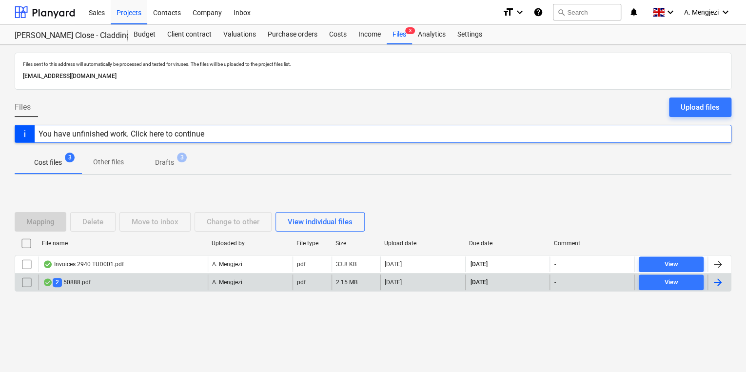
click at [194, 284] on div "2 50888.pdf" at bounding box center [123, 283] width 169 height 16
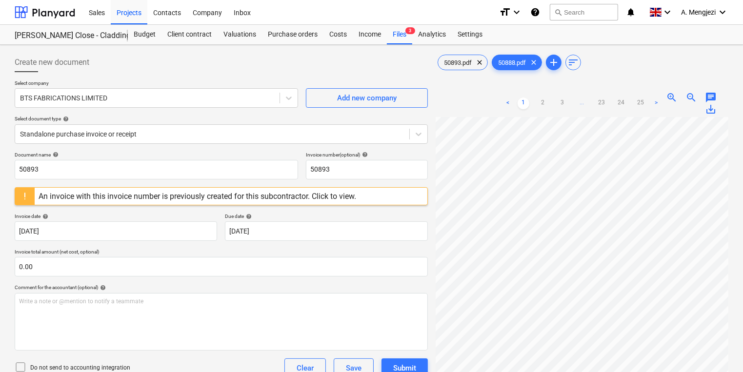
scroll to position [0, 85]
click at [407, 37] on div "Files 3" at bounding box center [399, 35] width 25 height 20
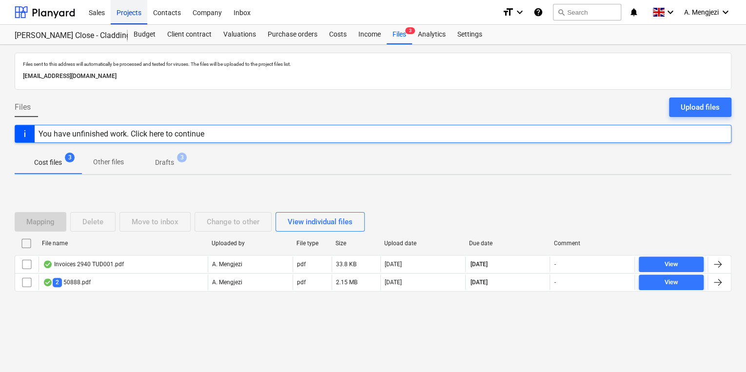
click at [122, 13] on div "Projects" at bounding box center [129, 12] width 37 height 25
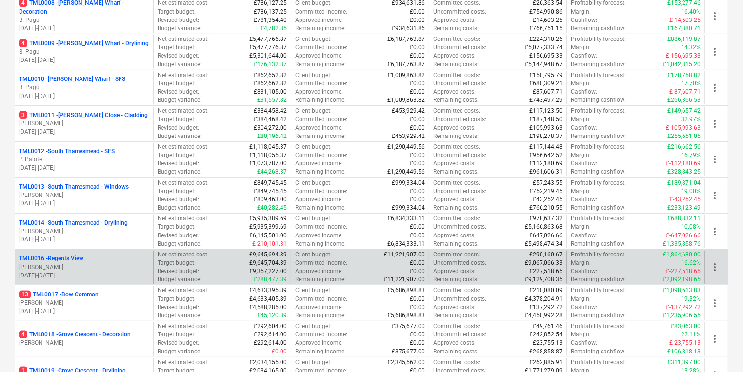
scroll to position [429, 0]
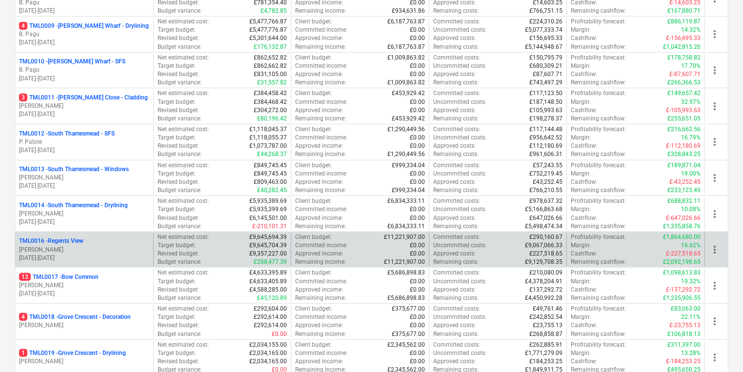
click at [111, 299] on div "13 TML0017 - Bow Common [PERSON_NAME] [DATE] - [DATE]" at bounding box center [84, 286] width 138 height 34
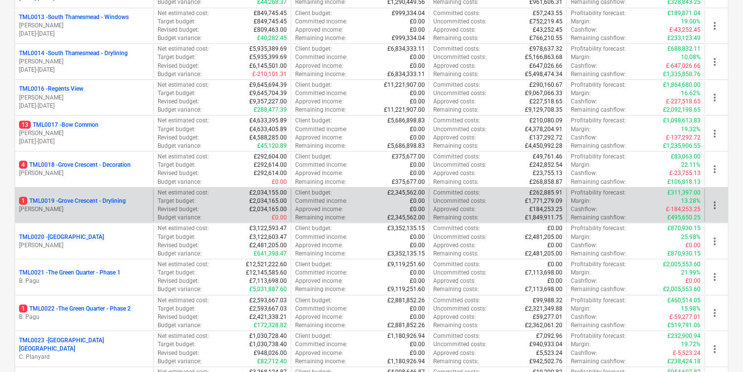
scroll to position [585, 0]
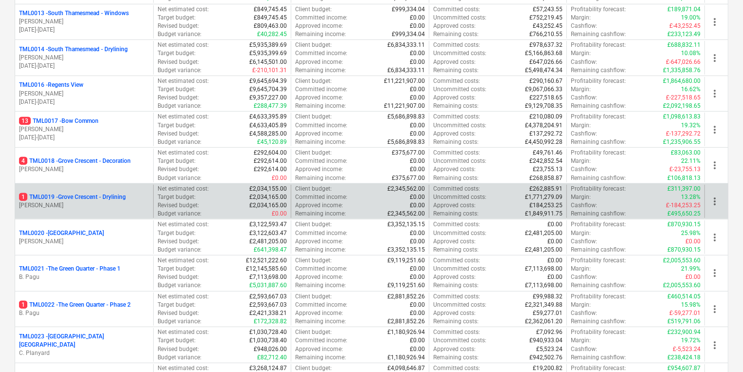
click at [95, 209] on div "1 TML0019 - Grove Crescent - Drylining [PERSON_NAME]" at bounding box center [84, 202] width 138 height 34
click at [92, 201] on p "[PERSON_NAME]" at bounding box center [84, 205] width 130 height 8
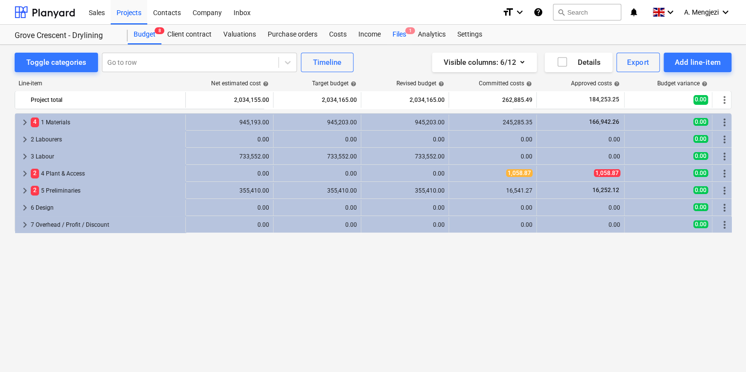
click at [401, 34] on div "Files 1" at bounding box center [399, 35] width 25 height 20
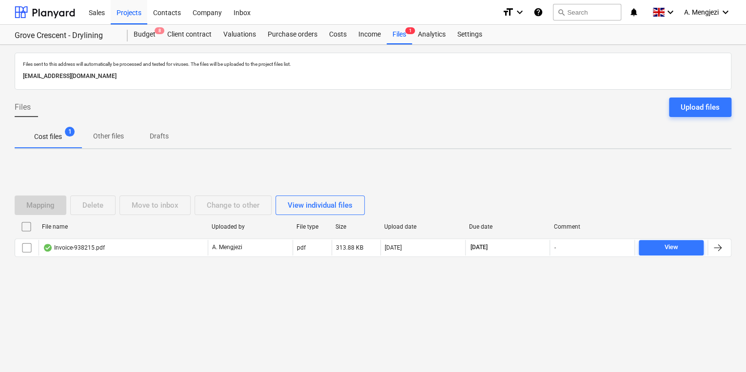
click at [213, 235] on div "File name Uploaded by File type Size Upload date Due date Comment" at bounding box center [373, 229] width 717 height 20
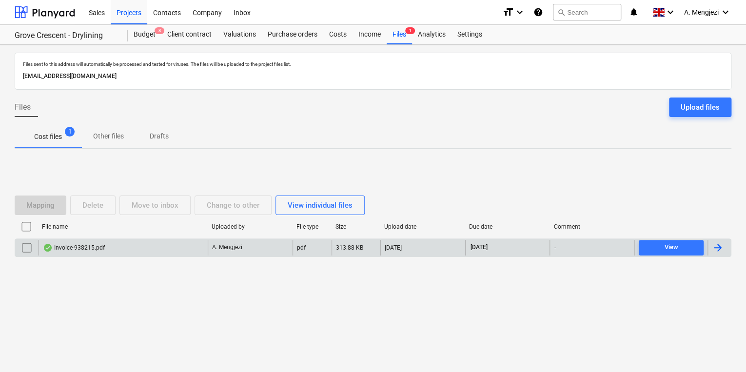
click at [206, 244] on div "Invoice-938215.pdf" at bounding box center [123, 248] width 169 height 16
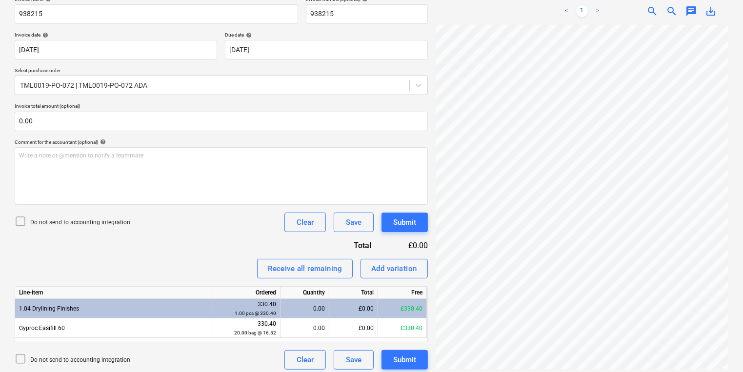
scroll to position [160, 0]
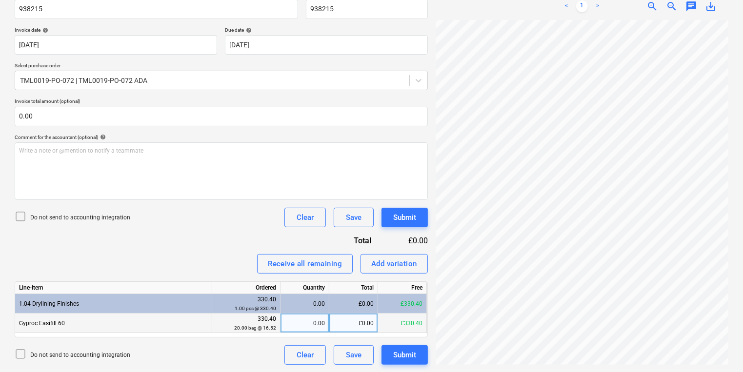
click at [300, 318] on div "0.00" at bounding box center [304, 324] width 40 height 20
click at [323, 325] on div "0.00" at bounding box center [304, 324] width 40 height 20
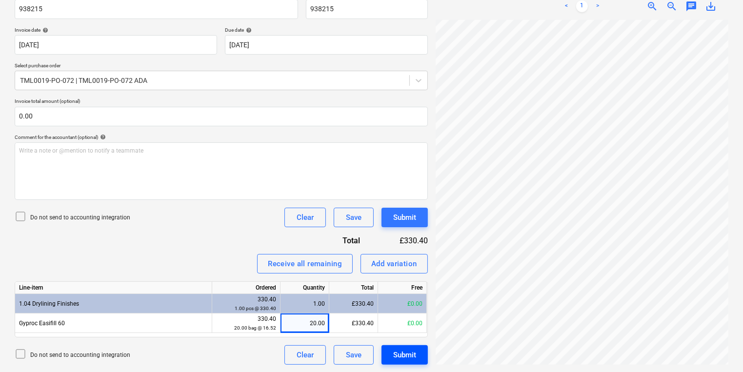
click at [410, 355] on div "Submit" at bounding box center [404, 355] width 23 height 13
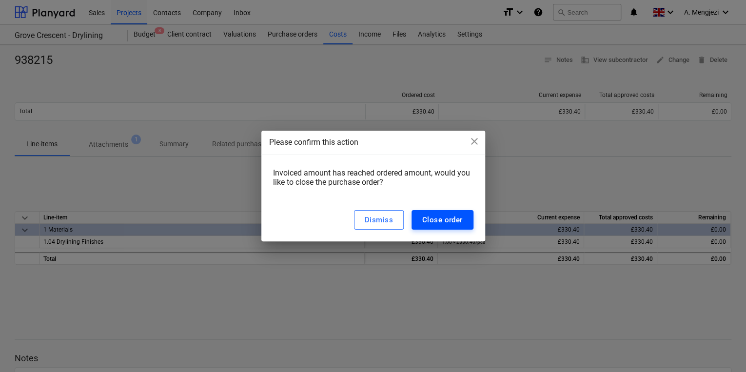
click at [461, 215] on div "Close order" at bounding box center [442, 220] width 40 height 13
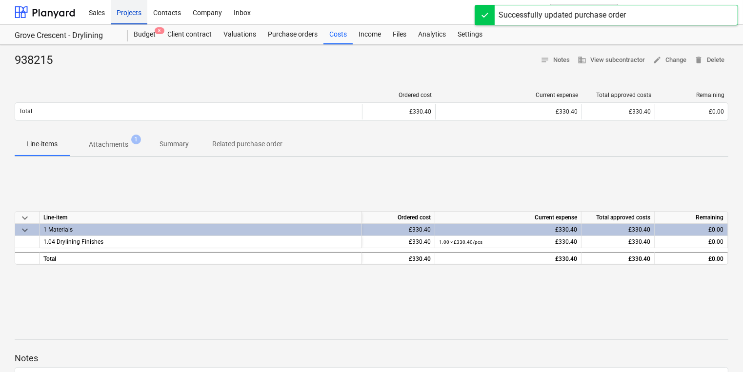
click at [130, 14] on div "Projects" at bounding box center [129, 12] width 37 height 25
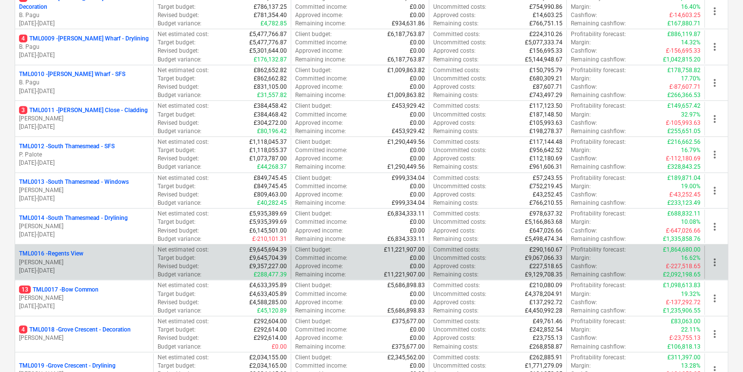
scroll to position [307, 0]
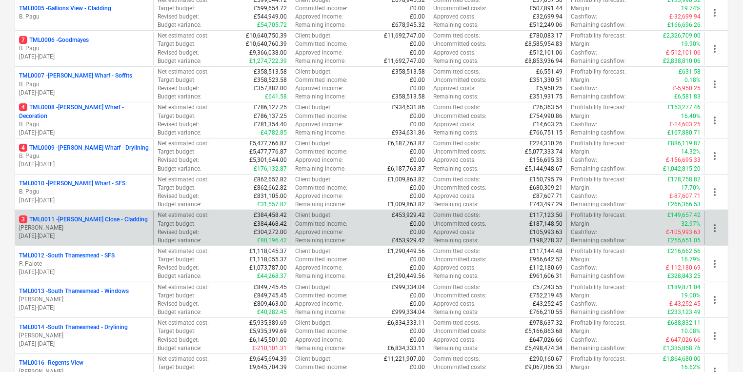
click at [99, 228] on p "[PERSON_NAME]" at bounding box center [84, 228] width 130 height 8
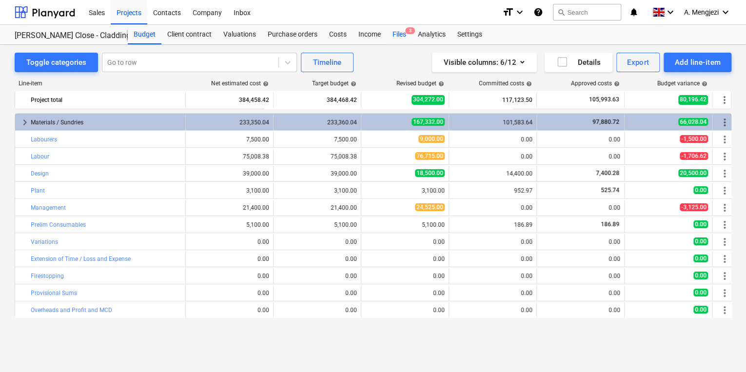
click at [401, 36] on div "Files 3" at bounding box center [399, 35] width 25 height 20
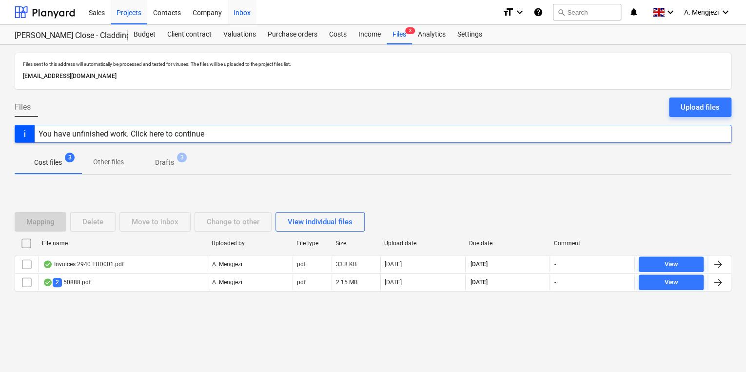
click at [230, 7] on div "Inbox" at bounding box center [242, 12] width 29 height 25
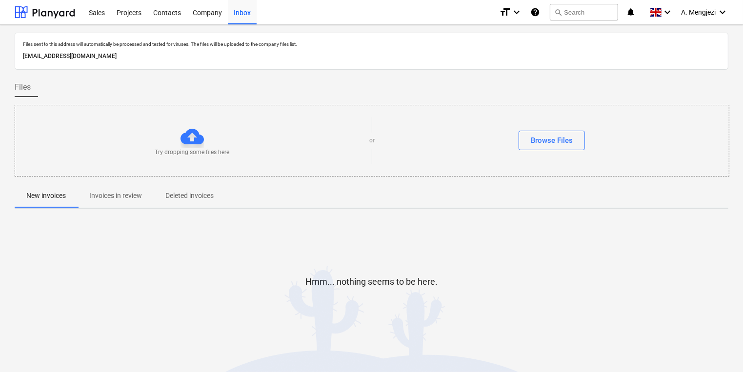
click at [128, 205] on button "Invoices in review" at bounding box center [116, 195] width 76 height 23
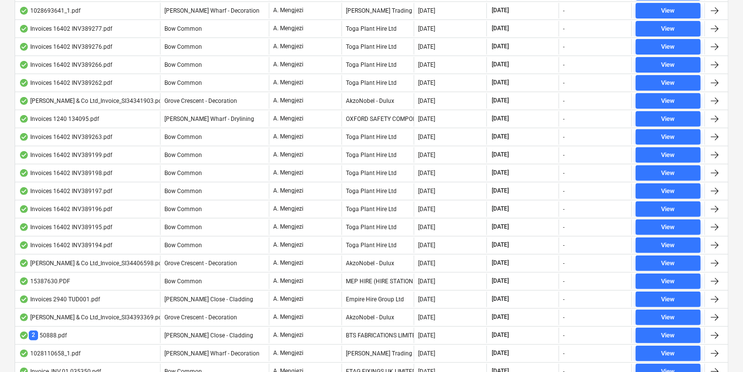
scroll to position [195, 0]
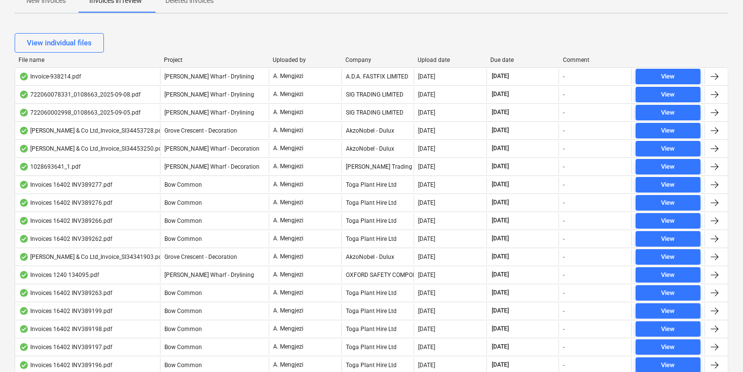
click at [366, 58] on div "Company" at bounding box center [377, 60] width 65 height 7
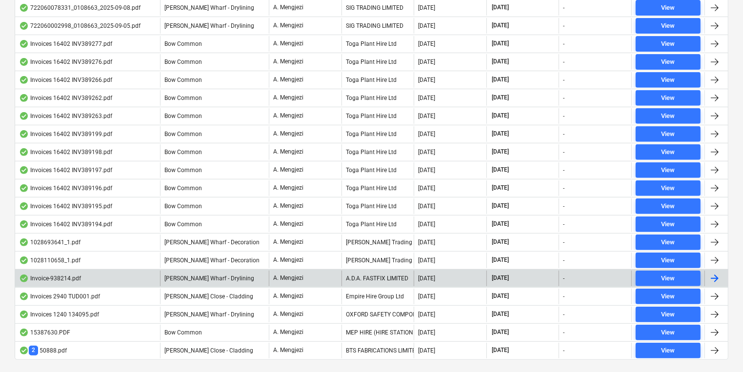
scroll to position [410, 0]
